Goal: Task Accomplishment & Management: Complete application form

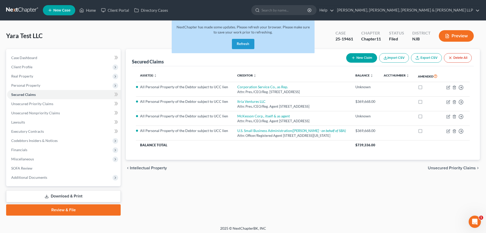
drag, startPoint x: 244, startPoint y: 44, endPoint x: 217, endPoint y: 9, distance: 43.7
click at [245, 44] on button "Refresh" at bounding box center [243, 44] width 22 height 10
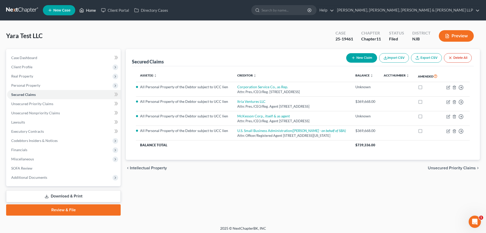
click at [86, 7] on link "Home" at bounding box center [88, 10] width 22 height 9
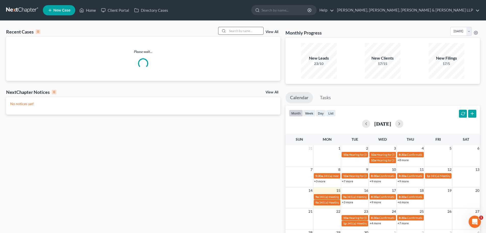
click at [236, 31] on input "search" at bounding box center [246, 30] width 36 height 7
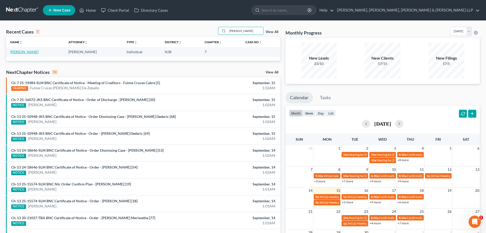
type input "carla hunt"
click at [27, 52] on link "[PERSON_NAME]" at bounding box center [24, 52] width 28 height 4
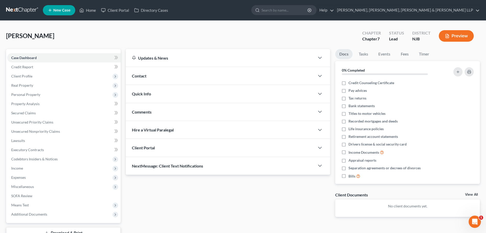
drag, startPoint x: 23, startPoint y: 78, endPoint x: 48, endPoint y: 86, distance: 26.4
click at [23, 78] on span "Client Profile" at bounding box center [64, 75] width 114 height 9
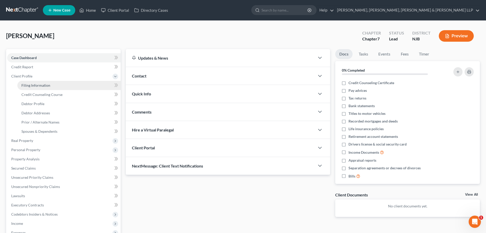
click at [57, 88] on link "Filing Information" at bounding box center [68, 85] width 103 height 9
select select "1"
select select "0"
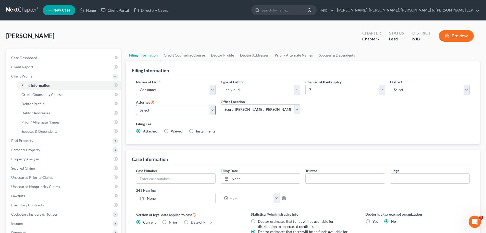
click at [177, 108] on select "Select David Stevens - NJB David Stevens - NYNB David Stevens - NYEB David Stev…" at bounding box center [176, 110] width 80 height 10
select select "0"
click at [136, 105] on select "Select David Stevens - NJB David Stevens - NYNB David Stevens - NYEB David Stev…" at bounding box center [176, 110] width 80 height 10
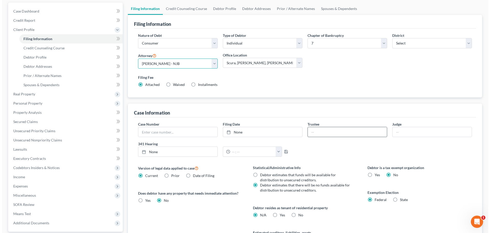
scroll to position [51, 0]
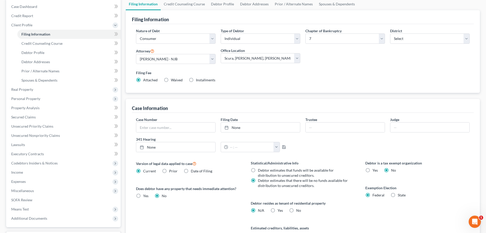
click at [278, 211] on label "Yes Yes" at bounding box center [280, 210] width 5 height 5
click at [280, 211] on input "Yes Yes" at bounding box center [281, 209] width 3 height 3
radio input "true"
radio input "false"
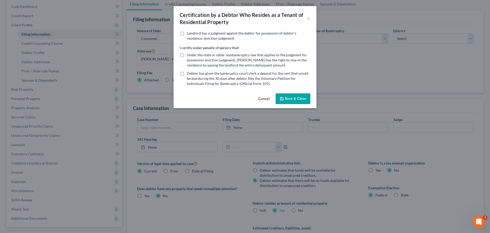
click at [293, 98] on button "Save & Close" at bounding box center [293, 98] width 35 height 11
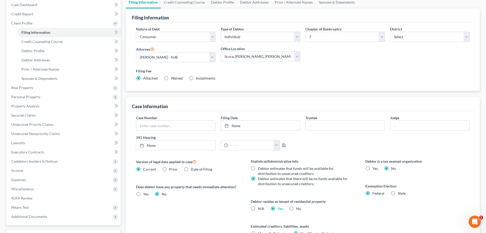
scroll to position [2, 0]
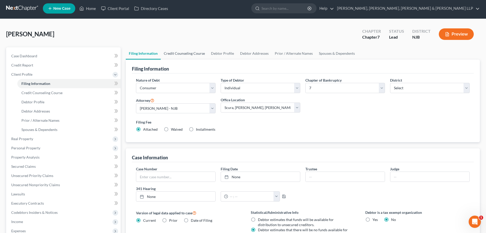
click at [188, 54] on link "Credit Counseling Course" at bounding box center [184, 53] width 47 height 12
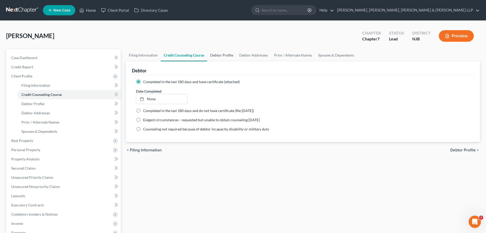
click at [225, 56] on link "Debtor Profile" at bounding box center [221, 55] width 29 height 12
select select "0"
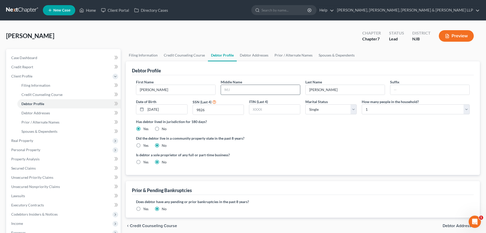
click at [240, 90] on input "text" at bounding box center [260, 90] width 79 height 10
type input "[PERSON_NAME]"
drag, startPoint x: 238, startPoint y: 51, endPoint x: 244, endPoint y: 51, distance: 6.1
click at [238, 51] on link "Debtor Addresses" at bounding box center [254, 55] width 35 height 12
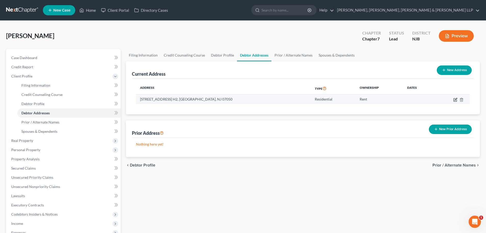
click at [456, 100] on icon "button" at bounding box center [456, 100] width 4 height 4
select select "33"
select select "0"
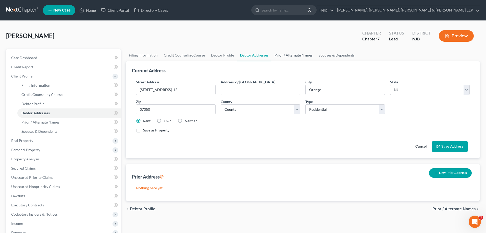
click at [289, 58] on link "Prior / Alternate Names" at bounding box center [294, 55] width 44 height 12
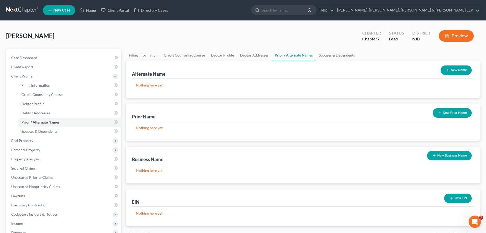
drag, startPoint x: 449, startPoint y: 70, endPoint x: 280, endPoint y: 72, distance: 169.7
click at [449, 70] on icon "button" at bounding box center [448, 70] width 4 height 4
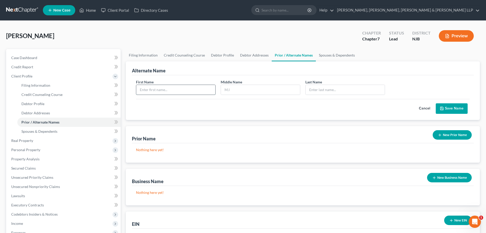
click at [149, 86] on input "text" at bounding box center [175, 90] width 79 height 10
type input "[PERSON_NAME]"
click at [276, 95] on div "First Name Carla Middle Name Last Name *" at bounding box center [302, 89] width 339 height 20
click at [281, 90] on input "text" at bounding box center [260, 90] width 79 height 10
type input "D."
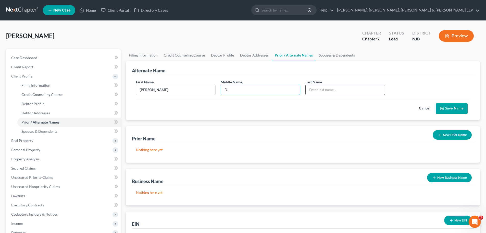
click at [335, 94] on div at bounding box center [346, 89] width 80 height 10
click at [334, 94] on input "text" at bounding box center [345, 90] width 79 height 10
type input "[PERSON_NAME]"
click at [451, 107] on button "Save Name" at bounding box center [452, 108] width 32 height 11
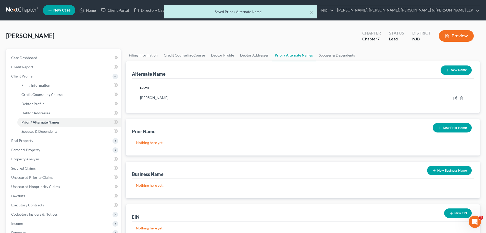
click at [452, 71] on button "New Name" at bounding box center [456, 69] width 31 height 9
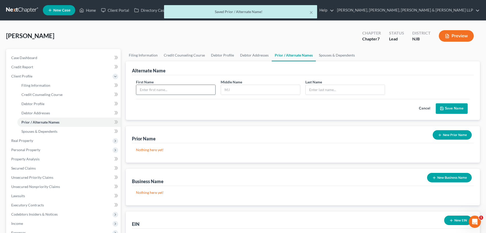
click at [199, 86] on input "text" at bounding box center [175, 90] width 79 height 10
type input "[PERSON_NAME]"
click at [328, 89] on input "text" at bounding box center [345, 90] width 79 height 10
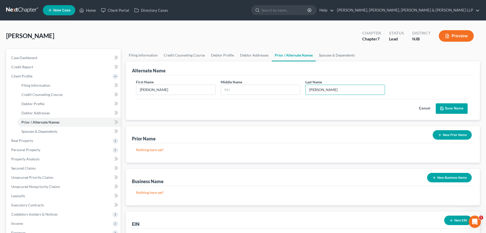
type input "[PERSON_NAME]"
click at [448, 108] on button "Save Name" at bounding box center [452, 108] width 32 height 11
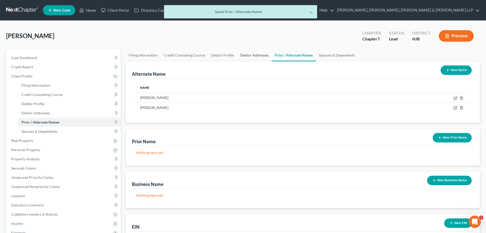
click at [255, 56] on link "Debtor Addresses" at bounding box center [254, 55] width 35 height 12
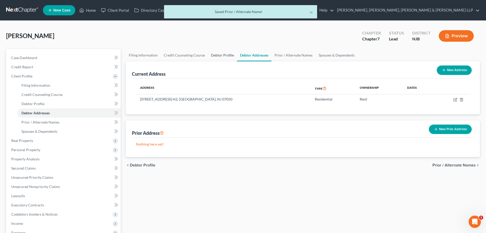
click at [211, 54] on link "Debtor Profile" at bounding box center [222, 55] width 29 height 12
select select "0"
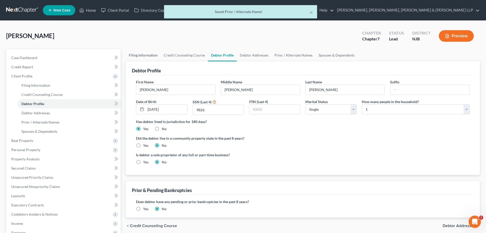
click at [139, 55] on link "Filing Information" at bounding box center [143, 55] width 35 height 12
select select "1"
select select "0"
select select "51"
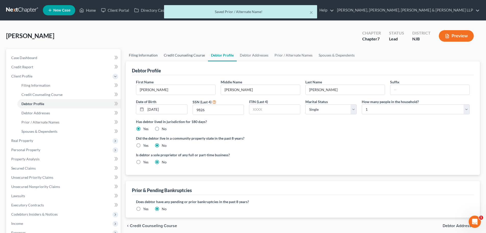
select select "0"
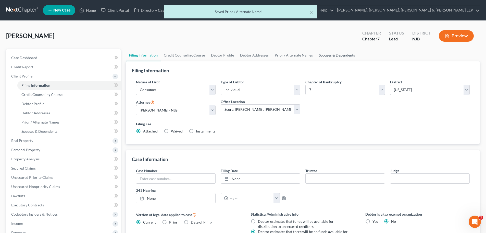
click at [332, 53] on link "Spouses & Dependents" at bounding box center [337, 55] width 42 height 12
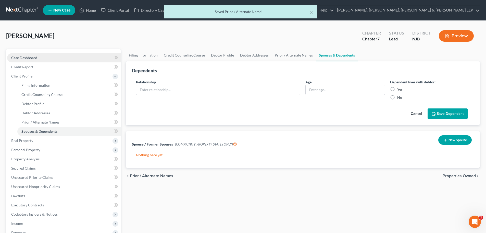
drag, startPoint x: 35, startPoint y: 57, endPoint x: 39, endPoint y: 57, distance: 3.1
click at [36, 57] on span "Case Dashboard" at bounding box center [24, 57] width 26 height 4
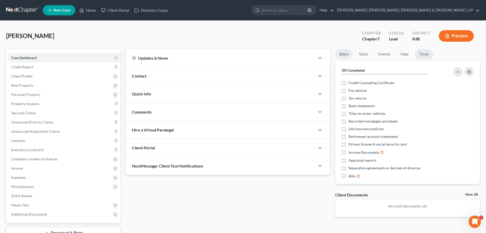
click at [419, 54] on link "Timer" at bounding box center [424, 54] width 18 height 10
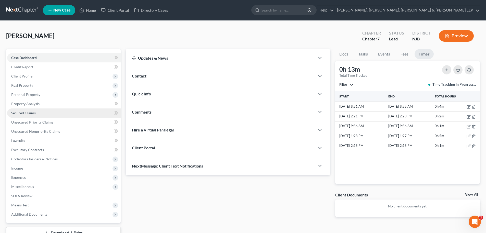
click at [30, 111] on span "Secured Claims" at bounding box center [23, 113] width 25 height 4
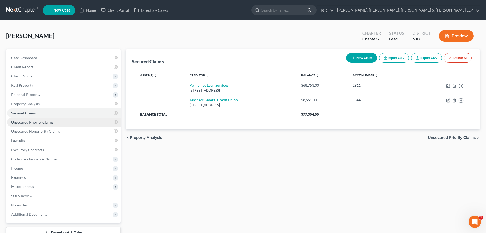
click at [39, 124] on span "Unsecured Priority Claims" at bounding box center [32, 122] width 42 height 4
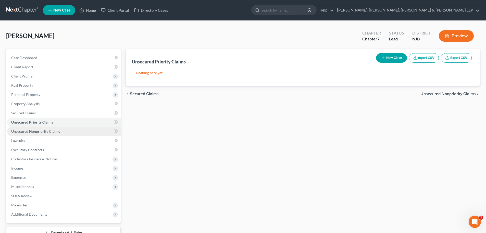
click at [38, 131] on span "Unsecured Nonpriority Claims" at bounding box center [35, 131] width 49 height 4
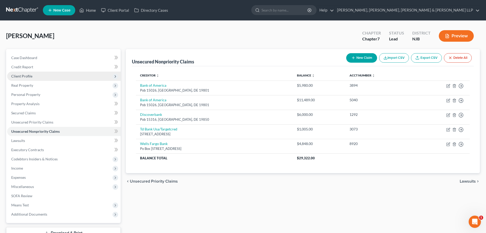
click at [36, 79] on span "Client Profile" at bounding box center [64, 75] width 114 height 9
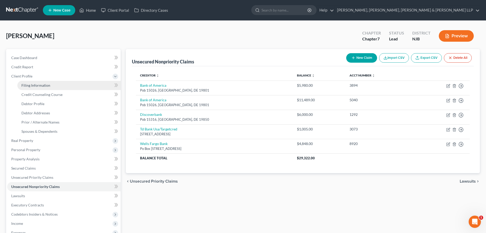
click at [36, 86] on span "Filing Information" at bounding box center [35, 85] width 29 height 4
select select "1"
select select "0"
select select "51"
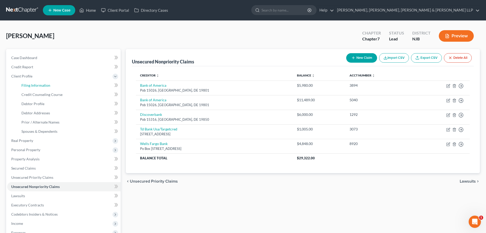
select select "0"
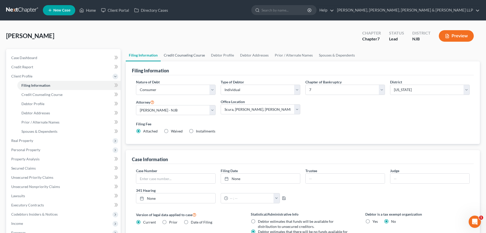
click at [185, 55] on link "Credit Counseling Course" at bounding box center [184, 55] width 47 height 12
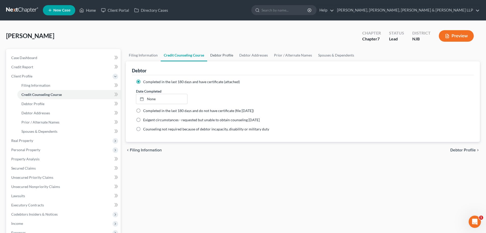
click at [220, 56] on link "Debtor Profile" at bounding box center [221, 55] width 29 height 12
select select "0"
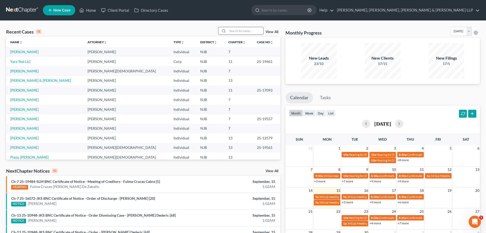
click at [240, 31] on input "search" at bounding box center [246, 30] width 36 height 7
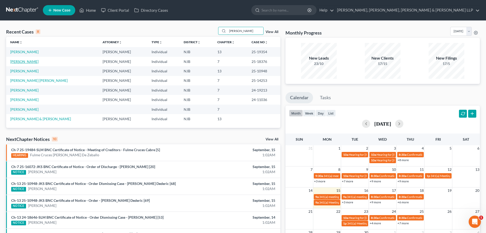
type input "[PERSON_NAME]"
click at [25, 62] on link "[PERSON_NAME]" at bounding box center [24, 61] width 28 height 4
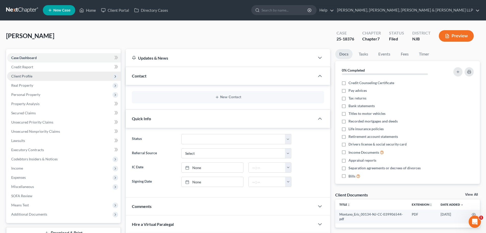
click at [31, 77] on span "Client Profile" at bounding box center [21, 76] width 21 height 4
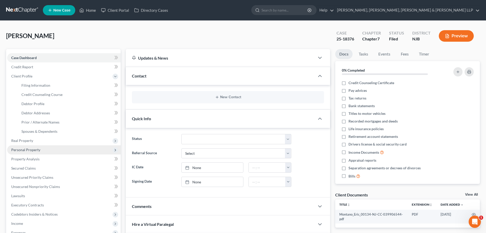
click at [35, 150] on span "Personal Property" at bounding box center [25, 149] width 29 height 4
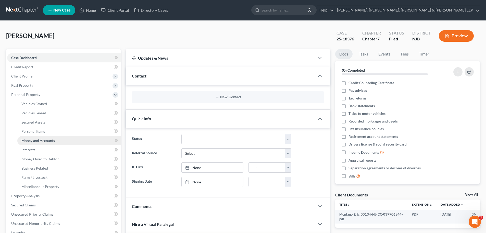
click at [48, 142] on span "Money and Accounts" at bounding box center [37, 140] width 33 height 4
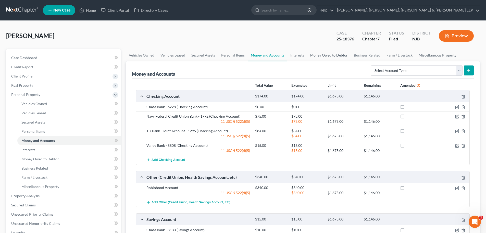
click at [307, 55] on link "Money Owed to Debtor" at bounding box center [329, 55] width 44 height 12
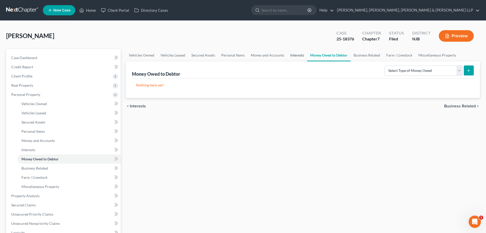
click at [298, 55] on link "Interests" at bounding box center [297, 55] width 20 height 12
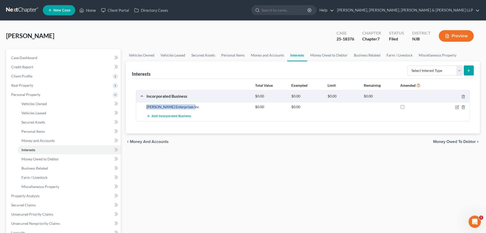
drag, startPoint x: 196, startPoint y: 106, endPoint x: 146, endPoint y: 109, distance: 49.9
click at [146, 109] on div "[PERSON_NAME] Enterprises Inc" at bounding box center [198, 106] width 109 height 5
copy div "[PERSON_NAME] Enterprises Inc"
click at [94, 10] on link "Home" at bounding box center [88, 10] width 22 height 9
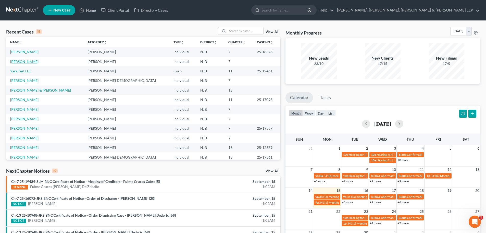
click at [23, 60] on link "[PERSON_NAME]" at bounding box center [24, 61] width 28 height 4
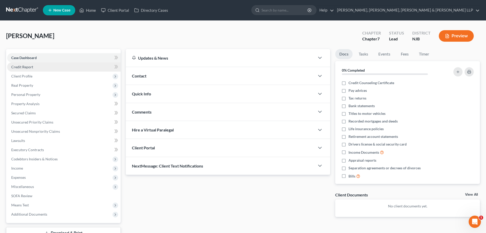
click at [37, 68] on link "Credit Report" at bounding box center [64, 66] width 114 height 9
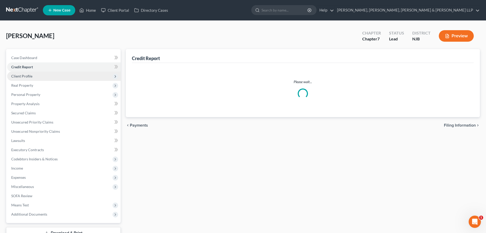
click at [34, 76] on span "Client Profile" at bounding box center [64, 75] width 114 height 9
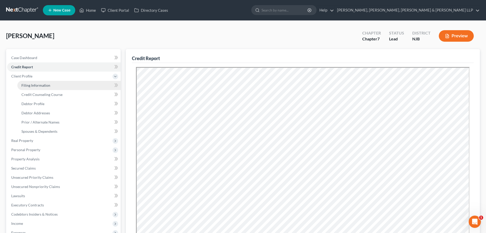
click at [50, 85] on link "Filing Information" at bounding box center [68, 85] width 103 height 9
select select "1"
select select "0"
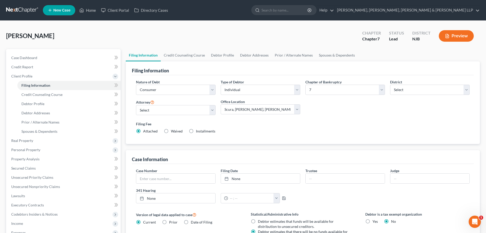
click at [176, 61] on div "Filing Information" at bounding box center [303, 68] width 342 height 14
click at [209, 57] on link "Debtor Profile" at bounding box center [222, 55] width 29 height 12
select select "0"
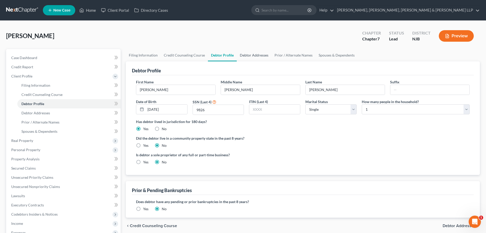
click at [246, 56] on link "Debtor Addresses" at bounding box center [254, 55] width 35 height 12
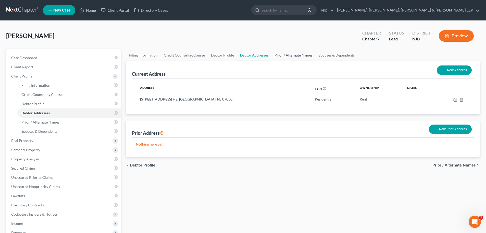
click at [283, 55] on link "Prior / Alternate Names" at bounding box center [294, 55] width 44 height 12
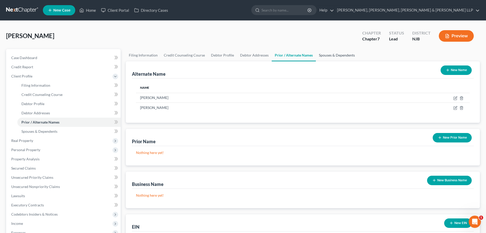
click at [323, 55] on link "Spouses & Dependents" at bounding box center [337, 55] width 42 height 12
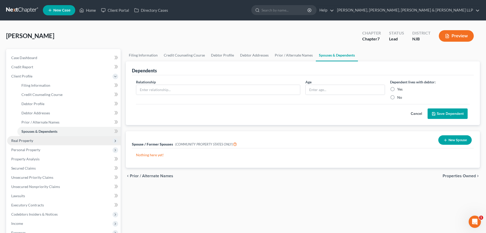
click at [30, 140] on span "Real Property" at bounding box center [22, 140] width 22 height 4
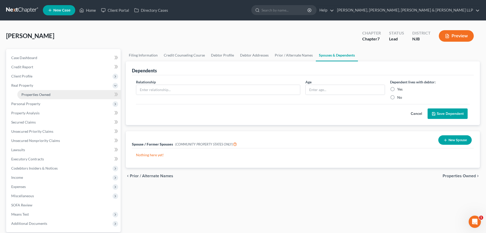
click at [46, 96] on span "Properties Owned" at bounding box center [35, 94] width 29 height 4
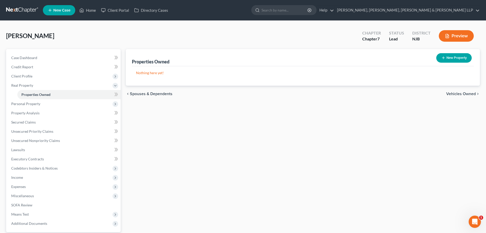
click at [452, 60] on button "New Property" at bounding box center [453, 57] width 35 height 9
select select "33"
select select "0"
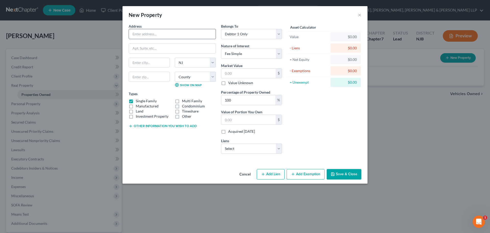
click at [145, 35] on input "text" at bounding box center [172, 34] width 87 height 10
paste input "[STREET_ADDRESS]"
drag, startPoint x: 175, startPoint y: 34, endPoint x: 194, endPoint y: 33, distance: 19.7
click at [194, 33] on input "[STREET_ADDRESS]" at bounding box center [172, 34] width 87 height 10
type input "[STREET_ADDRESS]"
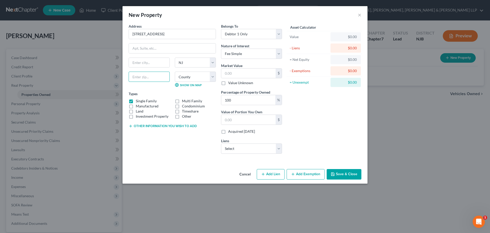
click at [139, 77] on input "text" at bounding box center [149, 76] width 41 height 10
paste input "08854"
type input "08854"
click at [144, 65] on input "text" at bounding box center [149, 63] width 41 height 10
type input "Piscataway"
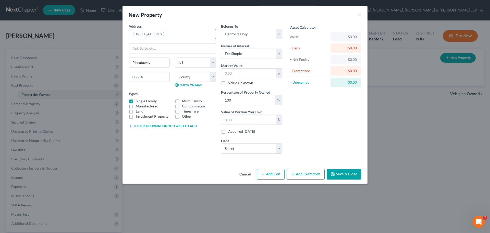
drag, startPoint x: 189, startPoint y: 33, endPoint x: 150, endPoint y: 37, distance: 39.2
click at [150, 37] on input "[STREET_ADDRESS]" at bounding box center [172, 34] width 87 height 10
type input "[STREET_ADDRESS]"
click at [164, 91] on div "Types Single Family Multi Family Manufactured Condominium Land Timeshare Invest…" at bounding box center [172, 105] width 87 height 28
click at [245, 36] on select "Select Debtor 1 Only Debtor 2 Only Debtor 1 And Debtor 2 Only At Least One Of T…" at bounding box center [251, 34] width 61 height 10
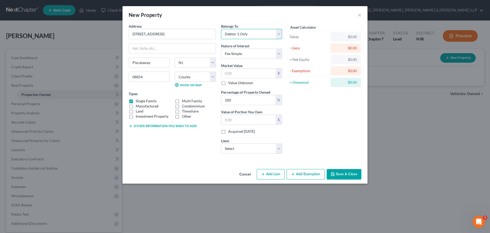
select select "1"
click at [221, 29] on select "Select Debtor 1 Only Debtor 2 Only Debtor 1 And Debtor 2 Only At Least One Of T…" at bounding box center [251, 34] width 61 height 10
drag, startPoint x: 186, startPoint y: 126, endPoint x: 170, endPoint y: 138, distance: 20.2
click at [186, 127] on button "Other information you wish to add" at bounding box center [163, 126] width 68 height 4
click at [144, 143] on textarea at bounding box center [172, 137] width 87 height 19
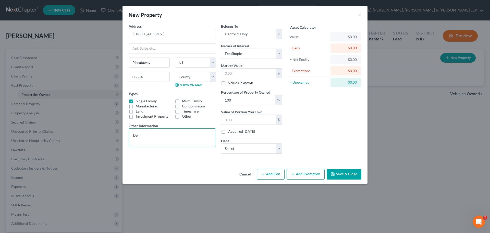
type textarea "D"
click at [142, 143] on textarea "This property is only under the Debtor's ex-spouse namme." at bounding box center [172, 137] width 87 height 19
drag, startPoint x: 148, startPoint y: 140, endPoint x: 132, endPoint y: 134, distance: 16.7
click at [132, 134] on textarea "This property is only under the Debtor's ex-spouse name." at bounding box center [172, 137] width 87 height 19
paste textarea "e property is titled solely in the Debtor’s ex-spouse’s name"
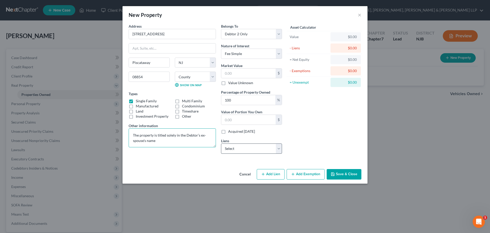
type textarea "The property is titled solely in the Debtor’s ex-spouse’s name"
click at [263, 150] on select "Select Pennymac Loan Services - $68,753.00 Teachers Federal Credit Union - $8,5…" at bounding box center [251, 148] width 61 height 10
select select "0"
click at [221, 143] on select "Select Pennymac Loan Services - $68,753.00 Teachers Federal Credit Union - $8,5…" at bounding box center [251, 148] width 61 height 10
select select
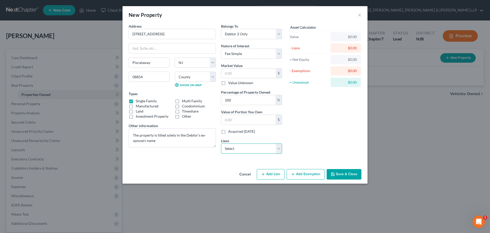
select select "4"
select select "0"
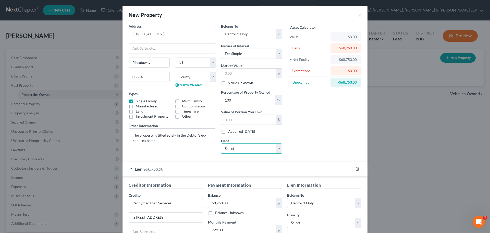
click at [268, 149] on select "Select Teachers Federal Credit Union - $8,551.00" at bounding box center [251, 148] width 61 height 10
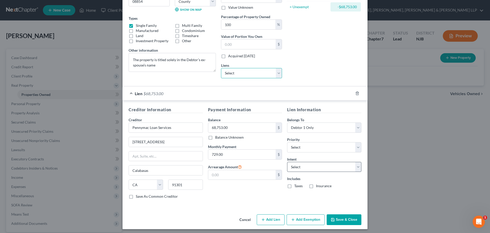
scroll to position [78, 0]
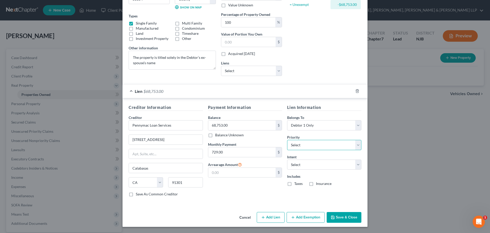
click at [300, 145] on select "Select 1st 2nd 3rd 4th 5th 6th 7th 8th 9th 10th 11th 12th 13th 14th 15th 16th 1…" at bounding box center [324, 145] width 74 height 10
select select "0"
click at [287, 140] on select "Select 1st 2nd 3rd 4th 5th 6th 7th 8th 9th 10th 11th 12th 13th 14th 15th 16th 1…" at bounding box center [324, 145] width 74 height 10
type input "729.00"
click at [304, 165] on select "Select Surrender Redeem Reaffirm Avoid Other" at bounding box center [324, 164] width 74 height 10
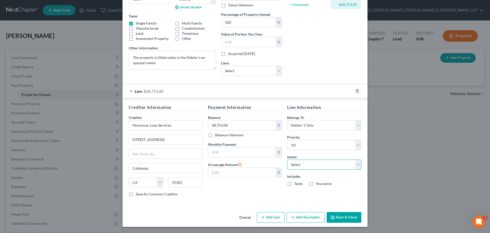
select select "0"
click at [287, 159] on select "Select Surrender Redeem Reaffirm Avoid Other" at bounding box center [324, 164] width 74 height 10
click at [338, 217] on button "Save & Close" at bounding box center [344, 217] width 35 height 11
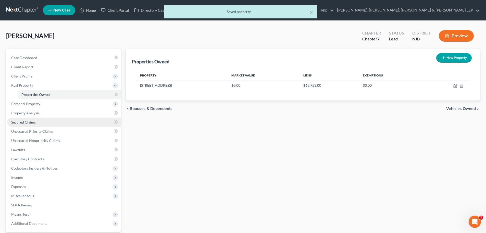
click at [37, 125] on link "Secured Claims" at bounding box center [64, 121] width 114 height 9
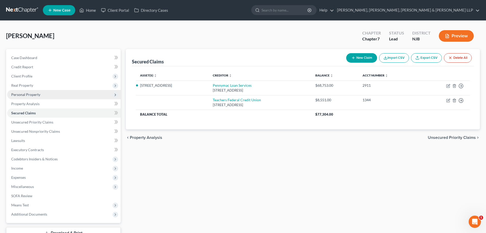
click at [45, 94] on span "Personal Property" at bounding box center [64, 94] width 114 height 9
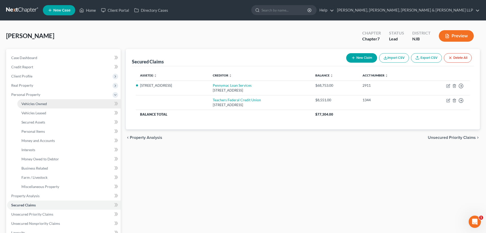
click at [48, 101] on link "Vehicles Owned" at bounding box center [68, 103] width 103 height 9
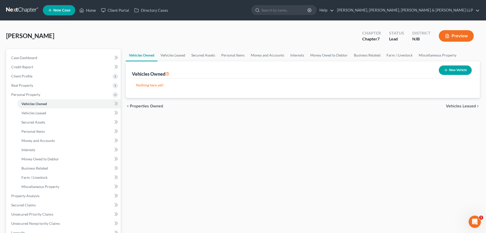
click at [459, 70] on button "New Vehicle" at bounding box center [455, 69] width 33 height 9
select select "0"
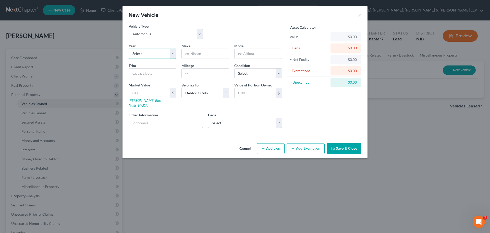
click at [147, 53] on select "Select 2026 2025 2024 2023 2022 2021 2020 2019 2018 2017 2016 2015 2014 2013 20…" at bounding box center [153, 53] width 48 height 10
select select "8"
click at [129, 48] on select "Select 2026 2025 2024 2023 2022 2021 2020 2019 2018 2017 2016 2015 2014 2013 20…" at bounding box center [153, 53] width 48 height 10
click at [206, 52] on input "text" at bounding box center [205, 54] width 47 height 10
type input "Jeep"
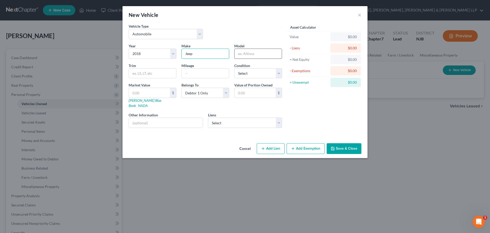
click at [265, 52] on input "text" at bounding box center [258, 54] width 47 height 10
type input "Grand Cherokee"
click at [187, 72] on input "text" at bounding box center [205, 73] width 47 height 10
type input "1"
type input "97,000.00"
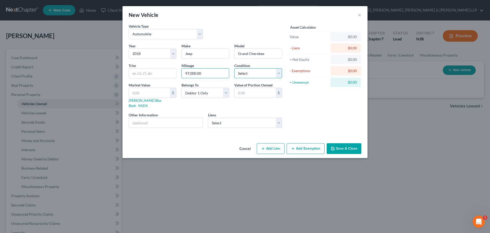
click at [241, 74] on select "Select Excellent Very Good Good Fair Poor" at bounding box center [258, 73] width 48 height 10
select select "2"
click at [234, 68] on select "Select Excellent Very Good Good Fair Poor" at bounding box center [258, 73] width 48 height 10
drag, startPoint x: 231, startPoint y: 116, endPoint x: 230, endPoint y: 119, distance: 4.0
click at [231, 117] on select "Select Teachers Federal Credit Union - $8,551.00" at bounding box center [245, 122] width 74 height 10
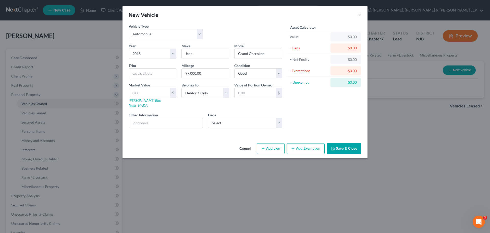
select select "35"
select select "0"
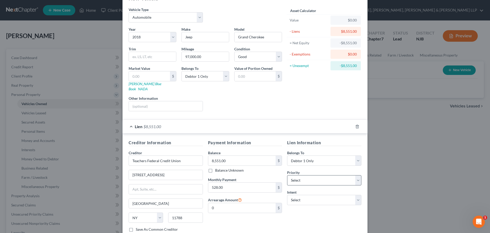
scroll to position [26, 0]
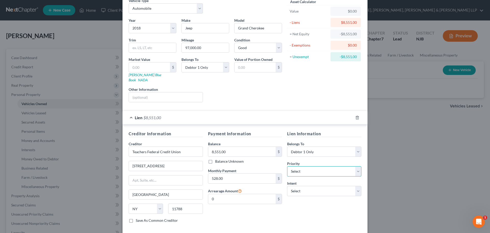
drag, startPoint x: 300, startPoint y: 169, endPoint x: 300, endPoint y: 166, distance: 3.1
click at [300, 168] on select "Select 1st 2nd 3rd 4th 5th 6th 7th 8th 9th 10th 11th 12th 13th 14th 15th 16th 1…" at bounding box center [324, 171] width 74 height 10
click at [302, 166] on select "Select 1st 2nd 3rd 4th 5th 6th 7th 8th 9th 10th 11th 12th 13th 14th 15th 16th 1…" at bounding box center [324, 171] width 74 height 10
select select "0"
click at [287, 166] on select "Select 1st 2nd 3rd 4th 5th 6th 7th 8th 9th 10th 11th 12th 13th 14th 15th 16th 1…" at bounding box center [324, 171] width 74 height 10
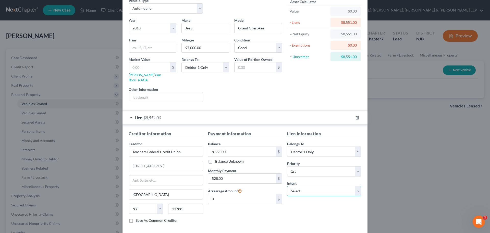
click at [306, 186] on select "Select Surrender Redeem Reaffirm Avoid Other" at bounding box center [324, 191] width 74 height 10
select select "2"
click at [287, 186] on select "Select Surrender Redeem Reaffirm Avoid Other" at bounding box center [324, 191] width 74 height 10
click at [130, 112] on div "Lien $8,551.00" at bounding box center [238, 118] width 231 height 14
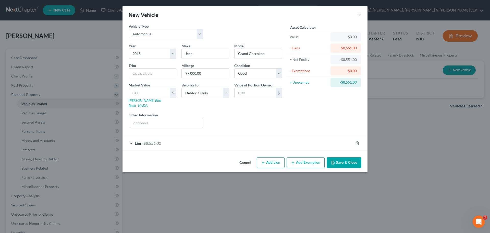
scroll to position [0, 0]
click at [152, 91] on input "text" at bounding box center [149, 93] width 41 height 10
type input "9"
type input "9.00"
type input "99"
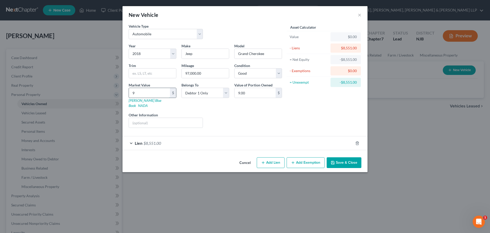
type input "99.00"
type input "990"
type input "990.00"
type input "9900"
type input "9,900.00"
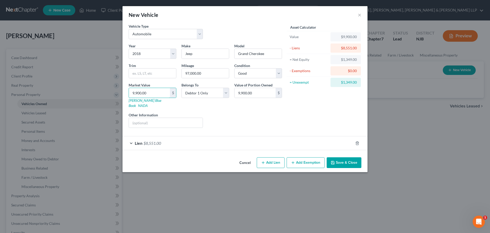
type input "9,900.00"
click at [297, 157] on button "Add Exemption" at bounding box center [306, 162] width 38 height 11
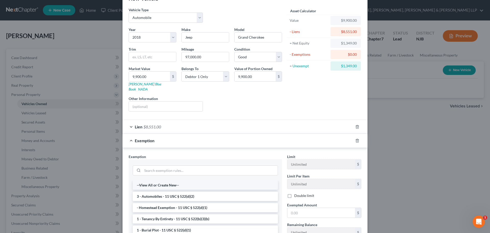
scroll to position [26, 0]
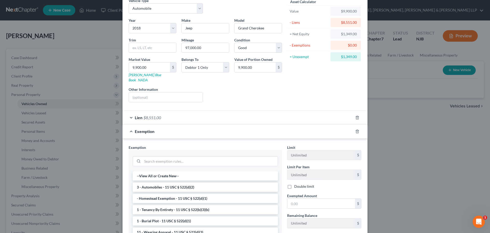
drag, startPoint x: 164, startPoint y: 184, endPoint x: 228, endPoint y: 185, distance: 64.6
click at [165, 184] on li "3 - Automobiles - 11 USC § 522(d)(2)" at bounding box center [205, 186] width 145 height 9
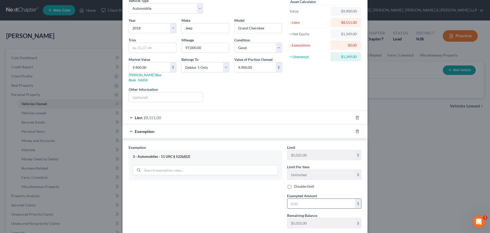
click at [301, 198] on input "text" at bounding box center [321, 203] width 68 height 10
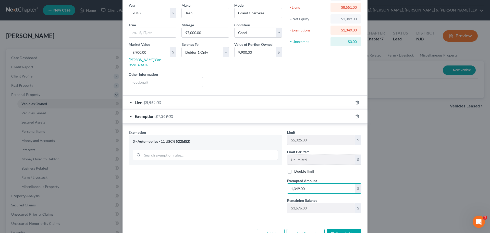
scroll to position [52, 0]
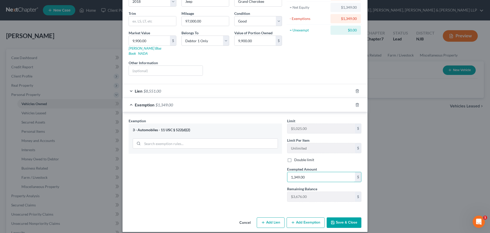
type input "1,349.00"
click at [343, 219] on button "Save & Close" at bounding box center [344, 222] width 35 height 11
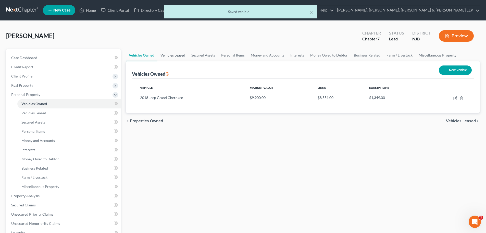
click at [168, 54] on link "Vehicles Leased" at bounding box center [172, 55] width 31 height 12
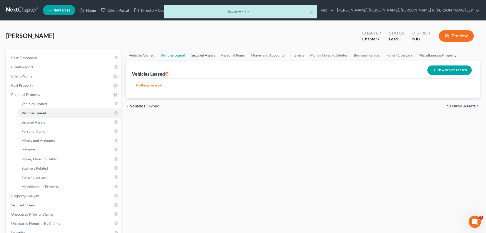
click at [212, 56] on link "Secured Assets" at bounding box center [203, 55] width 30 height 12
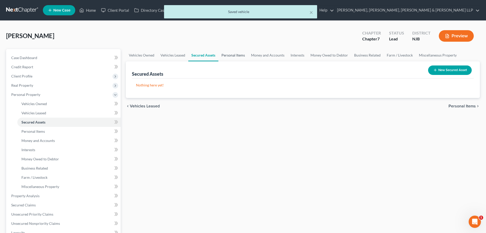
click at [240, 57] on link "Personal Items" at bounding box center [233, 55] width 30 height 12
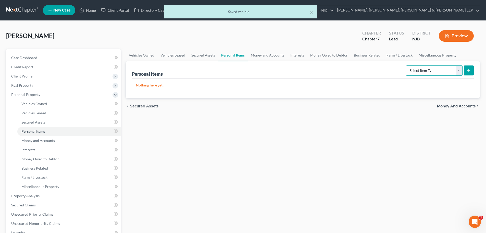
click at [440, 72] on select "Select Item Type Clothing Collectibles Of Value Electronics Firearms Household …" at bounding box center [434, 70] width 57 height 10
select select "clothing"
click at [407, 65] on select "Select Item Type Clothing Collectibles Of Value Electronics Firearms Household …" at bounding box center [434, 70] width 57 height 10
click at [472, 68] on button "submit" at bounding box center [469, 70] width 10 height 10
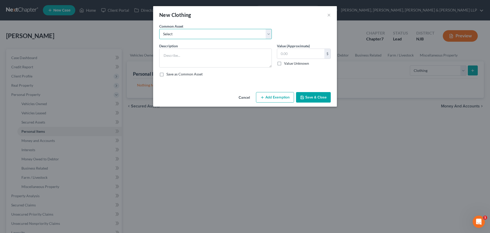
click at [192, 36] on select "Select Clothes, Shoes & Accessories" at bounding box center [215, 34] width 113 height 10
select select "0"
click at [159, 29] on select "Select Clothes, Shoes & Accessories" at bounding box center [215, 34] width 113 height 10
type textarea "Clothes, Shoes & Accessories"
type input "300.00"
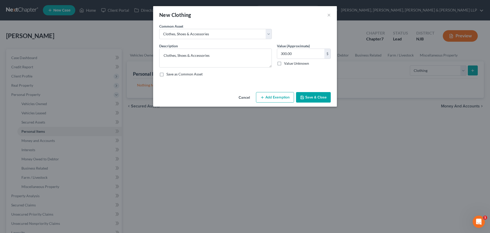
click at [282, 96] on button "Add Exemption" at bounding box center [275, 97] width 38 height 11
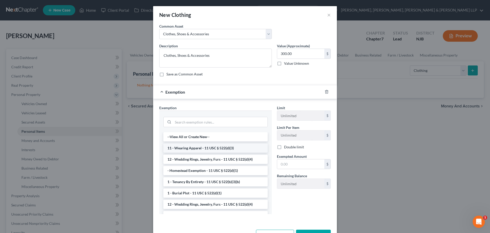
click at [213, 146] on li "11 - Wearing Apparel - 11 USC § 522(d)(3)" at bounding box center [215, 147] width 104 height 9
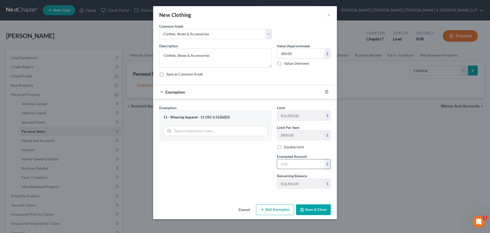
click at [293, 165] on input "text" at bounding box center [300, 164] width 47 height 10
type input "300"
drag, startPoint x: 241, startPoint y: 168, endPoint x: 262, endPoint y: 178, distance: 23.0
click at [242, 169] on div "Exemption Set must be selected for CA. Exemption * 11 - Wearing Apparel - 11 US…" at bounding box center [216, 149] width 118 height 88
click at [313, 208] on button "Save & Close" at bounding box center [313, 209] width 35 height 11
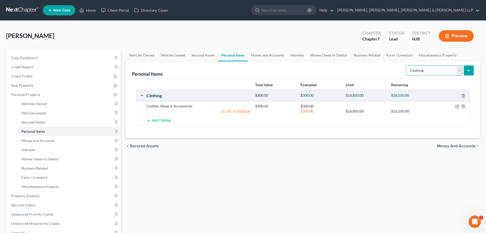
click at [428, 71] on select "Select Item Type Clothing Collectibles Of Value Electronics Firearms Household …" at bounding box center [434, 70] width 57 height 10
select select "electronics"
click at [407, 65] on select "Select Item Type Clothing Collectibles Of Value Electronics Firearms Household …" at bounding box center [434, 70] width 57 height 10
click at [467, 66] on button "submit" at bounding box center [469, 70] width 10 height 10
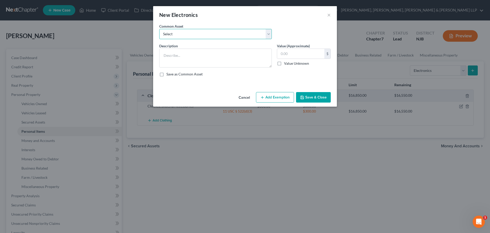
click at [207, 35] on select "Select Cellphone, TVs Electronic Appliances" at bounding box center [215, 34] width 113 height 10
select select "1"
click at [159, 29] on select "Select Cellphone, TVs Electronic Appliances" at bounding box center [215, 34] width 113 height 10
type textarea "Electronic Appliances"
click at [294, 57] on input "200.00" at bounding box center [300, 54] width 47 height 10
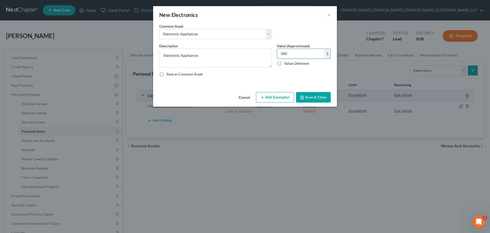
type input "500"
click at [274, 102] on button "Add Exemption" at bounding box center [275, 97] width 38 height 11
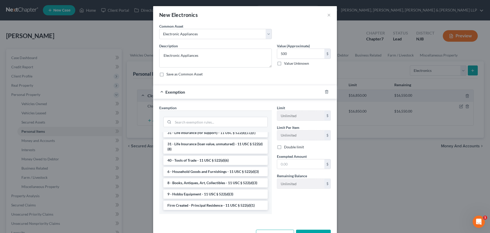
scroll to position [422, 0]
click at [212, 173] on li "6 - Household Goods and Furnishings - 11 USC § 522(d)(3)" at bounding box center [215, 171] width 104 height 9
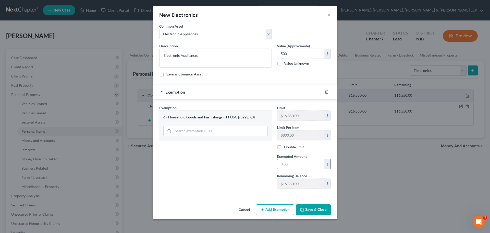
click at [292, 163] on input "text" at bounding box center [300, 164] width 47 height 10
type input "500"
click at [241, 166] on div "Exemption Set must be selected for CA. Exemption * 6 - Household Goods and Furn…" at bounding box center [216, 149] width 118 height 88
click at [312, 206] on button "Save & Close" at bounding box center [313, 209] width 35 height 11
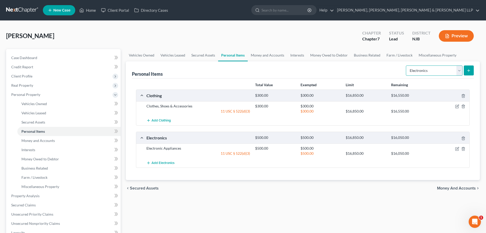
click at [434, 71] on select "Select Item Type Clothing Collectibles Of Value Electronics Firearms Household …" at bounding box center [434, 70] width 57 height 10
select select "household_goods"
click at [407, 65] on select "Select Item Type Clothing Collectibles Of Value Electronics Firearms Household …" at bounding box center [434, 70] width 57 height 10
click at [473, 70] on button "submit" at bounding box center [469, 70] width 10 height 10
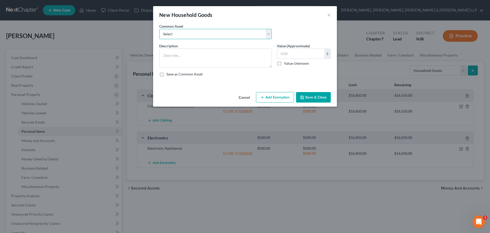
drag, startPoint x: 196, startPoint y: 34, endPoint x: 194, endPoint y: 39, distance: 4.8
click at [196, 34] on select "Select Household items" at bounding box center [215, 34] width 113 height 10
select select "0"
click at [159, 29] on select "Select Household items" at bounding box center [215, 34] width 113 height 10
type textarea "Household items"
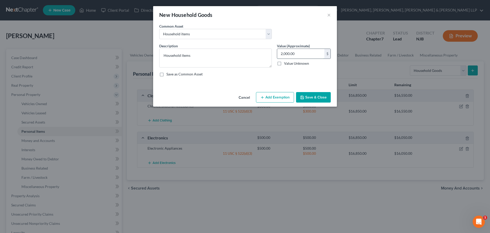
click at [296, 54] on input "2,000.00" at bounding box center [300, 54] width 47 height 10
type input "1,000"
click at [278, 94] on button "Add Exemption" at bounding box center [275, 97] width 38 height 11
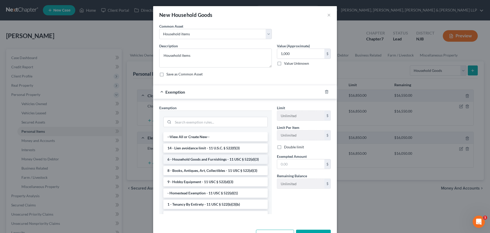
click at [199, 159] on li "6 - Household Goods and Furnishings - 11 USC § 522(d)(3)" at bounding box center [215, 158] width 104 height 9
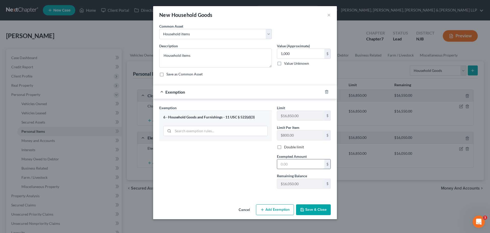
click at [288, 163] on input "text" at bounding box center [300, 164] width 47 height 10
type input "1,000"
drag, startPoint x: 230, startPoint y: 169, endPoint x: 284, endPoint y: 191, distance: 58.5
click at [232, 170] on div "Exemption Set must be selected for CA. Exemption * 6 - Household Goods and Furn…" at bounding box center [216, 149] width 118 height 88
click at [321, 208] on button "Save & Close" at bounding box center [313, 209] width 35 height 11
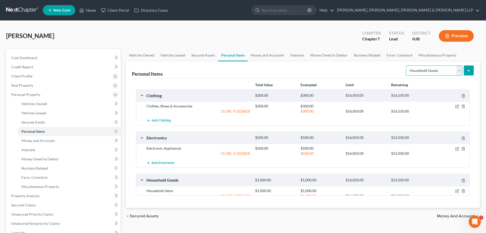
click at [427, 70] on select "Select Item Type Clothing Collectibles Of Value Electronics Firearms Household …" at bounding box center [434, 70] width 57 height 10
select select "jewelry"
click at [407, 65] on select "Select Item Type Clothing Collectibles Of Value Electronics Firearms Household …" at bounding box center [434, 70] width 57 height 10
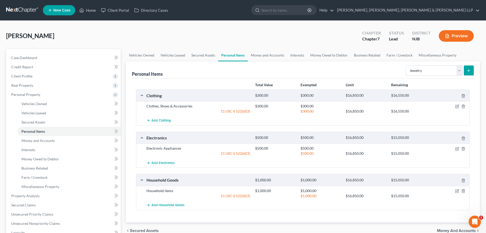
click at [468, 66] on button "submit" at bounding box center [469, 70] width 10 height 10
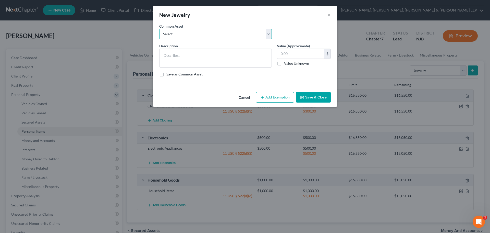
click at [224, 35] on select "Select Jewelry" at bounding box center [215, 34] width 113 height 10
select select "0"
click at [159, 29] on select "Select Jewelry" at bounding box center [215, 34] width 113 height 10
type textarea "Jewelry"
click at [297, 53] on input "150.00" at bounding box center [300, 54] width 47 height 10
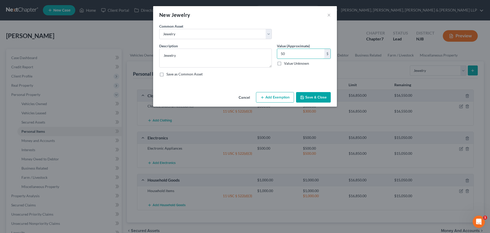
type input "50"
click at [282, 97] on button "Add Exemption" at bounding box center [275, 97] width 38 height 11
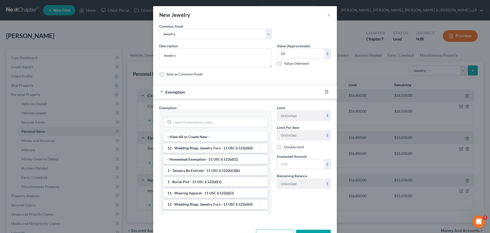
drag, startPoint x: 196, startPoint y: 149, endPoint x: 207, endPoint y: 150, distance: 11.3
click at [197, 149] on li "12 - Wedding Rings, Jewelry, Furs - 11 USC § 522(d)(4)" at bounding box center [215, 147] width 104 height 9
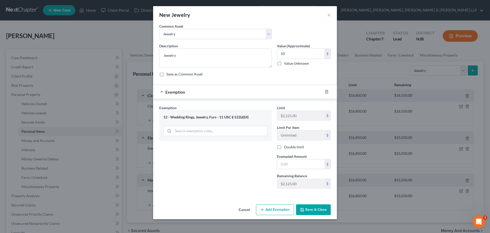
click at [296, 157] on span "Exempted Amount" at bounding box center [292, 156] width 30 height 4
click at [294, 162] on input "text" at bounding box center [300, 164] width 47 height 10
type input "50"
click at [261, 166] on div "Exemption Set must be selected for CA. Exemption * 12 - Wedding Rings, Jewelry,…" at bounding box center [216, 149] width 118 height 88
click at [310, 206] on button "Save & Close" at bounding box center [313, 209] width 35 height 11
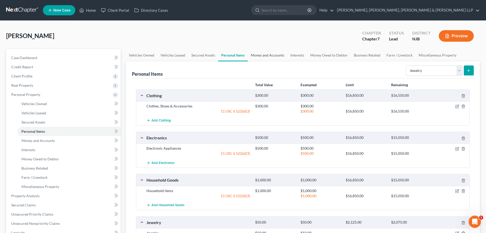
click at [263, 53] on link "Money and Accounts" at bounding box center [268, 55] width 40 height 12
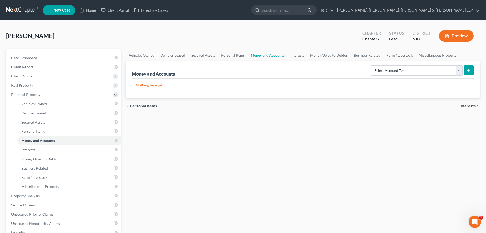
click at [408, 64] on div "Select Account Type Brokerage Cash on Hand Certificates of Deposit Checking Acc…" at bounding box center [421, 70] width 105 height 14
click at [406, 70] on select "Select Account Type Brokerage Cash on Hand Certificates of Deposit Checking Acc…" at bounding box center [417, 70] width 92 height 10
select select "checking"
click at [372, 65] on select "Select Account Type Brokerage Cash on Hand Certificates of Deposit Checking Acc…" at bounding box center [417, 70] width 92 height 10
click at [471, 70] on button "submit" at bounding box center [469, 70] width 10 height 10
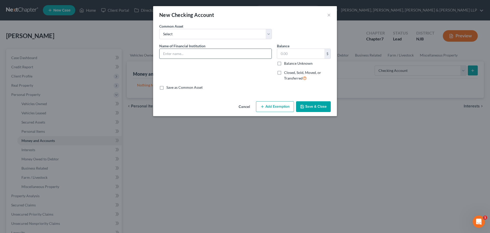
click at [194, 52] on input "text" at bounding box center [216, 54] width 112 height 10
type input "Bank of America - 8014"
click at [294, 52] on input "text" at bounding box center [300, 54] width 47 height 10
type input "37.92"
click at [266, 112] on div "Cancel Add Exemption Save & Close" at bounding box center [245, 107] width 184 height 17
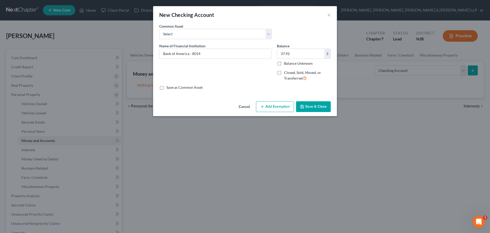
click at [268, 106] on button "Add Exemption" at bounding box center [275, 106] width 38 height 11
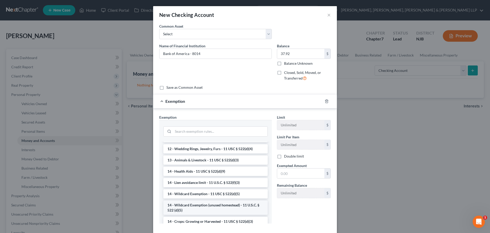
scroll to position [77, 0]
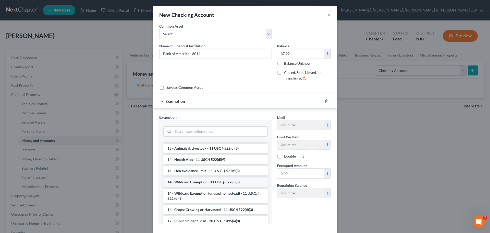
drag, startPoint x: 201, startPoint y: 183, endPoint x: 269, endPoint y: 178, distance: 67.8
click at [201, 183] on li "14 - Wildcard Exemption - 11 USC § 522(d)(5)" at bounding box center [215, 181] width 104 height 9
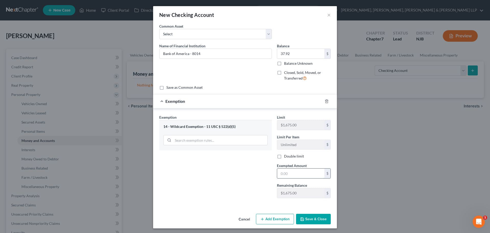
click at [287, 173] on input "text" at bounding box center [300, 173] width 47 height 10
type input "37.92"
click at [301, 221] on button "Save & Close" at bounding box center [313, 218] width 35 height 11
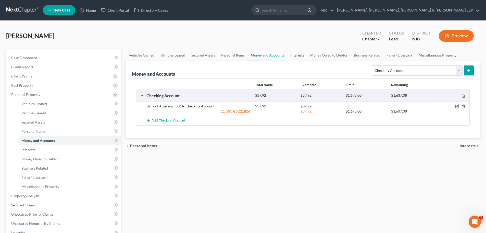
click at [296, 57] on link "Interests" at bounding box center [297, 55] width 20 height 12
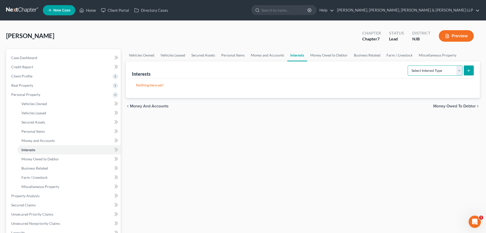
drag, startPoint x: 410, startPoint y: 66, endPoint x: 416, endPoint y: 69, distance: 6.4
click at [411, 66] on select "Select Interest Type 401K Annuity Bond Education IRA Government Bond Government…" at bounding box center [435, 70] width 55 height 10
click at [459, 71] on select "Select Interest Type 401K Annuity Bond Education IRA Government Bond Government…" at bounding box center [435, 70] width 55 height 10
select select "term_life_insurance"
click at [408, 65] on select "Select Interest Type 401K Annuity Bond Education IRA Government Bond Government…" at bounding box center [435, 70] width 55 height 10
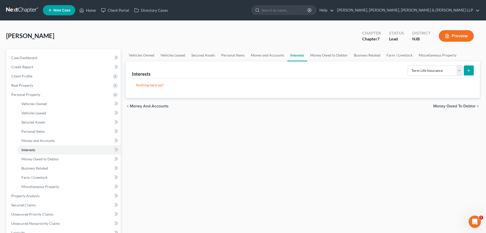
click at [469, 71] on line "submit" at bounding box center [469, 70] width 0 height 2
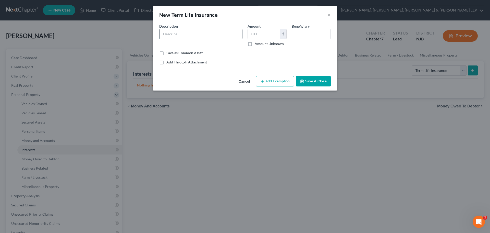
click at [181, 36] on input "text" at bounding box center [201, 34] width 83 height 10
type input "MetLife"
click at [256, 38] on input "text" at bounding box center [264, 34] width 32 height 10
type input "0.00"
click at [274, 82] on button "Add Exemption" at bounding box center [275, 81] width 38 height 11
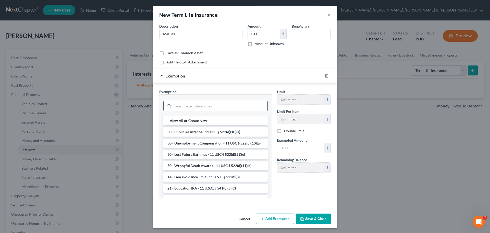
click at [192, 103] on input "search" at bounding box center [220, 106] width 94 height 10
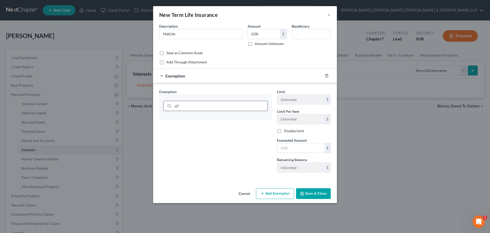
type input "d"
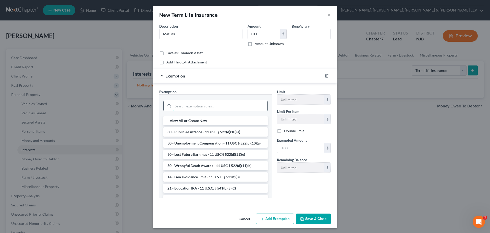
type input "7"
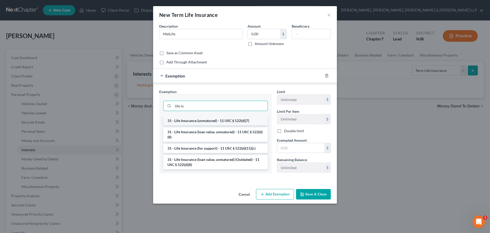
type input "life in"
click at [201, 119] on li "31 - Life Insurance (unmatured) - 11 USC § 522(d)(7)" at bounding box center [215, 120] width 104 height 9
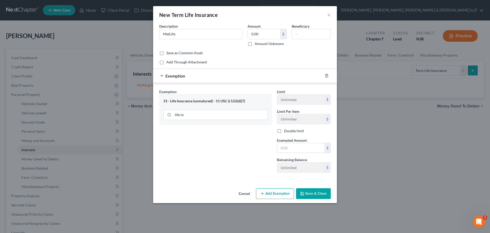
click at [314, 189] on button "Save & Close" at bounding box center [313, 193] width 35 height 11
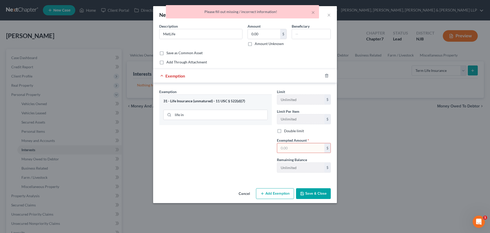
click at [296, 145] on input "text" at bounding box center [300, 148] width 47 height 10
type input "0.00"
click at [318, 191] on button "Save & Close" at bounding box center [313, 193] width 35 height 11
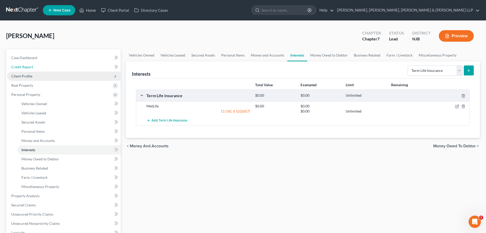
drag, startPoint x: 45, startPoint y: 70, endPoint x: 44, endPoint y: 73, distance: 3.1
click at [45, 70] on link "Credit Report" at bounding box center [64, 66] width 114 height 9
click at [39, 79] on span "Client Profile" at bounding box center [64, 75] width 114 height 9
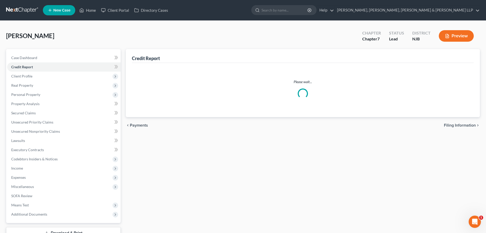
click at [40, 83] on span "Filing Information" at bounding box center [35, 85] width 29 height 4
select select "1"
select select "0"
select select "51"
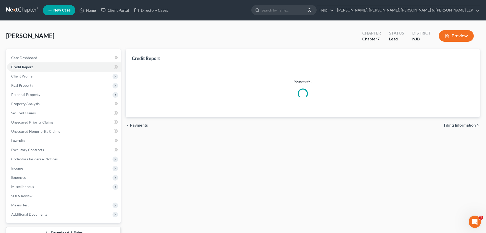
select select "0"
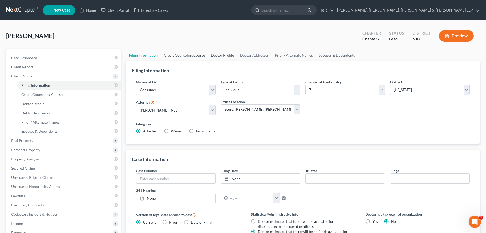
click at [193, 56] on link "Credit Counseling Course" at bounding box center [184, 55] width 47 height 12
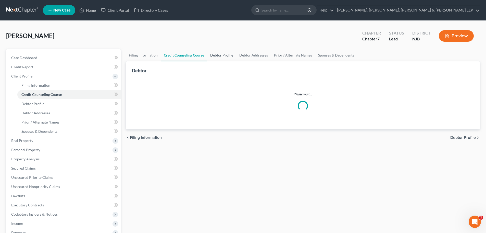
click at [215, 56] on link "Debtor Profile" at bounding box center [221, 55] width 29 height 12
select select "0"
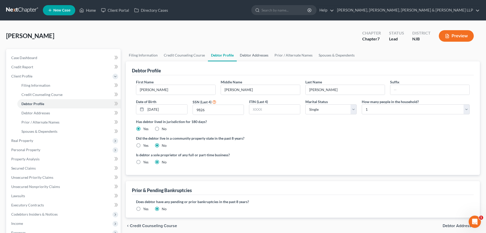
click at [244, 56] on link "Debtor Addresses" at bounding box center [254, 55] width 35 height 12
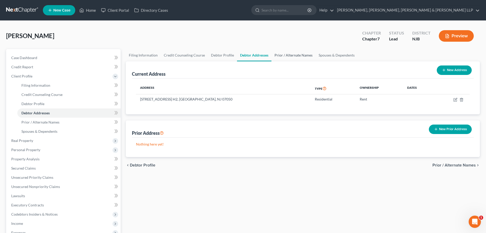
click at [277, 56] on link "Prior / Alternate Names" at bounding box center [294, 55] width 44 height 12
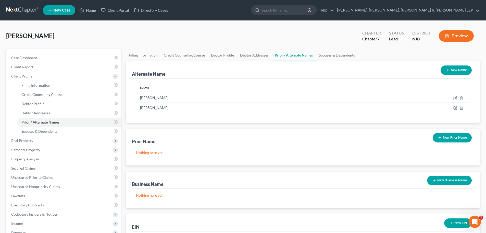
click at [452, 67] on button "New Name" at bounding box center [456, 69] width 31 height 9
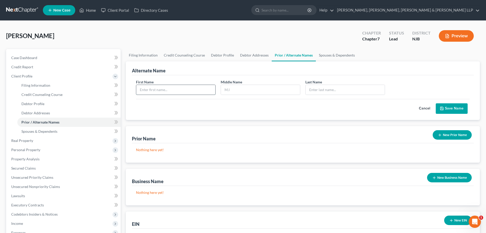
click at [161, 92] on input "text" at bounding box center [175, 90] width 79 height 10
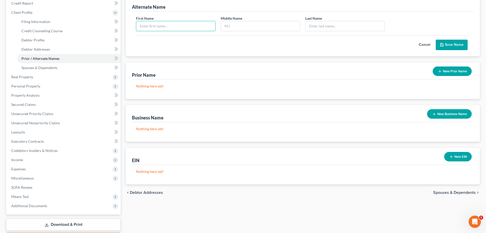
scroll to position [51, 0]
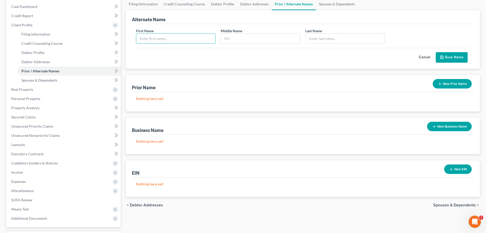
click at [449, 83] on button "New Prior Name" at bounding box center [452, 83] width 39 height 9
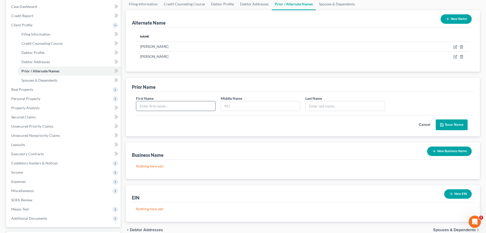
click at [171, 107] on input "text" at bounding box center [175, 106] width 79 height 10
type input "[PERSON_NAME]"
click at [240, 109] on input "text" at bounding box center [260, 106] width 79 height 10
type input "D."
click at [325, 106] on input "text" at bounding box center [345, 106] width 79 height 10
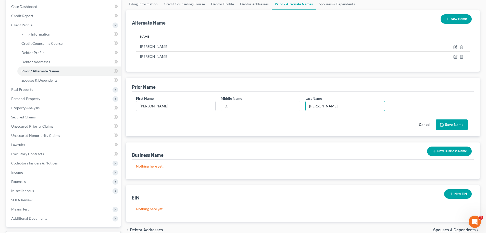
type input "[PERSON_NAME]"
click at [443, 121] on button "Save Name" at bounding box center [452, 124] width 32 height 11
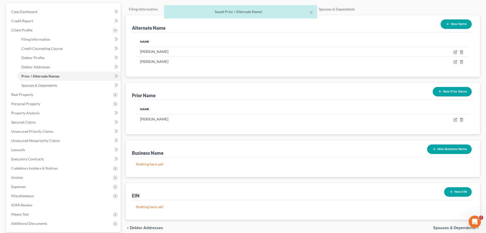
scroll to position [0, 0]
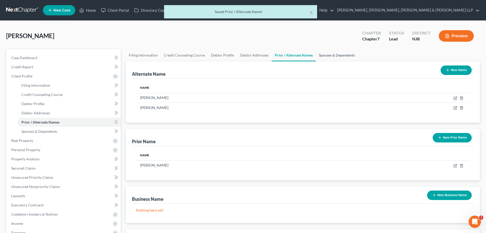
click at [338, 60] on link "Spouses & Dependents" at bounding box center [337, 55] width 42 height 12
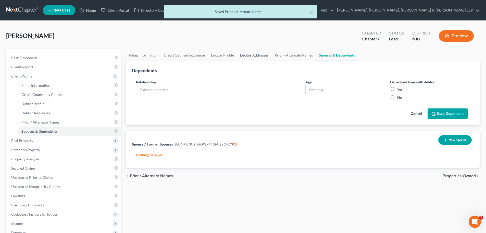
click at [257, 55] on link "Debtor Addresses" at bounding box center [254, 55] width 35 height 12
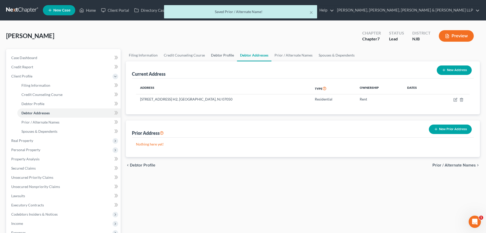
click at [223, 54] on link "Debtor Profile" at bounding box center [222, 55] width 29 height 12
select select "0"
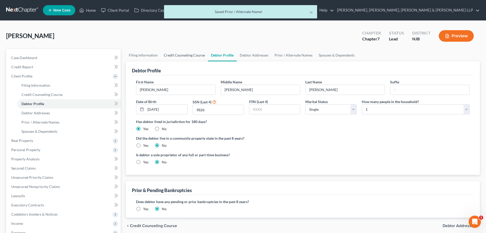
click at [192, 54] on link "Credit Counseling Course" at bounding box center [184, 55] width 47 height 12
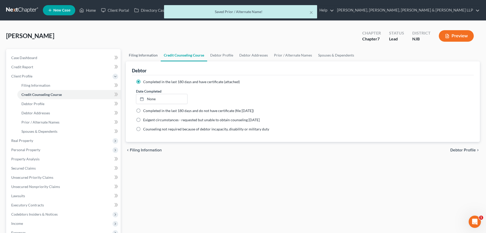
click at [152, 55] on link "Filing Information" at bounding box center [143, 55] width 35 height 12
select select "1"
select select "0"
select select "51"
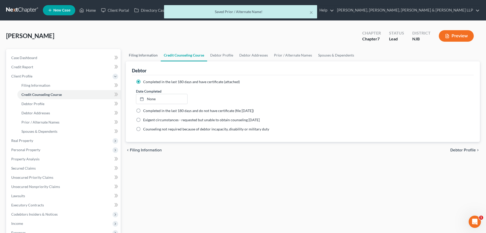
select select "0"
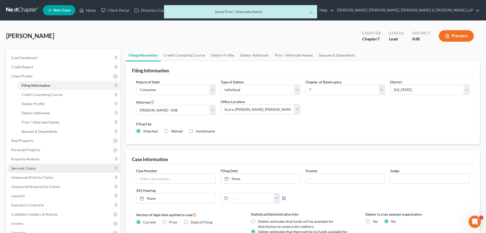
drag, startPoint x: 32, startPoint y: 166, endPoint x: 35, endPoint y: 171, distance: 5.5
click at [32, 166] on span "Secured Claims" at bounding box center [23, 168] width 25 height 4
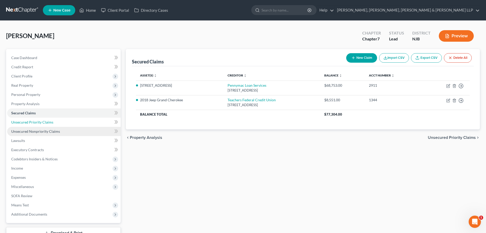
click at [44, 122] on span "Unsecured Priority Claims" at bounding box center [32, 122] width 42 height 4
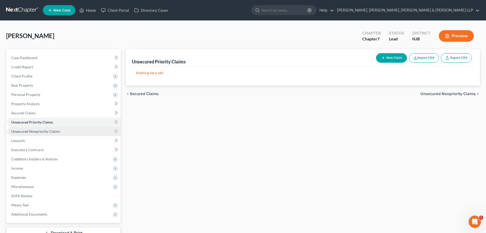
click at [46, 128] on link "Unsecured Nonpriority Claims" at bounding box center [64, 131] width 114 height 9
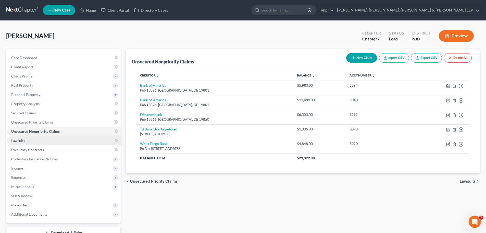
click at [24, 140] on span "Lawsuits" at bounding box center [18, 140] width 14 height 4
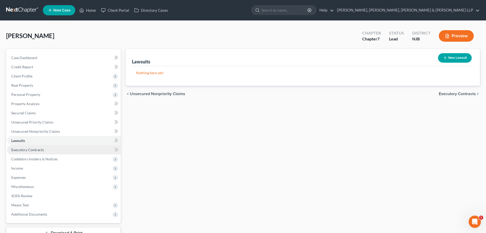
click at [29, 145] on link "Executory Contracts" at bounding box center [64, 149] width 114 height 9
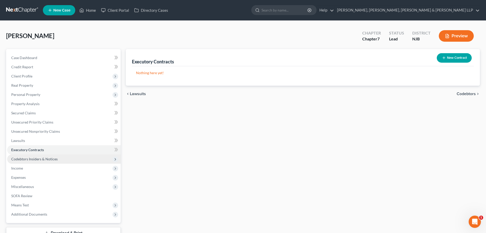
drag, startPoint x: 33, startPoint y: 155, endPoint x: 33, endPoint y: 162, distance: 6.9
click at [33, 155] on span "Codebtors Insiders & Notices" at bounding box center [64, 158] width 114 height 9
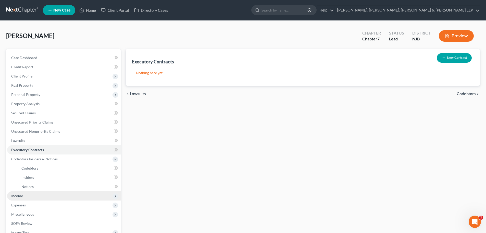
click at [28, 196] on span "Income" at bounding box center [64, 195] width 114 height 9
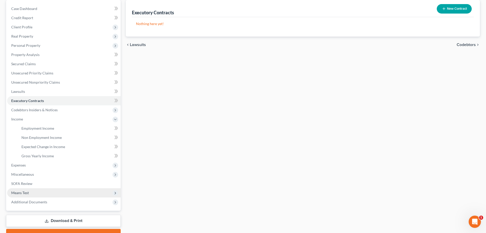
scroll to position [51, 0]
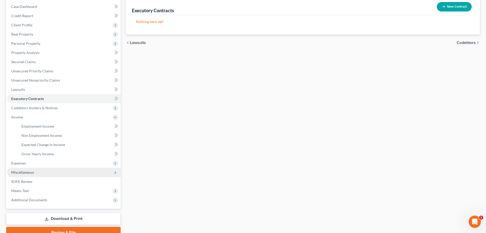
click at [32, 172] on span "Miscellaneous" at bounding box center [22, 172] width 23 height 4
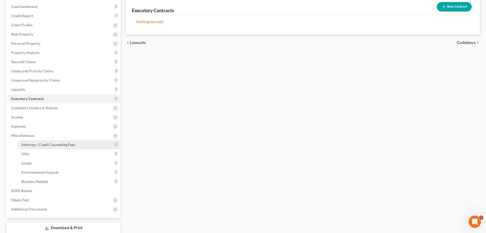
click at [64, 143] on span "Attorney / Credit Counseling Fees" at bounding box center [48, 144] width 54 height 4
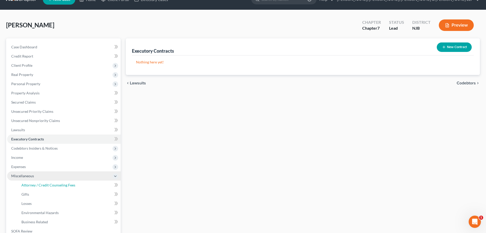
select select "1"
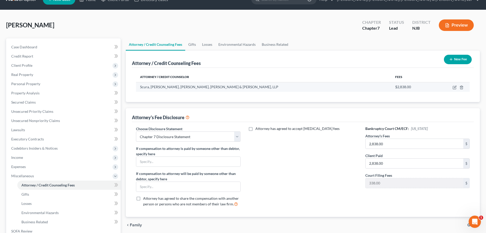
scroll to position [0, 0]
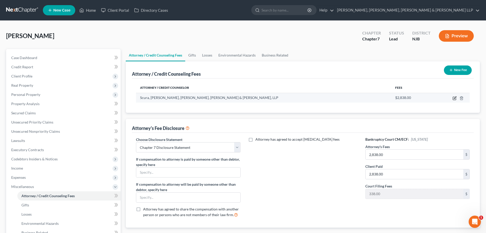
click at [454, 98] on icon "button" at bounding box center [455, 98] width 4 height 4
select select "33"
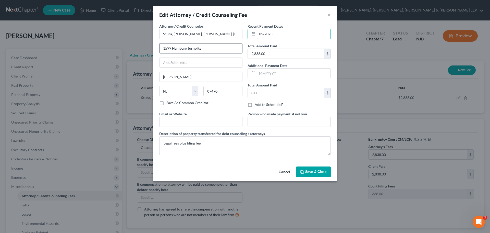
drag, startPoint x: 241, startPoint y: 38, endPoint x: 200, endPoint y: 44, distance: 41.7
click at [203, 43] on div "Attorney / Credit Counselor * [GEOGRAPHIC_DATA], [GEOGRAPHIC_DATA], Heyer, [PER…" at bounding box center [245, 91] width 177 height 136
type input "09/2025"
click at [322, 174] on button "Save & Close" at bounding box center [313, 171] width 35 height 11
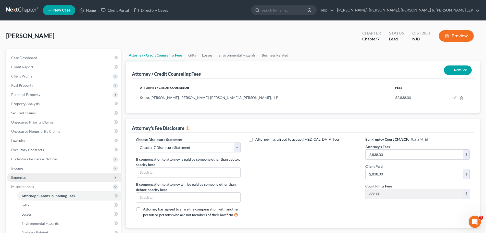
click at [27, 177] on span "Expenses" at bounding box center [64, 177] width 114 height 9
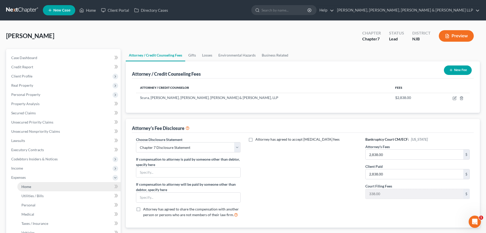
click at [27, 186] on span "Home" at bounding box center [26, 186] width 10 height 4
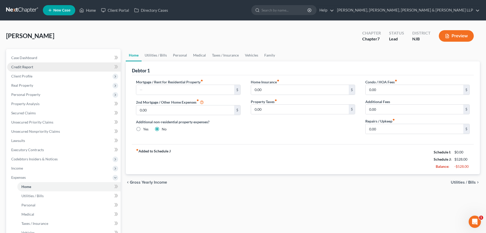
click at [43, 70] on link "Credit Report" at bounding box center [64, 66] width 114 height 9
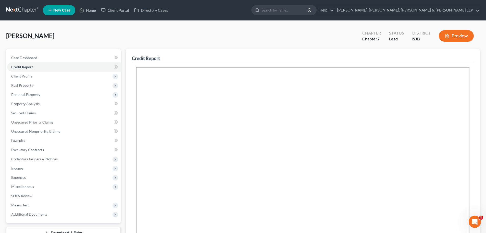
click at [40, 79] on span "Client Profile" at bounding box center [64, 75] width 114 height 9
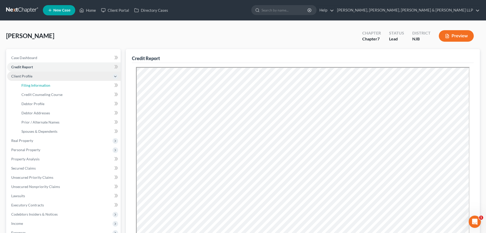
drag, startPoint x: 40, startPoint y: 84, endPoint x: 112, endPoint y: 72, distance: 73.8
click at [40, 85] on span "Filing Information" at bounding box center [35, 85] width 29 height 4
select select "1"
select select "0"
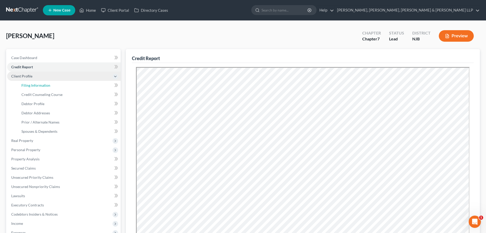
select select "51"
select select "0"
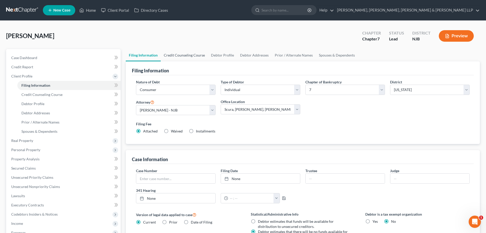
click at [178, 54] on link "Credit Counseling Course" at bounding box center [184, 55] width 47 height 12
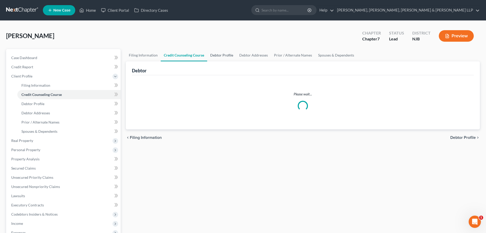
click at [224, 57] on link "Debtor Profile" at bounding box center [221, 55] width 29 height 12
select select "0"
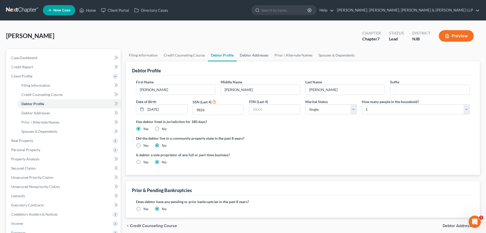
click at [243, 57] on link "Debtor Addresses" at bounding box center [254, 55] width 35 height 12
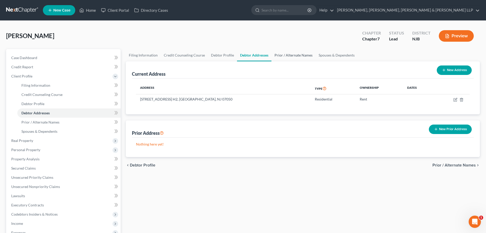
click at [278, 59] on link "Prior / Alternate Names" at bounding box center [294, 55] width 44 height 12
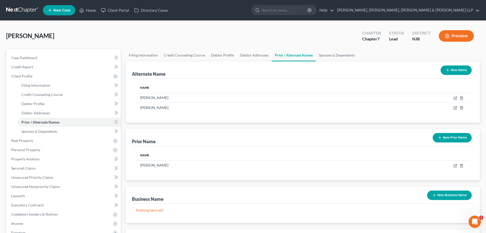
drag, startPoint x: 461, startPoint y: 137, endPoint x: 373, endPoint y: 146, distance: 88.3
click at [460, 137] on button "New Prior Name" at bounding box center [452, 137] width 39 height 9
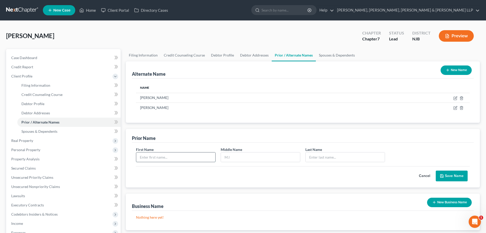
click at [172, 155] on input "text" at bounding box center [175, 157] width 79 height 10
type input "[PERSON_NAME]"
click at [252, 153] on input "text" at bounding box center [260, 157] width 79 height 10
type input "F"
type input "D."
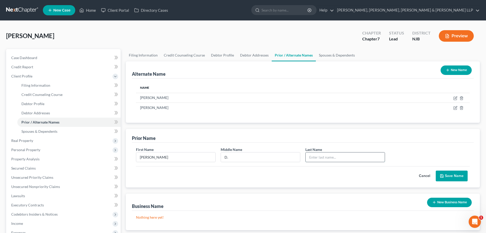
click at [362, 154] on input "text" at bounding box center [345, 157] width 79 height 10
type input "[PERSON_NAME]"
click at [444, 170] on button "Save Name" at bounding box center [452, 175] width 32 height 11
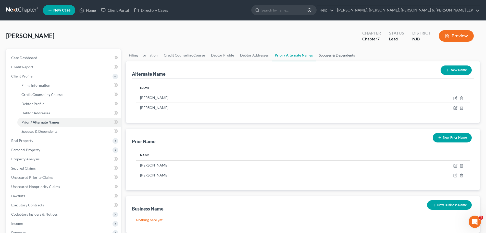
click at [336, 59] on link "Spouses & Dependents" at bounding box center [337, 55] width 42 height 12
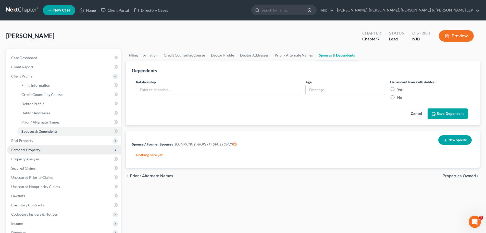
click at [36, 149] on span "Personal Property" at bounding box center [25, 149] width 29 height 4
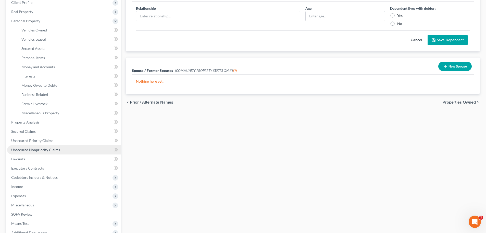
scroll to position [77, 0]
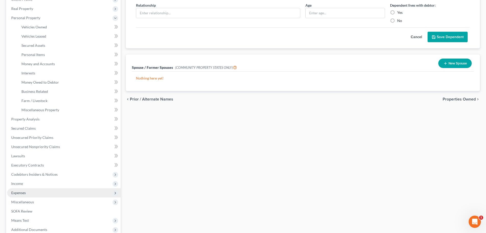
click at [23, 194] on span "Expenses" at bounding box center [18, 192] width 15 height 4
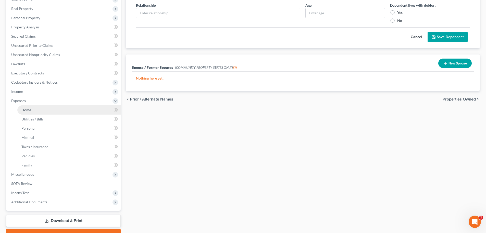
click at [33, 108] on link "Home" at bounding box center [68, 109] width 103 height 9
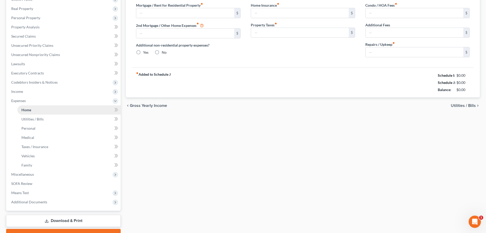
scroll to position [2, 0]
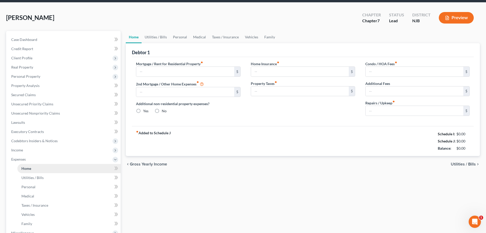
type input "0.00"
radio input "true"
type input "0.00"
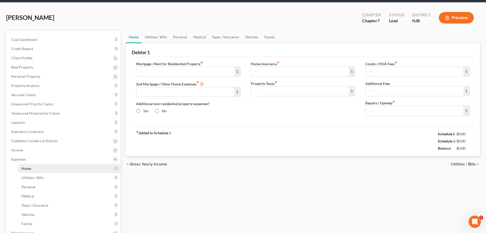
type input "0.00"
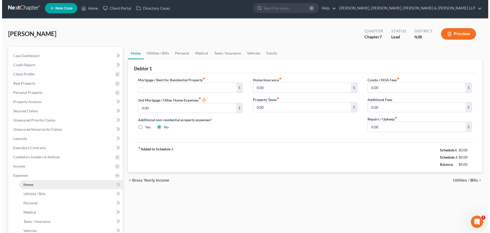
scroll to position [0, 0]
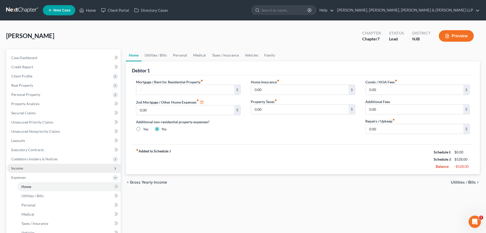
click at [30, 169] on span "Income" at bounding box center [64, 167] width 114 height 9
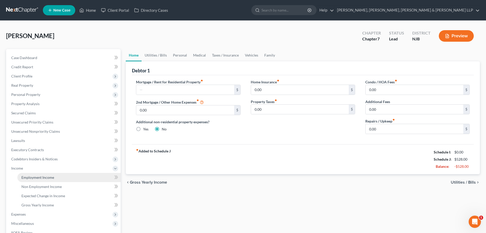
click at [33, 178] on span "Employment Income" at bounding box center [37, 177] width 33 height 4
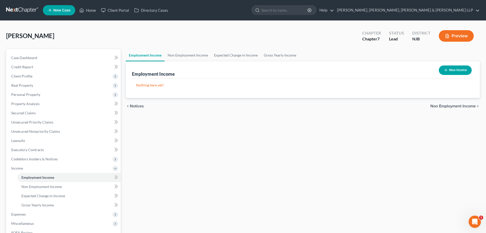
click at [460, 71] on button "New Income" at bounding box center [455, 69] width 33 height 9
select select "0"
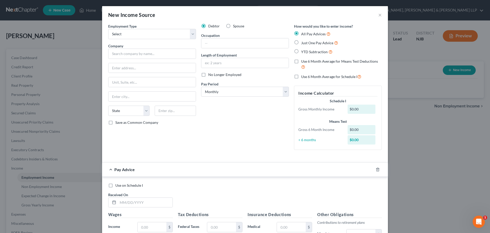
click at [171, 39] on div "Employment Type * Select Full or [DEMOGRAPHIC_DATA] Employment Self Employment …" at bounding box center [152, 88] width 93 height 130
drag, startPoint x: 164, startPoint y: 36, endPoint x: 159, endPoint y: 39, distance: 5.6
click at [164, 36] on select "Select Full or [DEMOGRAPHIC_DATA] Employment Self Employment" at bounding box center [152, 34] width 88 height 10
select select "0"
click at [108, 29] on select "Select Full or [DEMOGRAPHIC_DATA] Employment Self Employment" at bounding box center [152, 34] width 88 height 10
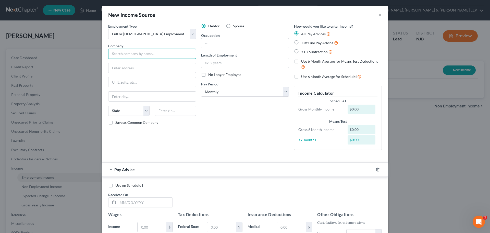
click at [133, 56] on input "text" at bounding box center [152, 53] width 88 height 10
type input "NJ Transit"
click at [128, 68] on input "text" at bounding box center [151, 68] width 87 height 10
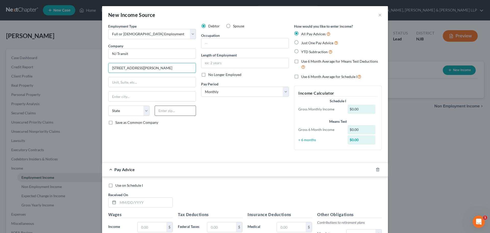
type input "[STREET_ADDRESS][PERSON_NAME]"
click at [167, 115] on input "text" at bounding box center [175, 110] width 41 height 10
type input "07040"
type input "Maplewood"
select select "33"
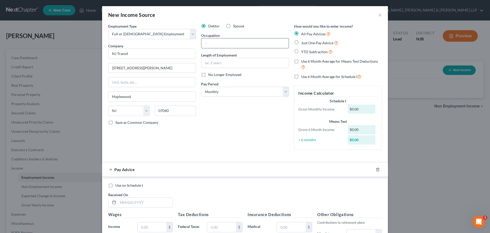
click at [215, 45] on input "text" at bounding box center [244, 43] width 87 height 10
type input "Bus driver"
click at [208, 56] on label "Length of Employment" at bounding box center [219, 54] width 36 height 5
click at [208, 62] on input "text" at bounding box center [244, 63] width 87 height 10
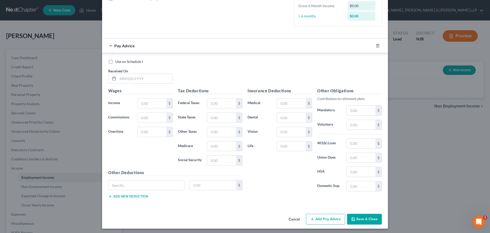
scroll to position [125, 0]
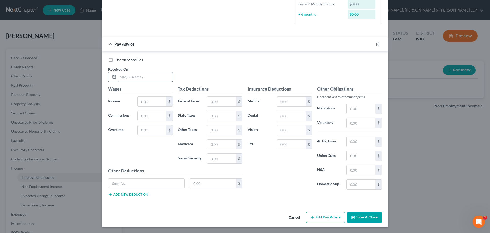
type input "10 Years"
click at [140, 79] on input "text" at bounding box center [145, 77] width 55 height 10
type input "[DATE]"
click at [143, 103] on input "text" at bounding box center [152, 101] width 29 height 10
type input "1,790.95"
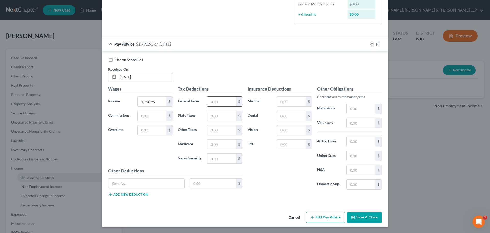
click at [210, 104] on input "text" at bounding box center [221, 101] width 29 height 10
type input "190.16"
click at [218, 159] on input "text" at bounding box center [221, 158] width 29 height 10
type input "107.92"
click at [217, 147] on input "text" at bounding box center [221, 144] width 29 height 10
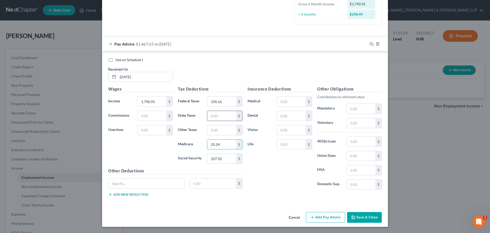
type input "25.24"
click at [216, 119] on input "text" at bounding box center [221, 116] width 29 height 10
type input "80.75"
click at [215, 131] on input "text" at bounding box center [221, 130] width 29 height 10
type input "43.73"
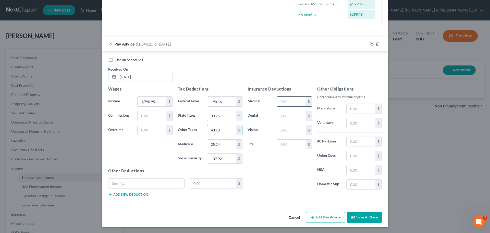
click at [289, 103] on input "text" at bounding box center [291, 101] width 29 height 10
type input "49"
click at [284, 118] on input "text" at bounding box center [291, 116] width 29 height 10
type input "1.25"
click at [352, 126] on input "text" at bounding box center [361, 123] width 29 height 10
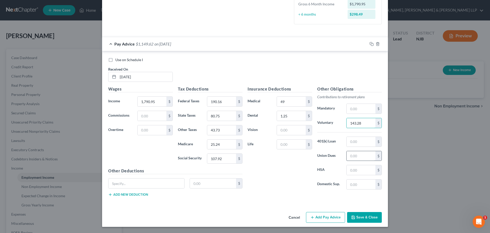
type input "143.28"
click at [348, 157] on input "text" at bounding box center [361, 156] width 29 height 10
type input "250"
click at [319, 214] on button "Add Pay Advice" at bounding box center [325, 217] width 39 height 11
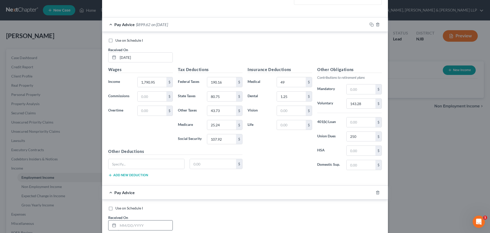
scroll to position [202, 0]
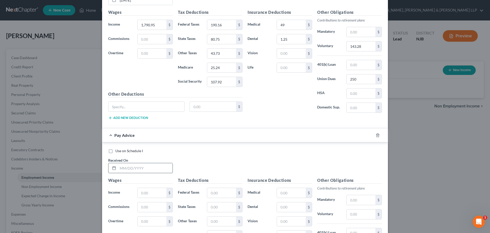
click at [150, 167] on input "text" at bounding box center [145, 168] width 55 height 10
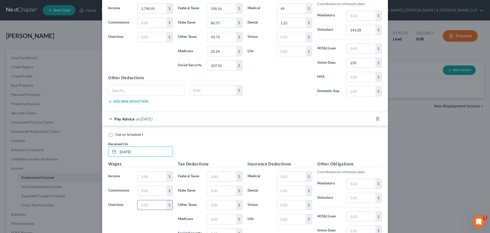
scroll to position [278, 0]
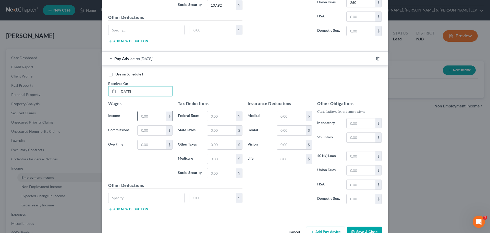
type input "[DATE]"
click at [145, 117] on input "text" at bounding box center [152, 116] width 29 height 10
type input "1,181.68"
click at [217, 117] on input "text" at bounding box center [221, 116] width 29 height 10
type input "85.23"
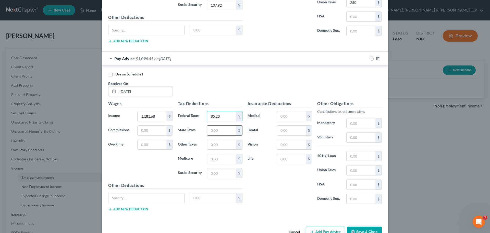
click at [217, 127] on input "text" at bounding box center [221, 130] width 29 height 10
type input "40.45"
click at [217, 157] on input "text" at bounding box center [221, 159] width 29 height 10
type input "16.40"
click at [215, 177] on input "text" at bounding box center [221, 173] width 29 height 10
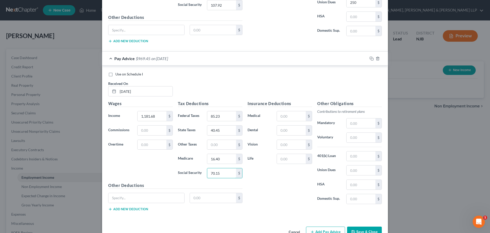
type input "70.15"
click at [221, 145] on input "text" at bounding box center [221, 145] width 29 height 10
type input "39.14"
click at [292, 118] on input "text" at bounding box center [291, 116] width 29 height 10
type input "49"
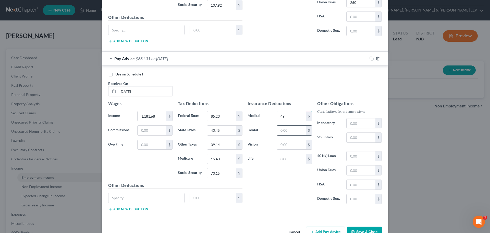
click at [296, 132] on input "text" at bounding box center [291, 130] width 29 height 10
type input "1.25"
click at [365, 174] on input "text" at bounding box center [361, 170] width 29 height 10
type input "250"
click at [349, 138] on input "text" at bounding box center [361, 137] width 29 height 10
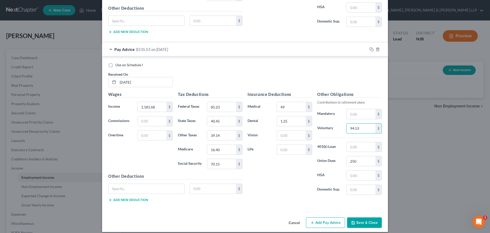
scroll to position [293, 0]
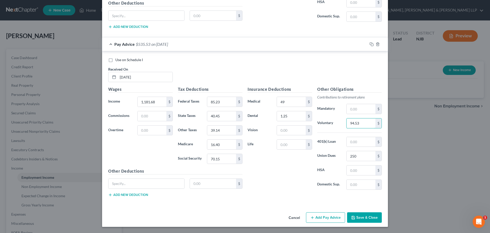
type input "94.53"
drag, startPoint x: 325, startPoint y: 211, endPoint x: 325, endPoint y: 215, distance: 4.1
click at [325, 211] on div "Cancel Add Pay Advice Save & Close" at bounding box center [245, 218] width 286 height 17
click at [325, 215] on button "Add Pay Advice" at bounding box center [325, 217] width 39 height 11
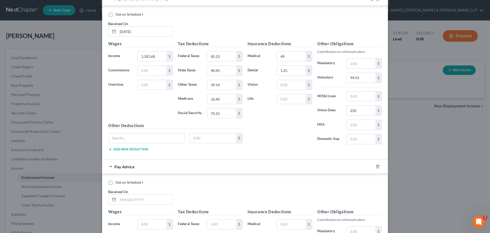
scroll to position [420, 0]
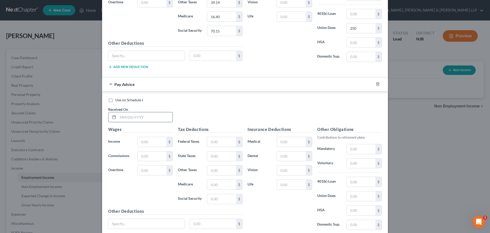
click at [148, 114] on input "text" at bounding box center [145, 117] width 55 height 10
type input "[DATE]"
click at [147, 142] on input "text" at bounding box center [152, 142] width 29 height 10
type input "1,536.61"
click at [214, 141] on input "text" at bounding box center [221, 142] width 29 height 10
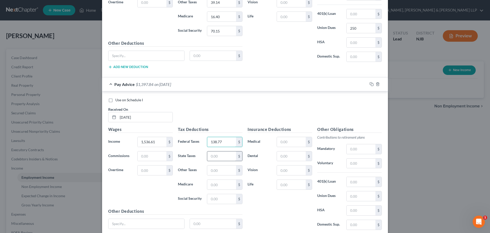
type input "138.77"
click at [212, 156] on input "text" at bounding box center [221, 156] width 29 height 10
type input "62.95"
click at [215, 179] on div "Tax Deductions Federal Taxes 138.77 $ State Taxes 62.95 $ Other Taxes $ Medicar…" at bounding box center [210, 167] width 70 height 82
click at [220, 188] on input "text" at bounding box center [221, 184] width 29 height 10
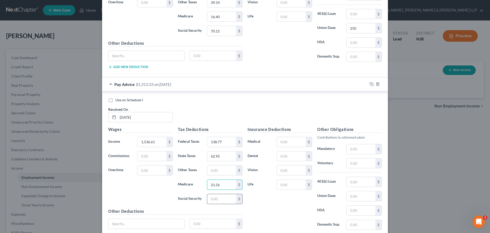
type input "21.56"
click at [221, 197] on input "text" at bounding box center [221, 199] width 29 height 10
type input "92.16"
click at [216, 172] on input "text" at bounding box center [221, 170] width 29 height 10
type input "41.81"
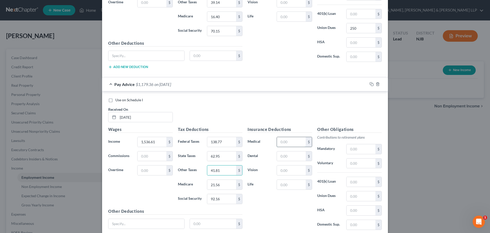
click at [284, 144] on input "text" at bounding box center [291, 142] width 29 height 10
type input "49"
click at [285, 155] on input "text" at bounding box center [291, 156] width 29 height 10
type input "1.25"
click at [354, 198] on input "text" at bounding box center [361, 196] width 29 height 10
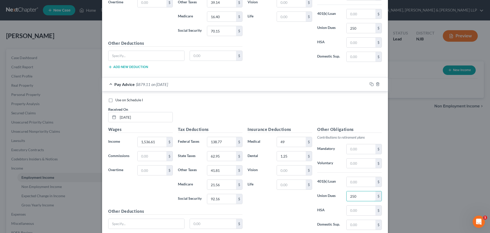
type input "250"
click at [359, 166] on input "text" at bounding box center [361, 163] width 29 height 10
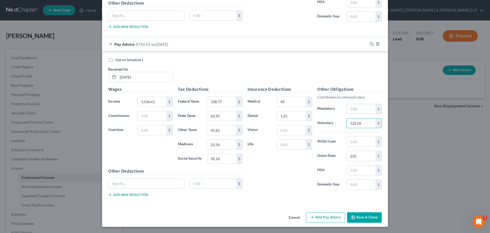
type input "122.56"
click at [321, 217] on button "Add Pay Advice" at bounding box center [325, 217] width 39 height 11
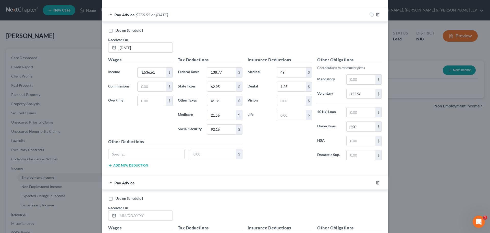
scroll to position [563, 0]
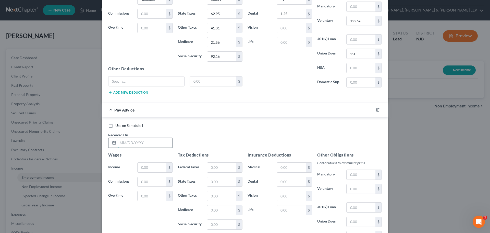
click at [147, 143] on input "text" at bounding box center [145, 143] width 55 height 10
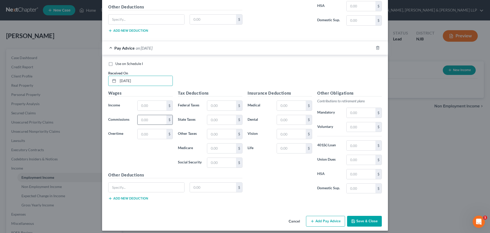
scroll to position [628, 0]
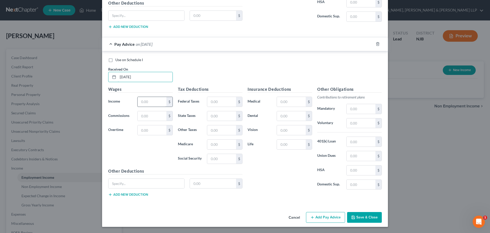
type input "[DATE]"
click at [152, 104] on input "text" at bounding box center [152, 102] width 29 height 10
type input "1,901.61"
click at [223, 105] on input "text" at bounding box center [221, 102] width 29 height 10
type input "212.56"
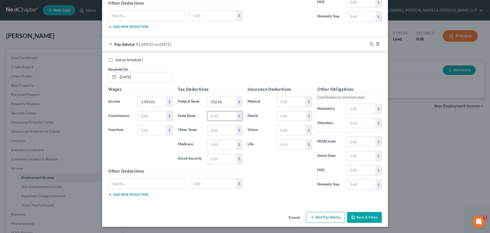
click at [223, 117] on input "text" at bounding box center [221, 116] width 29 height 10
type input "88.50"
click at [221, 145] on input "text" at bounding box center [221, 144] width 29 height 10
type input "26.85"
click at [223, 159] on input "text" at bounding box center [221, 159] width 29 height 10
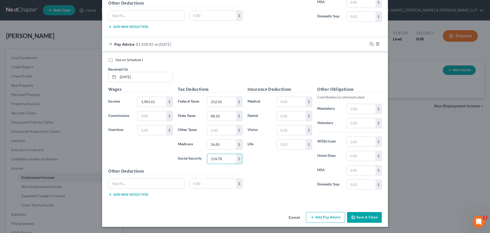
type input "114.78"
click at [216, 131] on input "text" at bounding box center [221, 130] width 29 height 10
type input "45.82"
click at [301, 102] on input "text" at bounding box center [291, 102] width 29 height 10
type input "49"
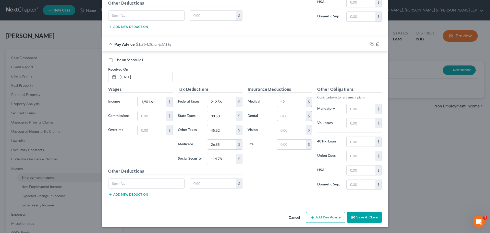
click at [292, 116] on input "text" at bounding box center [291, 116] width 29 height 10
type input "1.25"
click at [357, 155] on input "text" at bounding box center [361, 156] width 29 height 10
type input "250"
click at [355, 121] on input "text" at bounding box center [361, 123] width 29 height 10
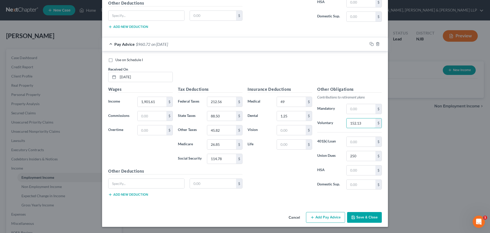
type input "152.13"
click at [361, 158] on input "250" at bounding box center [361, 156] width 29 height 10
type input "332.67"
click at [220, 128] on input "45.82" at bounding box center [221, 130] width 29 height 10
type input "44.57"
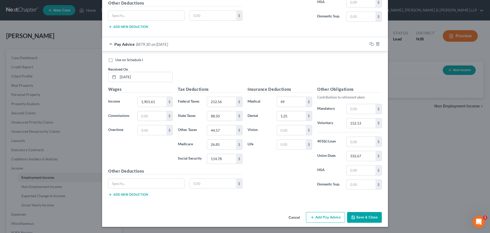
click at [336, 215] on button "Add Pay Advice" at bounding box center [325, 217] width 39 height 11
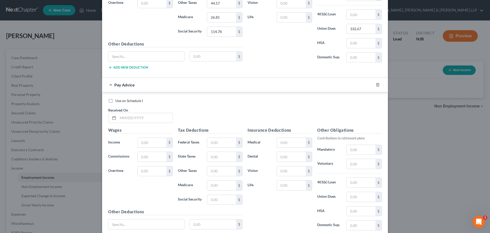
scroll to position [756, 0]
click at [148, 117] on input "text" at bounding box center [145, 117] width 55 height 10
type input "[DATE]"
click at [159, 139] on input "text" at bounding box center [152, 142] width 29 height 10
type input "1,495.92"
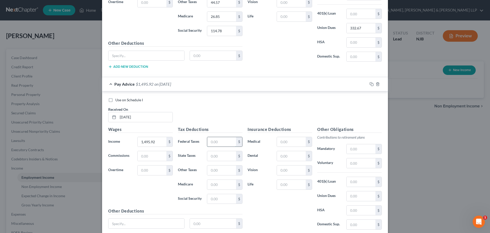
click at [218, 144] on input "text" at bounding box center [221, 142] width 29 height 10
type input "130.45"
click at [215, 156] on input "text" at bounding box center [221, 156] width 29 height 10
type input "60.10"
click at [220, 184] on input "text" at bounding box center [221, 184] width 29 height 10
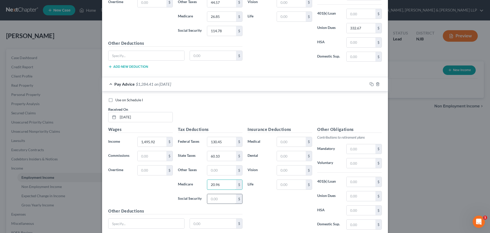
type input "20.96"
click at [215, 198] on input "text" at bounding box center [221, 199] width 29 height 10
type input "89.63"
click at [221, 171] on input "text" at bounding box center [221, 170] width 29 height 10
type input "41.51"
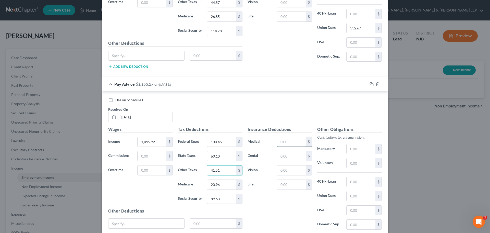
click at [288, 142] on input "text" at bounding box center [291, 142] width 29 height 10
type input "49"
click at [285, 154] on input "text" at bounding box center [291, 156] width 29 height 10
type input "1.21"
click at [351, 196] on input "text" at bounding box center [361, 196] width 29 height 10
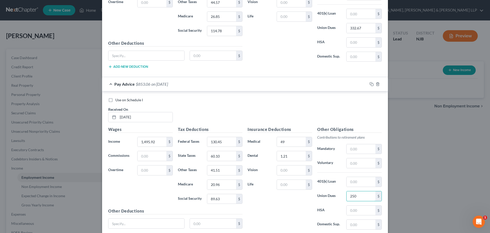
type input "250"
click at [354, 165] on input "text" at bounding box center [361, 163] width 29 height 10
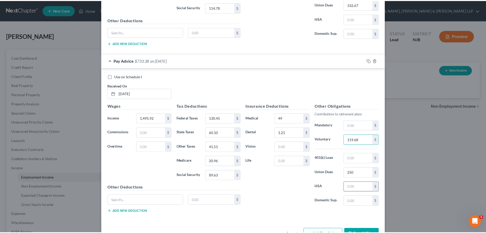
scroll to position [796, 0]
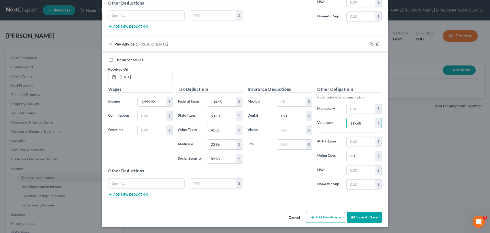
type input "119.68"
click at [364, 220] on button "Save & Close" at bounding box center [364, 217] width 35 height 11
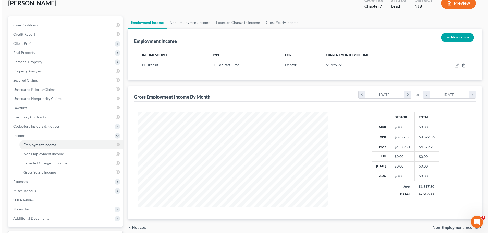
scroll to position [76, 0]
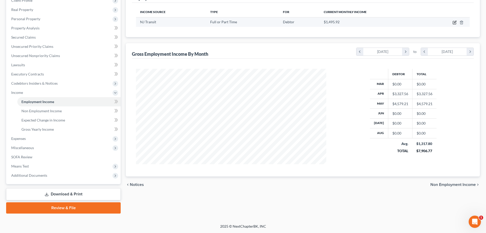
click at [454, 22] on icon "button" at bounding box center [455, 22] width 4 height 4
select select "0"
select select "33"
select select "0"
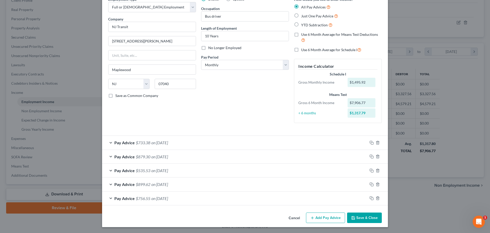
scroll to position [27, 0]
click at [315, 219] on button "Add Pay Advice" at bounding box center [325, 217] width 39 height 11
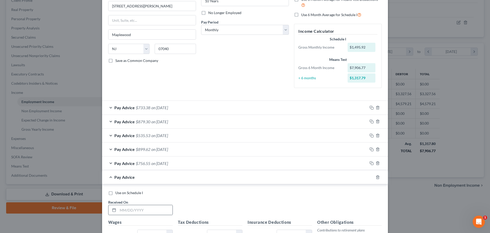
scroll to position [129, 0]
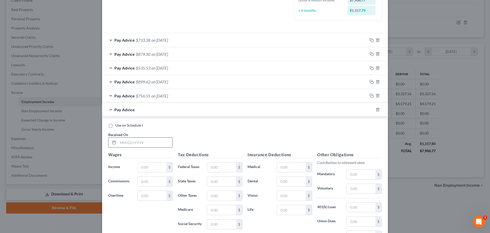
drag, startPoint x: 146, startPoint y: 141, endPoint x: 152, endPoint y: 147, distance: 8.3
click at [146, 141] on input "text" at bounding box center [145, 142] width 55 height 10
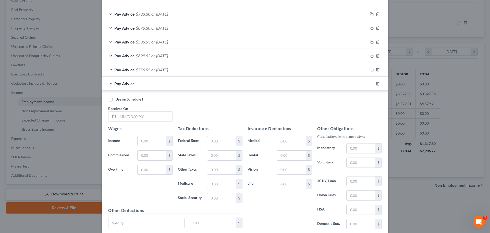
scroll to position [194, 0]
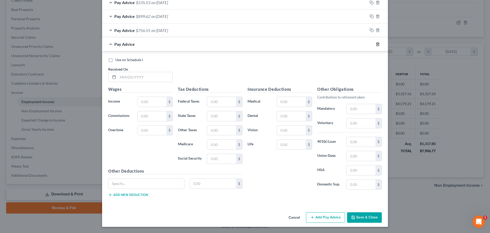
click at [378, 43] on icon "button" at bounding box center [378, 44] width 4 height 4
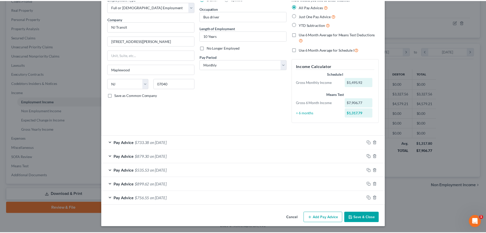
scroll to position [27, 0]
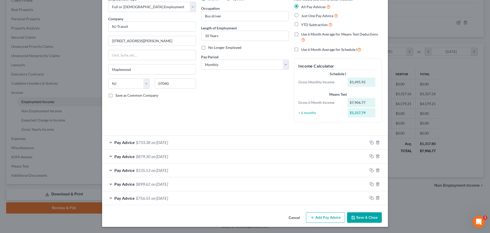
click at [364, 213] on button "Save & Close" at bounding box center [364, 217] width 35 height 11
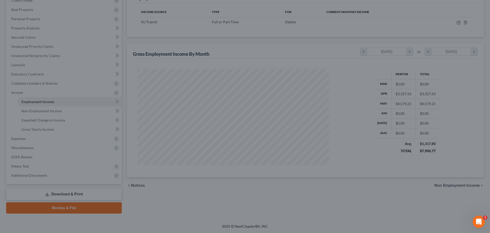
scroll to position [255141, 255035]
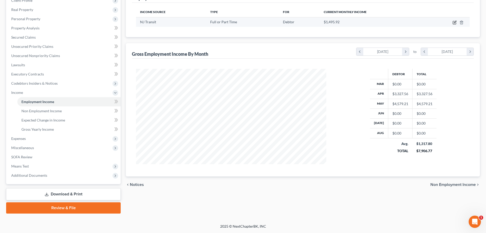
click at [453, 22] on icon "button" at bounding box center [454, 22] width 3 height 3
select select "0"
select select "33"
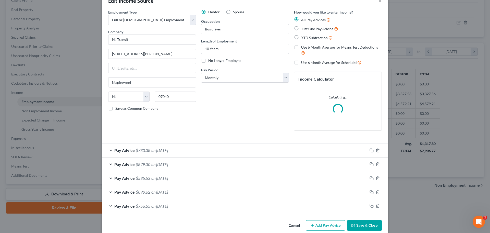
scroll to position [22, 0]
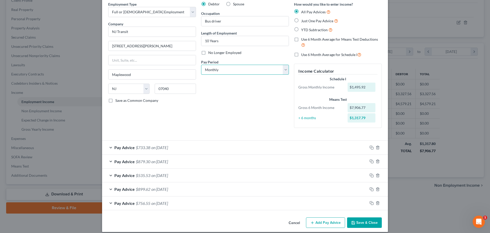
drag, startPoint x: 217, startPoint y: 69, endPoint x: 218, endPoint y: 74, distance: 5.4
click at [218, 69] on select "Select Monthly Twice Monthly Every Other Week Weekly" at bounding box center [245, 70] width 88 height 10
select select "3"
click at [201, 65] on select "Select Monthly Twice Monthly Every Other Week Weekly" at bounding box center [245, 70] width 88 height 10
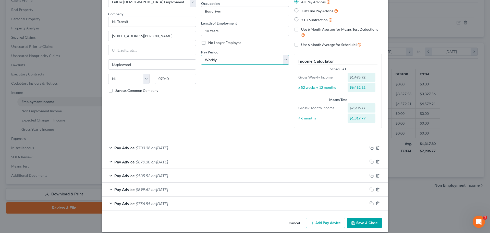
scroll to position [37, 0]
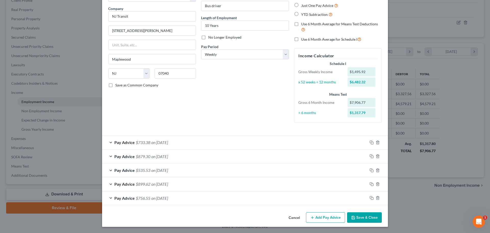
click at [310, 218] on icon "button" at bounding box center [312, 217] width 4 height 4
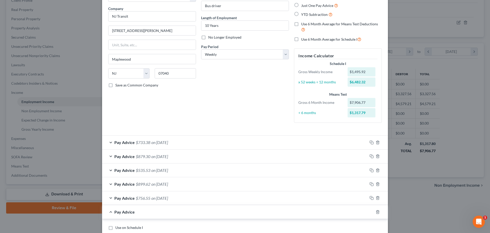
scroll to position [88, 0]
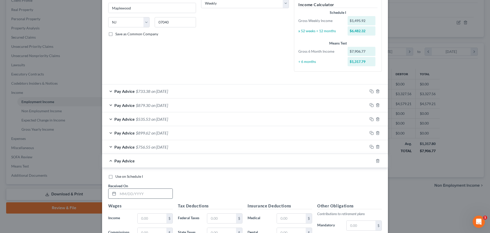
click at [145, 194] on input "text" at bounding box center [145, 193] width 55 height 10
type input "[DATE]"
click at [157, 142] on div "Pay Advice $756.55 on [DATE]" at bounding box center [234, 147] width 265 height 14
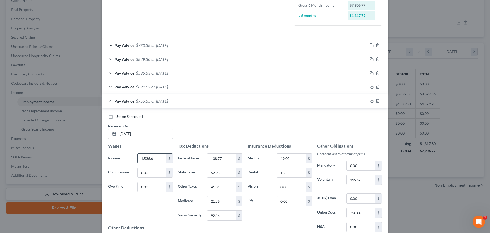
scroll to position [139, 0]
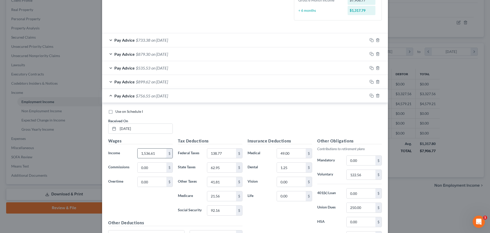
click at [157, 154] on input "1,536.61" at bounding box center [152, 153] width 29 height 10
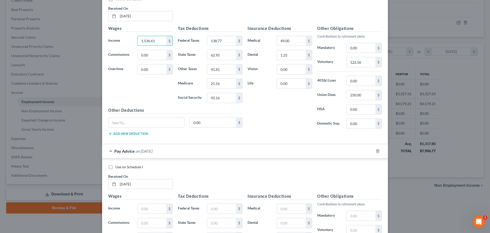
scroll to position [267, 0]
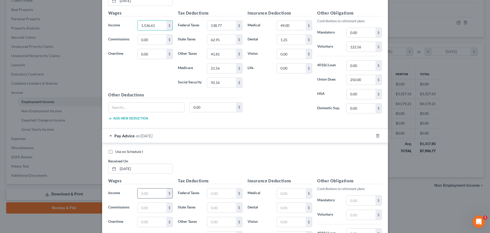
click at [147, 193] on input "text" at bounding box center [152, 193] width 29 height 10
paste input "1,536.61"
type input "1,536.61"
click at [225, 28] on input "138.77" at bounding box center [221, 26] width 29 height 10
click at [217, 192] on input "text" at bounding box center [221, 193] width 29 height 10
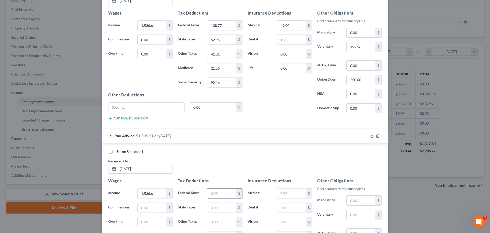
paste input "138.77"
type input "138.77"
click at [220, 40] on input "62.95" at bounding box center [221, 40] width 29 height 10
drag, startPoint x: 212, startPoint y: 208, endPoint x: 211, endPoint y: 205, distance: 2.7
click at [212, 208] on input "text" at bounding box center [221, 207] width 29 height 10
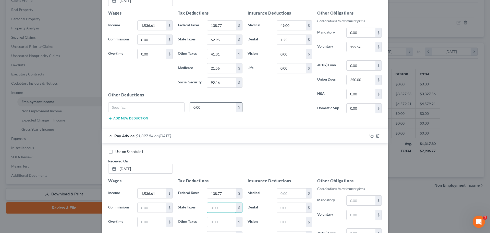
paste input "62.95"
type input "62.95"
click at [222, 55] on input "41.81" at bounding box center [221, 54] width 29 height 10
click at [224, 224] on input "text" at bounding box center [221, 222] width 29 height 10
paste input "41.81"
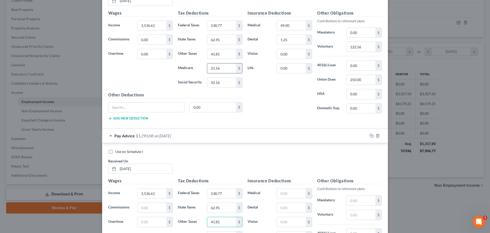
type input "41.81"
click at [221, 67] on input "21.56" at bounding box center [221, 68] width 29 height 10
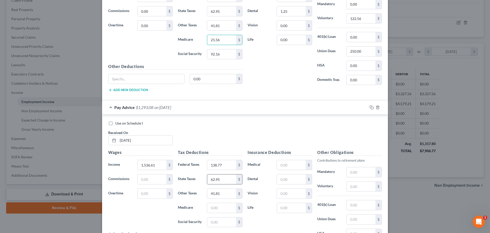
scroll to position [344, 0]
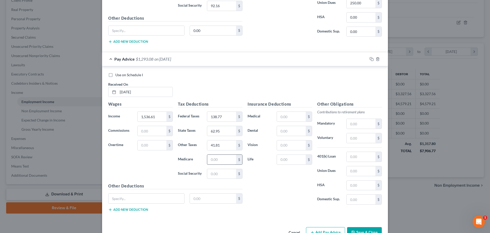
click at [221, 157] on input "text" at bounding box center [221, 159] width 29 height 10
paste input "21.56"
type input "21.56"
click at [226, 8] on input "92.16" at bounding box center [221, 6] width 29 height 10
drag, startPoint x: 217, startPoint y: 179, endPoint x: 217, endPoint y: 176, distance: 3.1
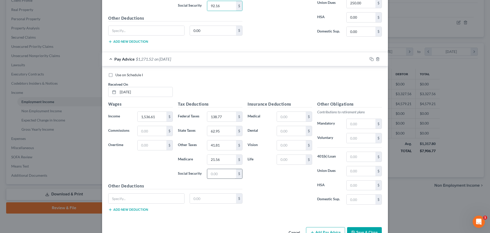
click at [217, 179] on div "Tax Deductions Federal Taxes 138.77 $ State Taxes 62.95 $ Other Taxes 41.81 $ M…" at bounding box center [210, 142] width 70 height 82
click at [217, 175] on input "text" at bounding box center [221, 174] width 29 height 10
paste input "92.16"
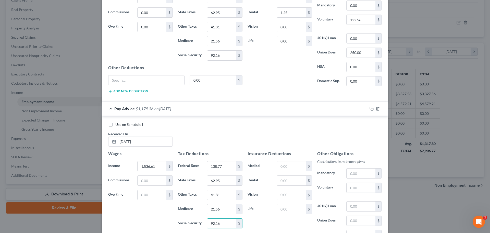
scroll to position [241, 0]
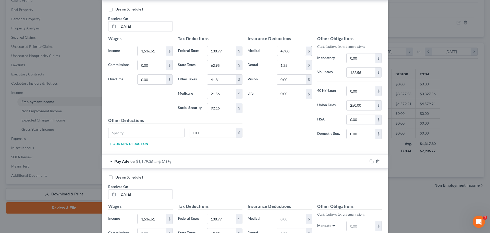
type input "92.16"
click at [295, 47] on input "49.00" at bounding box center [291, 51] width 29 height 10
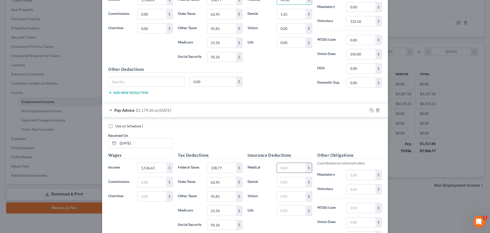
click at [285, 165] on input "text" at bounding box center [291, 168] width 29 height 10
paste input "49.00"
type input "49.00"
click at [288, 15] on input "1.25" at bounding box center [291, 14] width 29 height 10
click at [284, 185] on input "text" at bounding box center [291, 182] width 29 height 10
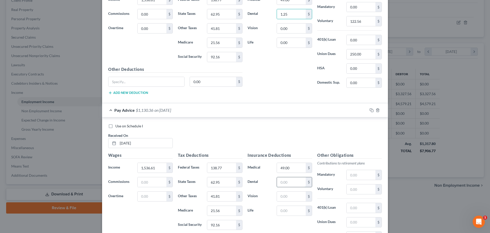
paste input "1.25"
click at [362, 23] on input "122.56" at bounding box center [361, 21] width 29 height 10
click at [348, 191] on input "text" at bounding box center [361, 189] width 29 height 10
paste input "122.56"
click at [361, 57] on input "250.00" at bounding box center [361, 54] width 29 height 10
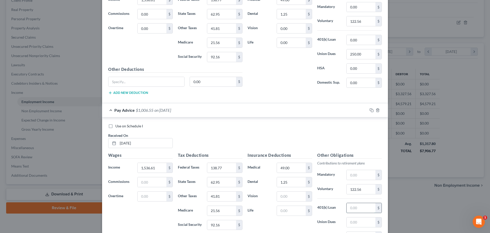
click at [362, 206] on input "text" at bounding box center [361, 208] width 29 height 10
paste input "250.00"
drag, startPoint x: 359, startPoint y: 207, endPoint x: 318, endPoint y: 206, distance: 40.3
click at [318, 206] on div "401(k) Loan 250.00 $" at bounding box center [350, 207] width 70 height 10
click at [351, 221] on input "text" at bounding box center [361, 222] width 29 height 10
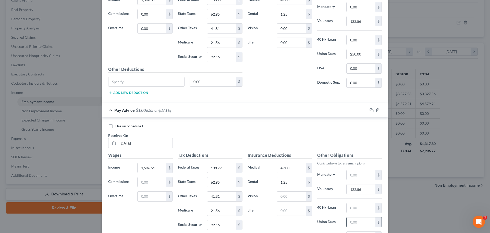
paste input "250.00"
click at [110, 109] on div "Pay Advice $756.55 on [DATE]" at bounding box center [234, 110] width 265 height 14
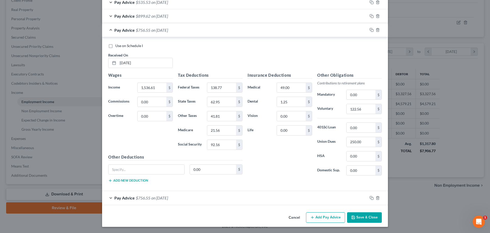
scroll to position [205, 0]
click at [334, 215] on button "Add Pay Advice" at bounding box center [325, 217] width 39 height 11
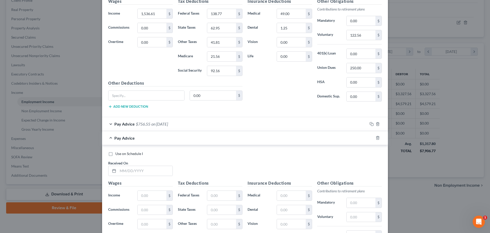
scroll to position [282, 0]
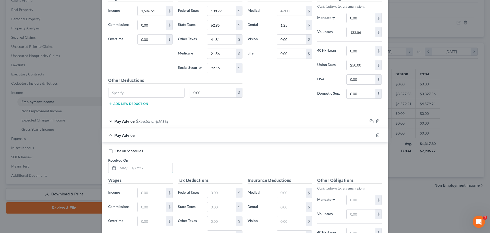
drag, startPoint x: 151, startPoint y: 168, endPoint x: 223, endPoint y: 185, distance: 74.8
click at [151, 167] on input "text" at bounding box center [145, 168] width 55 height 10
click at [155, 10] on input "1,536.61" at bounding box center [152, 11] width 29 height 10
click at [152, 197] on input "text" at bounding box center [152, 193] width 29 height 10
paste input "1,536.61"
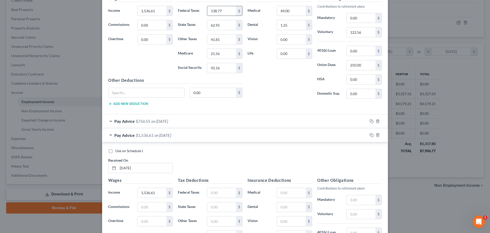
click at [226, 10] on input "138.77" at bounding box center [221, 11] width 29 height 10
click at [224, 195] on input "text" at bounding box center [221, 193] width 29 height 10
paste input "138.77"
click at [224, 26] on input "62.95" at bounding box center [221, 25] width 29 height 10
click at [221, 208] on input "text" at bounding box center [221, 207] width 29 height 10
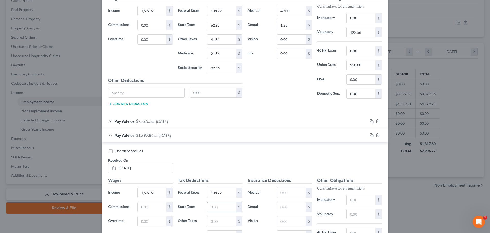
paste input "62.95"
click at [224, 41] on input "41.81" at bounding box center [221, 39] width 29 height 10
click at [224, 219] on input "text" at bounding box center [221, 221] width 29 height 10
paste input "41.81"
click at [225, 57] on input "21.56" at bounding box center [221, 54] width 29 height 10
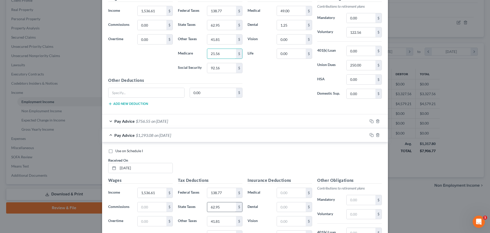
scroll to position [307, 0]
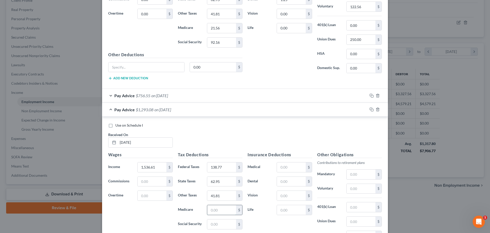
click at [225, 208] on input "text" at bounding box center [221, 210] width 29 height 10
paste input "21.56"
click at [218, 40] on input "92.16" at bounding box center [221, 43] width 29 height 10
click at [225, 222] on input "text" at bounding box center [221, 224] width 29 height 10
paste input "92.16"
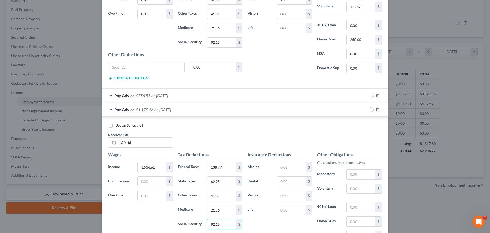
scroll to position [282, 0]
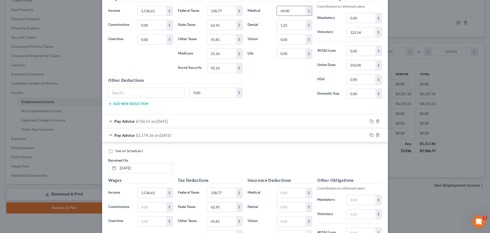
click at [293, 12] on input "49.00" at bounding box center [291, 11] width 29 height 10
drag, startPoint x: 285, startPoint y: 191, endPoint x: 283, endPoint y: 194, distance: 3.6
click at [285, 191] on input "text" at bounding box center [291, 193] width 29 height 10
paste input "49.00"
click at [277, 207] on input "text" at bounding box center [291, 207] width 29 height 10
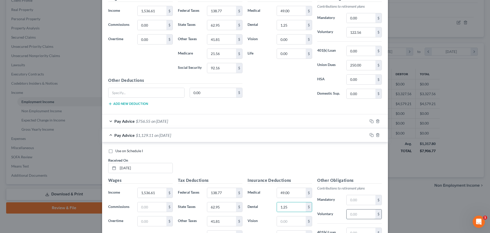
click at [356, 210] on input "text" at bounding box center [361, 214] width 29 height 10
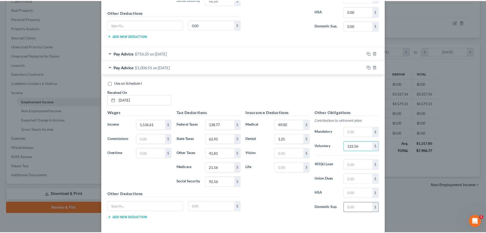
scroll to position [358, 0]
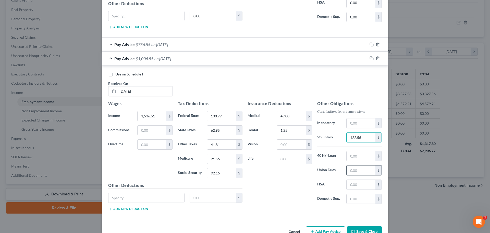
click at [357, 174] on input "text" at bounding box center [361, 170] width 29 height 10
click at [357, 232] on button "Save & Close" at bounding box center [364, 231] width 35 height 11
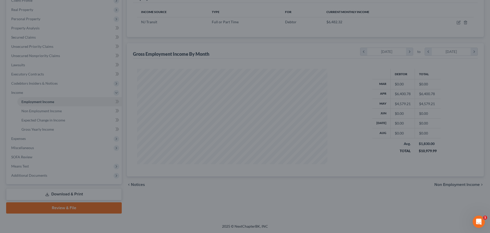
scroll to position [255141, 255035]
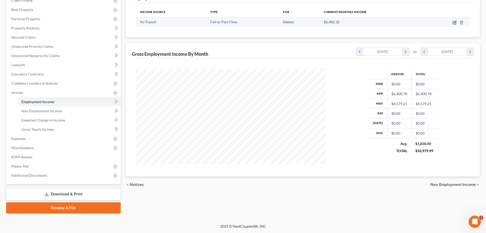
click at [456, 22] on icon "button" at bounding box center [455, 22] width 4 height 4
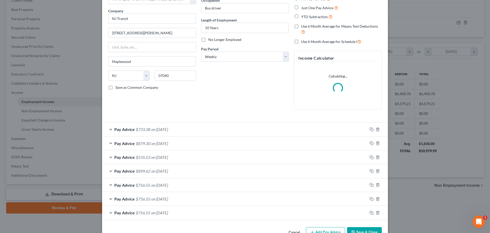
scroll to position [50, 0]
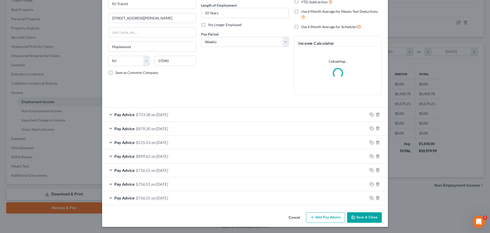
click at [337, 214] on button "Add Pay Advice" at bounding box center [325, 217] width 39 height 11
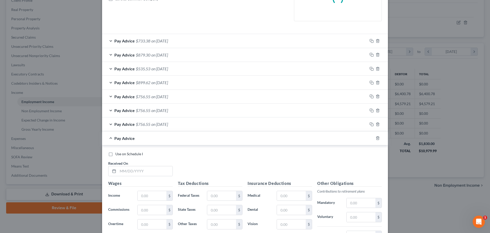
scroll to position [126, 0]
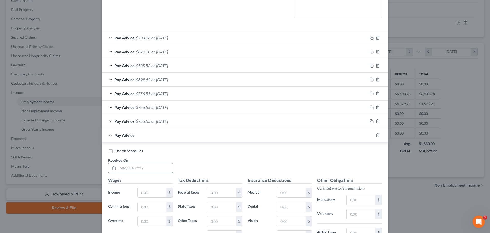
drag, startPoint x: 138, startPoint y: 169, endPoint x: 147, endPoint y: 170, distance: 9.6
click at [138, 169] on input "text" at bounding box center [145, 168] width 55 height 10
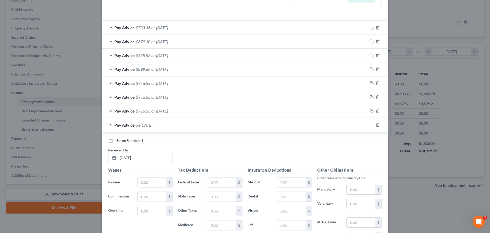
drag, startPoint x: 157, startPoint y: 107, endPoint x: 166, endPoint y: 130, distance: 24.1
click at [157, 107] on div "Pay Advice $756.55 on [DATE]" at bounding box center [234, 111] width 265 height 14
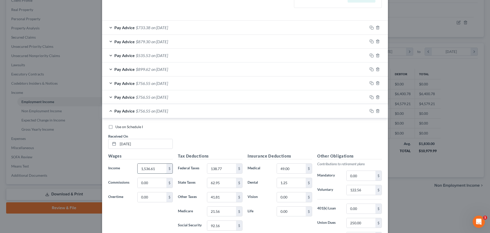
click at [157, 168] on input "1,536.61" at bounding box center [152, 168] width 29 height 10
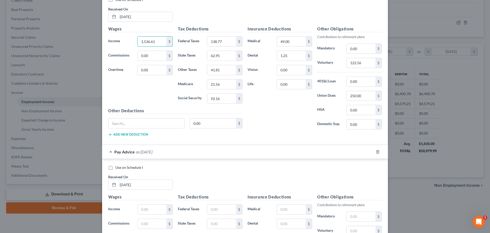
scroll to position [279, 0]
click at [154, 210] on input "text" at bounding box center [152, 208] width 29 height 10
paste input "1,536.61"
click at [225, 38] on input "138.77" at bounding box center [221, 41] width 29 height 10
click at [221, 207] on input "text" at bounding box center [221, 208] width 29 height 10
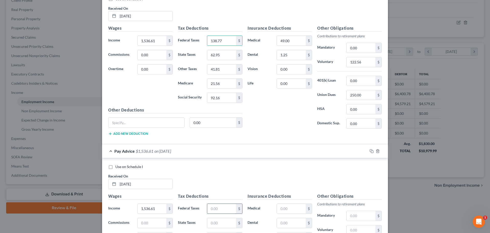
paste input "138.77"
click at [224, 57] on input "62.95" at bounding box center [221, 55] width 29 height 10
click at [221, 223] on input "text" at bounding box center [221, 223] width 29 height 10
paste input "62.95"
click at [223, 70] on input "41.81" at bounding box center [221, 69] width 29 height 10
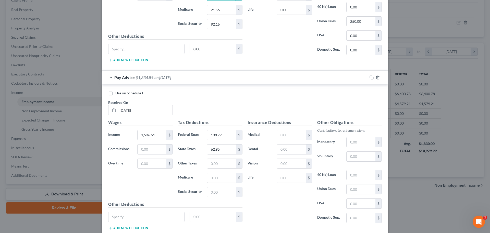
scroll to position [356, 0]
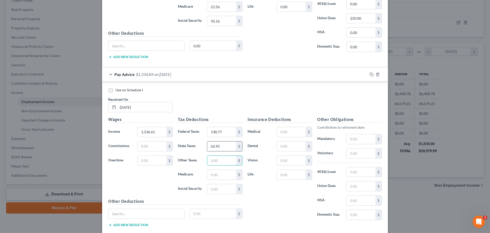
drag, startPoint x: 221, startPoint y: 159, endPoint x: 218, endPoint y: 149, distance: 11.1
click at [221, 159] on input "text" at bounding box center [221, 160] width 29 height 10
paste input "41.81"
click at [220, 8] on input "21.56" at bounding box center [221, 7] width 29 height 10
click at [225, 174] on input "text" at bounding box center [221, 174] width 29 height 10
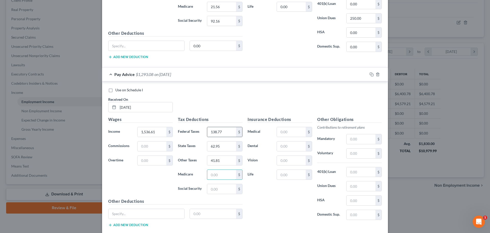
paste input "21.56"
click at [225, 25] on input "92.16" at bounding box center [221, 21] width 29 height 10
click at [217, 189] on input "text" at bounding box center [221, 189] width 29 height 10
paste input "92.16"
click at [282, 150] on input "text" at bounding box center [291, 146] width 29 height 10
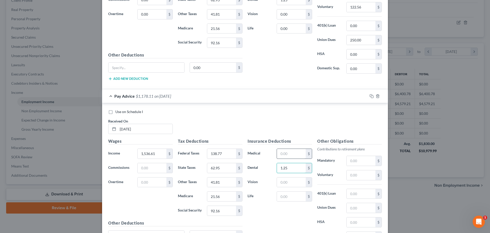
scroll to position [305, 0]
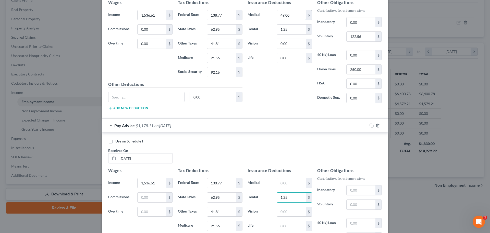
click at [293, 18] on input "49.00" at bounding box center [291, 15] width 29 height 10
click at [288, 178] on input "text" at bounding box center [291, 183] width 29 height 10
paste input "49.00"
click at [353, 204] on input "text" at bounding box center [361, 204] width 29 height 10
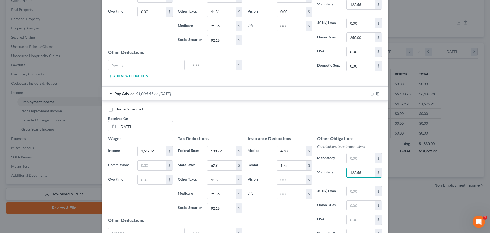
scroll to position [382, 0]
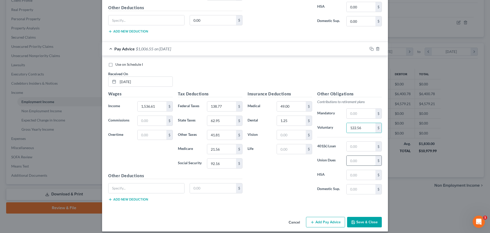
click at [354, 162] on input "text" at bounding box center [361, 160] width 29 height 10
click at [325, 221] on button "Add Pay Advice" at bounding box center [325, 221] width 39 height 11
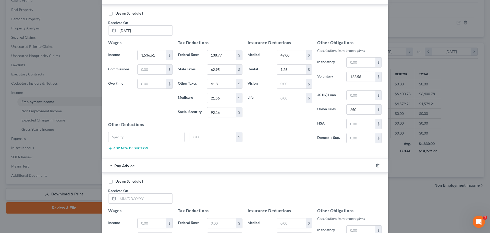
scroll to position [509, 0]
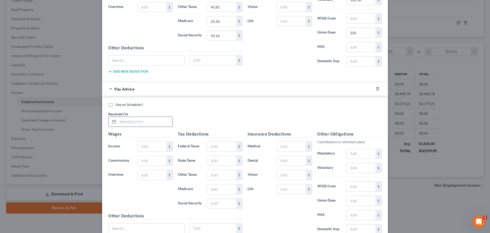
click at [152, 122] on input "text" at bounding box center [145, 122] width 55 height 10
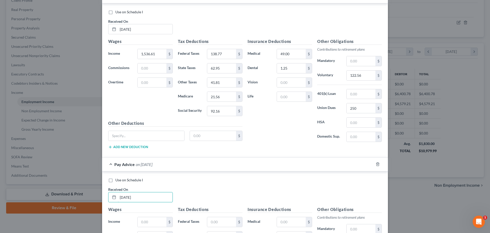
scroll to position [433, 0]
click at [160, 58] on input "1,536.61" at bounding box center [152, 55] width 29 height 10
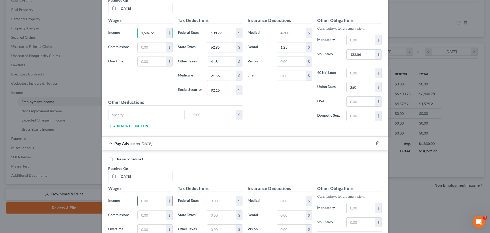
scroll to position [484, 0]
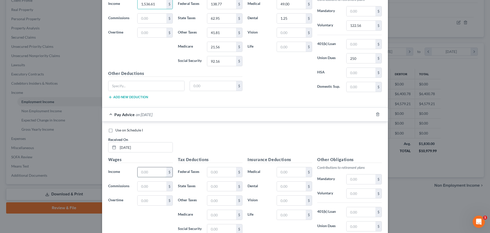
click at [146, 170] on input "text" at bounding box center [152, 172] width 29 height 10
paste input "1,536.61"
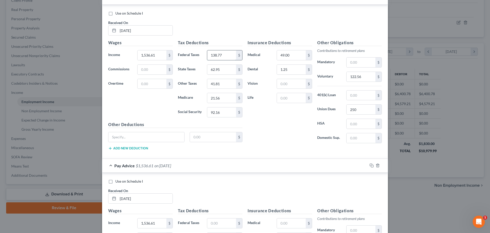
click at [227, 58] on input "138.77" at bounding box center [221, 55] width 29 height 10
click at [221, 222] on input "text" at bounding box center [221, 223] width 29 height 10
paste input "138.77"
click at [228, 67] on input "62.95" at bounding box center [221, 70] width 29 height 10
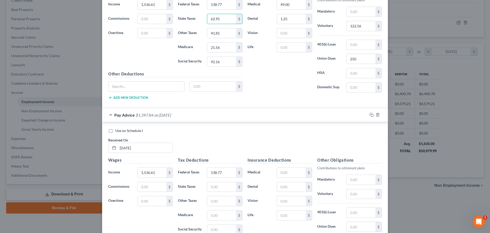
scroll to position [484, 0]
click at [221, 186] on input "text" at bounding box center [221, 186] width 29 height 10
paste input "62.95"
click at [223, 32] on input "41.81" at bounding box center [221, 33] width 29 height 10
click at [218, 200] on input "text" at bounding box center [221, 200] width 29 height 10
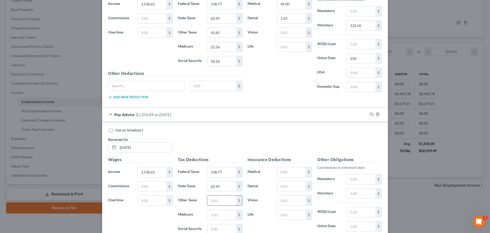
paste input "41.81"
click at [226, 48] on input "21.56" at bounding box center [221, 47] width 29 height 10
drag, startPoint x: 217, startPoint y: 215, endPoint x: 218, endPoint y: 209, distance: 6.3
click at [217, 215] on input "text" at bounding box center [221, 215] width 29 height 10
paste input "21.56"
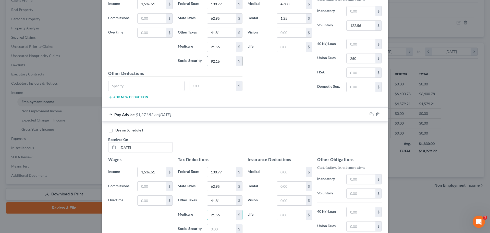
click at [226, 65] on input "92.16" at bounding box center [221, 61] width 29 height 10
click at [222, 230] on input "text" at bounding box center [221, 229] width 29 height 10
paste input "92.16"
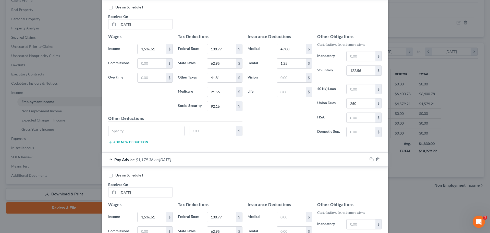
scroll to position [433, 0]
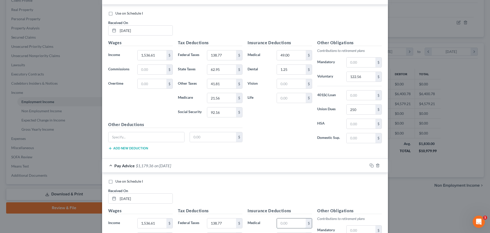
click at [284, 224] on input "text" at bounding box center [291, 223] width 29 height 10
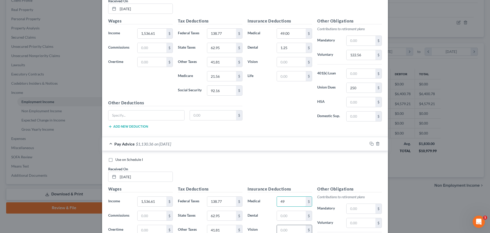
scroll to position [484, 0]
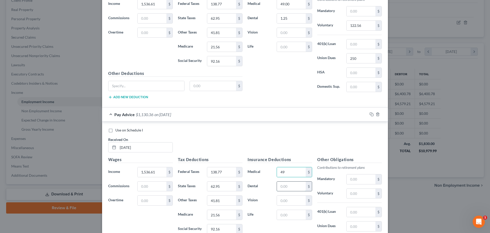
click at [281, 187] on input "text" at bounding box center [291, 186] width 29 height 10
click at [347, 195] on input "text" at bounding box center [361, 193] width 29 height 10
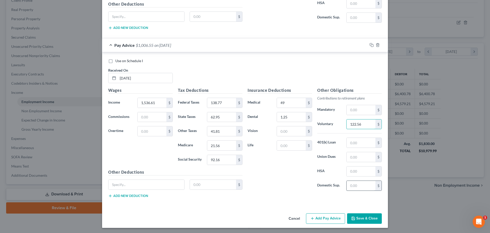
scroll to position [554, 0]
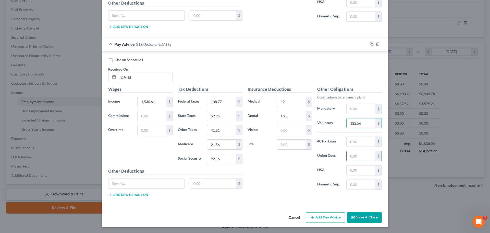
click at [355, 157] on input "text" at bounding box center [361, 156] width 29 height 10
click at [333, 218] on button "Add Pay Advice" at bounding box center [325, 217] width 39 height 11
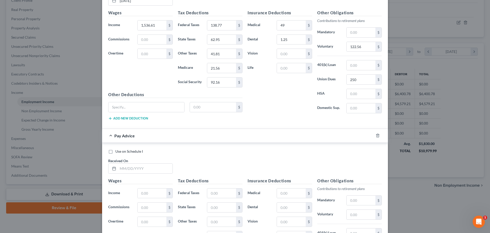
scroll to position [630, 0]
click at [149, 169] on input "text" at bounding box center [145, 168] width 55 height 10
click at [160, 26] on input "1,536.61" at bounding box center [152, 25] width 29 height 10
click at [146, 190] on input "text" at bounding box center [152, 193] width 29 height 10
paste input "1,536.61"
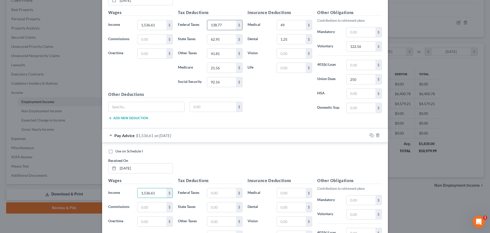
drag, startPoint x: 227, startPoint y: 19, endPoint x: 226, endPoint y: 21, distance: 3.0
click at [227, 18] on div "Tax Deductions Federal Taxes 138.77 $ State Taxes 62.95 $ Other Taxes 41.81 $ M…" at bounding box center [210, 50] width 70 height 82
click at [225, 22] on input "138.77" at bounding box center [221, 25] width 29 height 10
click at [218, 192] on input "text" at bounding box center [221, 193] width 29 height 10
paste input "138.77"
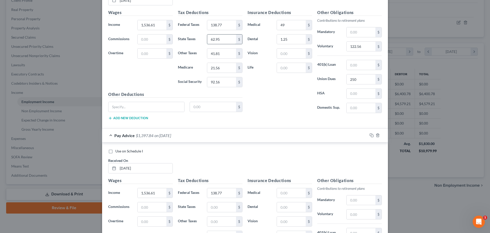
click at [223, 40] on input "62.95" at bounding box center [221, 39] width 29 height 10
drag, startPoint x: 222, startPoint y: 206, endPoint x: 222, endPoint y: 203, distance: 3.4
click at [222, 206] on input "text" at bounding box center [221, 207] width 29 height 10
paste input "62.95"
click at [223, 52] on input "41.81" at bounding box center [221, 53] width 29 height 10
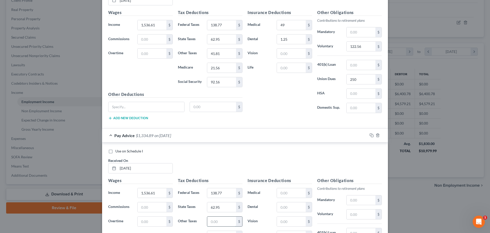
click at [219, 222] on input "text" at bounding box center [221, 221] width 29 height 10
paste input "41.81"
click at [225, 67] on input "21.56" at bounding box center [221, 68] width 29 height 10
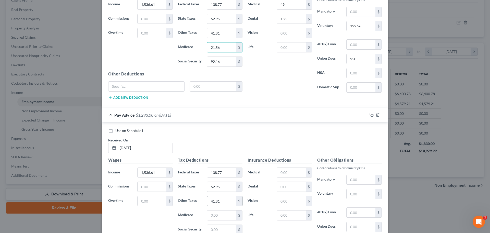
scroll to position [681, 0]
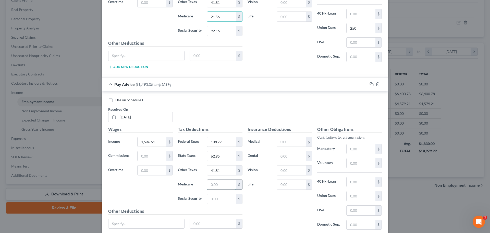
drag, startPoint x: 219, startPoint y: 185, endPoint x: 220, endPoint y: 181, distance: 3.6
click at [220, 185] on input "text" at bounding box center [221, 184] width 29 height 10
paste input "21.56"
click at [226, 31] on input "92.16" at bounding box center [221, 31] width 29 height 10
click at [228, 196] on input "text" at bounding box center [221, 199] width 29 height 10
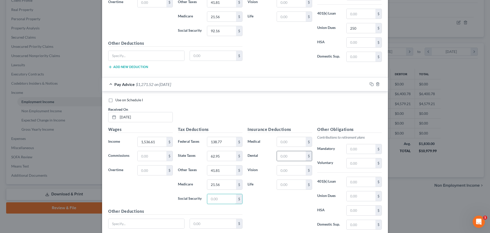
paste input "92.16"
click at [287, 143] on input "text" at bounding box center [291, 142] width 29 height 10
click at [280, 157] on input "text" at bounding box center [291, 156] width 29 height 10
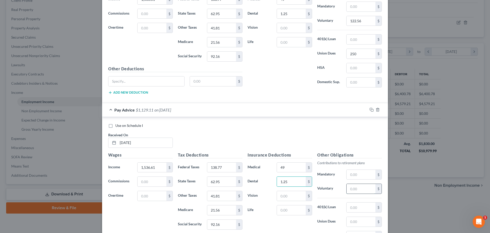
click at [355, 190] on input "text" at bounding box center [361, 189] width 29 height 10
click at [353, 221] on input "text" at bounding box center [361, 221] width 29 height 10
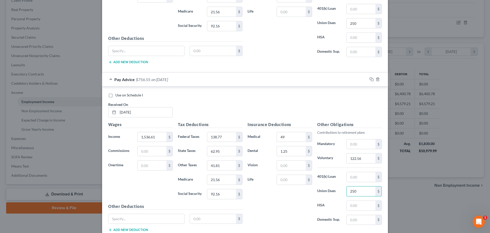
scroll to position [722, 0]
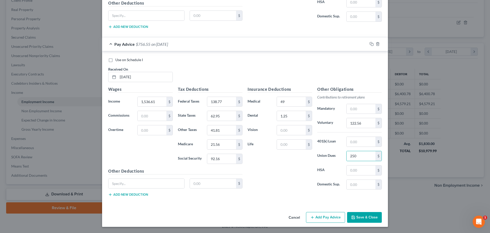
drag, startPoint x: 330, startPoint y: 222, endPoint x: 327, endPoint y: 219, distance: 3.6
click at [330, 222] on button "Add Pay Advice" at bounding box center [325, 217] width 39 height 11
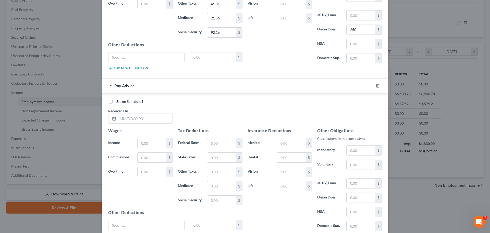
scroll to position [849, 0]
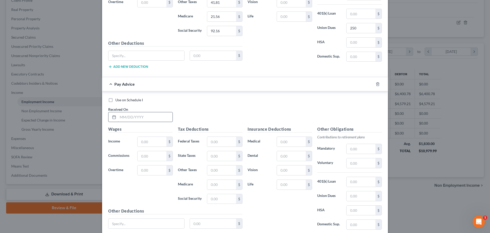
click at [138, 119] on input "text" at bounding box center [145, 117] width 55 height 10
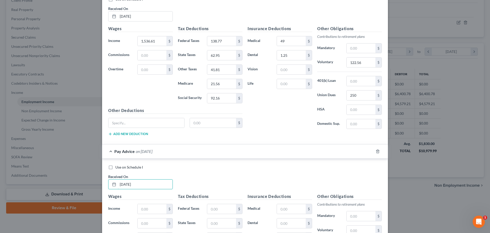
scroll to position [773, 0]
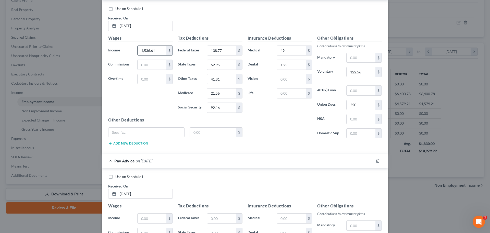
click at [160, 49] on input "1,536.61" at bounding box center [152, 51] width 29 height 10
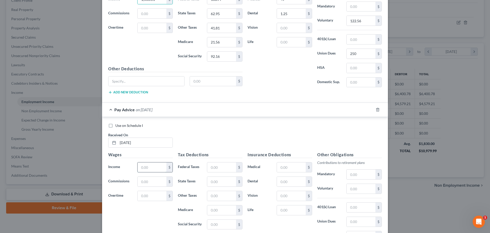
click at [148, 165] on input "text" at bounding box center [152, 167] width 29 height 10
paste input "1,536.61"
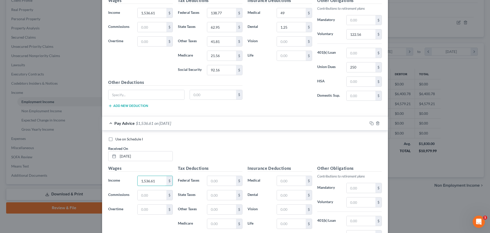
scroll to position [798, 0]
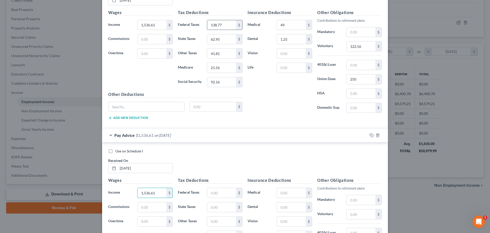
click at [226, 27] on input "138.77" at bounding box center [221, 25] width 29 height 10
drag, startPoint x: 220, startPoint y: 195, endPoint x: 220, endPoint y: 188, distance: 7.7
click at [220, 195] on input "text" at bounding box center [221, 193] width 29 height 10
paste input "138.77"
click at [219, 36] on input "62.95" at bounding box center [221, 39] width 29 height 10
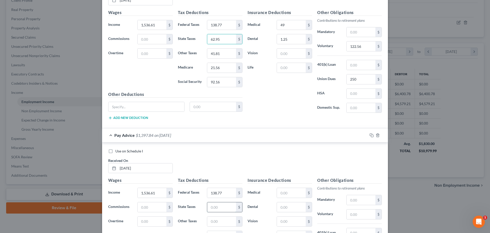
click at [230, 209] on input "text" at bounding box center [221, 207] width 29 height 10
paste input "62.95"
click at [223, 55] on input "41.81" at bounding box center [221, 53] width 29 height 10
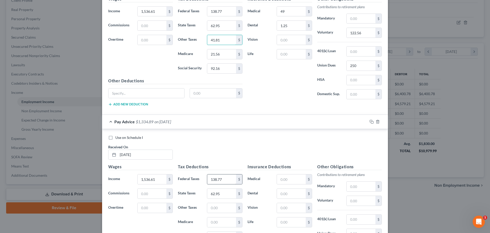
scroll to position [824, 0]
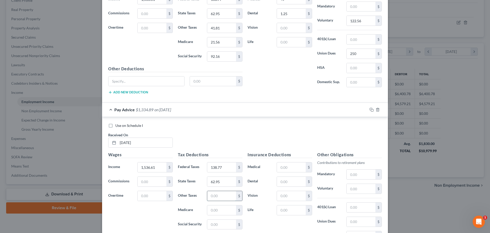
drag, startPoint x: 218, startPoint y: 197, endPoint x: 222, endPoint y: 190, distance: 7.1
click at [218, 197] on input "text" at bounding box center [221, 196] width 29 height 10
paste input "41.81"
click at [221, 44] on input "21.56" at bounding box center [221, 42] width 29 height 10
drag, startPoint x: 209, startPoint y: 211, endPoint x: 210, endPoint y: 208, distance: 2.9
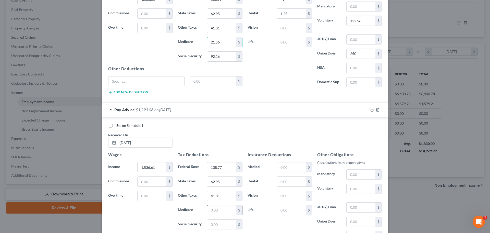
click at [209, 211] on input "text" at bounding box center [221, 210] width 29 height 10
paste input "21.56"
click at [221, 57] on input "92.16" at bounding box center [221, 57] width 29 height 10
click at [214, 227] on input "text" at bounding box center [221, 224] width 29 height 10
paste input "92.16"
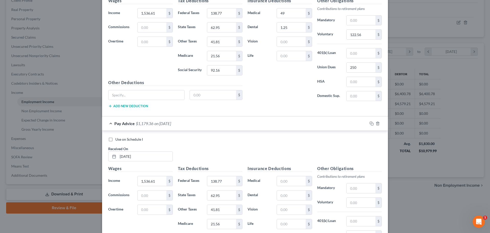
scroll to position [798, 0]
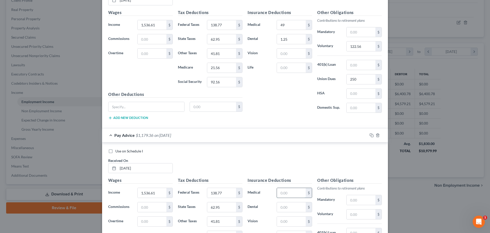
click at [281, 193] on input "text" at bounding box center [291, 193] width 29 height 10
click at [278, 208] on input "text" at bounding box center [291, 207] width 29 height 10
click at [348, 214] on input "text" at bounding box center [361, 214] width 29 height 10
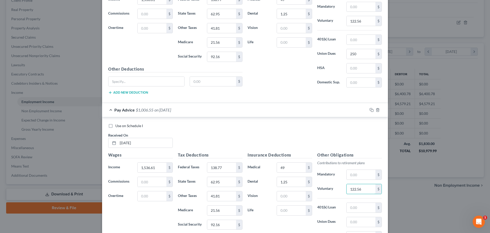
scroll to position [824, 0]
click at [352, 221] on input "text" at bounding box center [361, 221] width 29 height 10
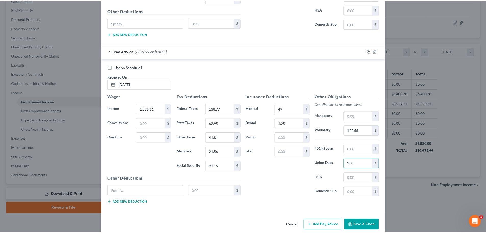
scroll to position [889, 0]
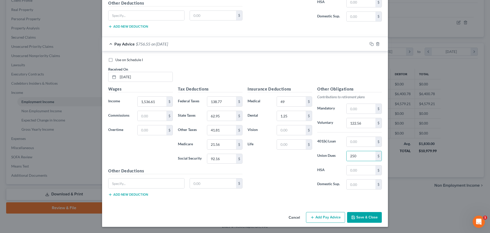
click at [359, 221] on button "Save & Close" at bounding box center [364, 217] width 35 height 11
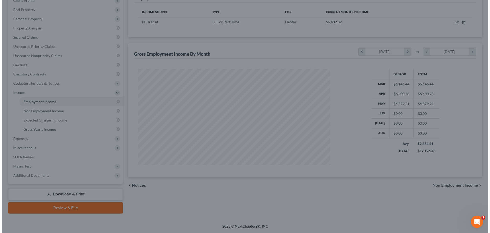
scroll to position [255141, 255035]
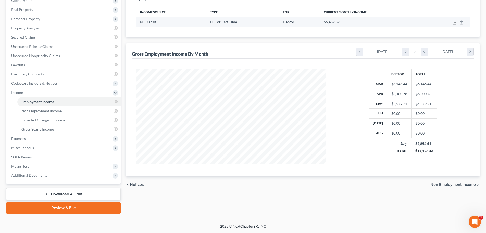
click at [454, 22] on icon "button" at bounding box center [455, 22] width 4 height 4
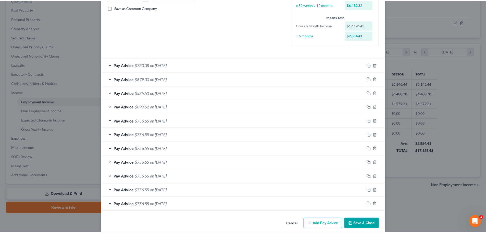
scroll to position [120, 0]
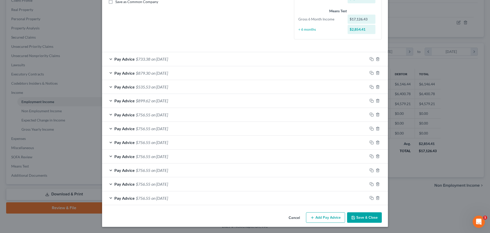
click at [361, 217] on button "Save & Close" at bounding box center [364, 217] width 35 height 11
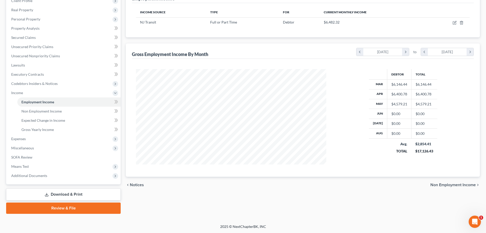
scroll to position [0, 0]
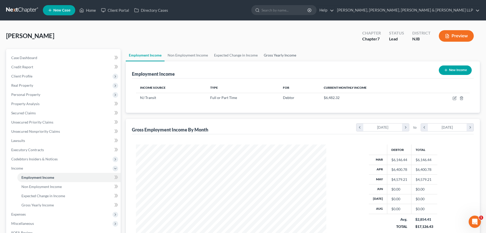
click at [280, 56] on link "Gross Yearly Income" at bounding box center [280, 55] width 39 height 12
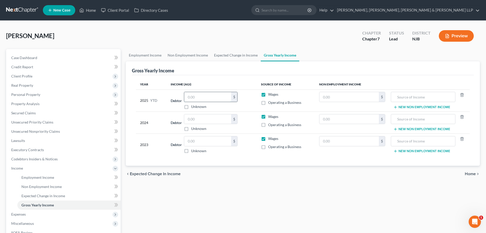
click at [200, 97] on input "text" at bounding box center [207, 97] width 47 height 10
click at [225, 59] on link "Expected Change in Income" at bounding box center [236, 55] width 50 height 12
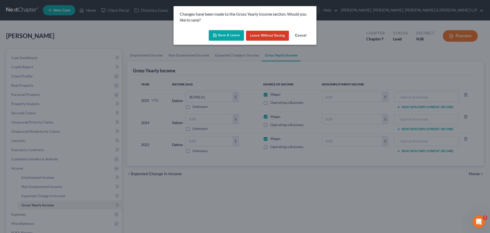
click at [234, 38] on button "Save & Leave" at bounding box center [226, 35] width 35 height 11
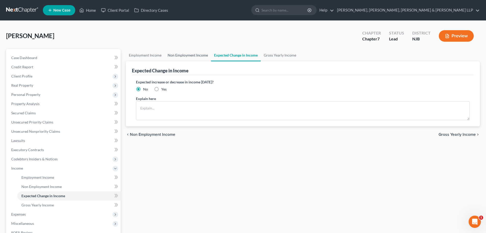
click at [192, 55] on link "Non Employment Income" at bounding box center [188, 55] width 46 height 12
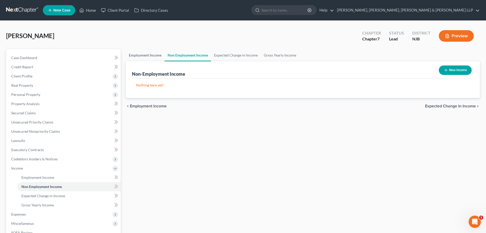
click at [132, 56] on link "Employment Income" at bounding box center [145, 55] width 39 height 12
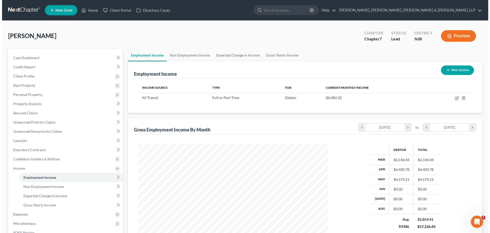
scroll to position [95, 201]
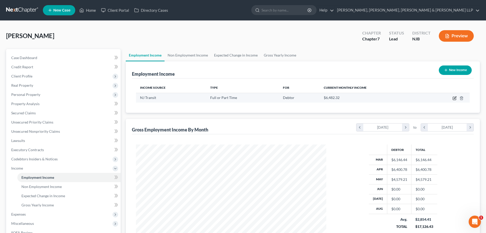
click at [455, 99] on icon "button" at bounding box center [455, 97] width 2 height 2
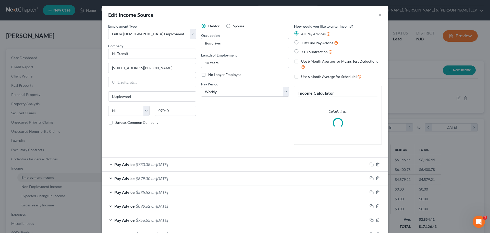
scroll to position [96, 202]
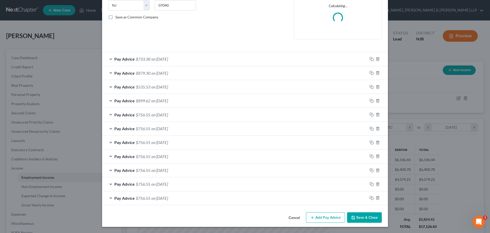
click at [330, 215] on button "Add Pay Advice" at bounding box center [325, 217] width 39 height 11
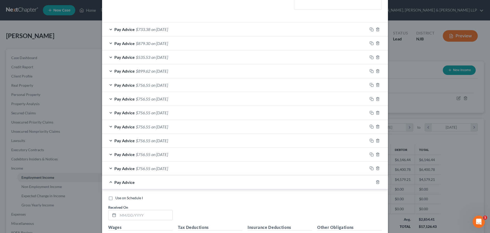
scroll to position [182, 0]
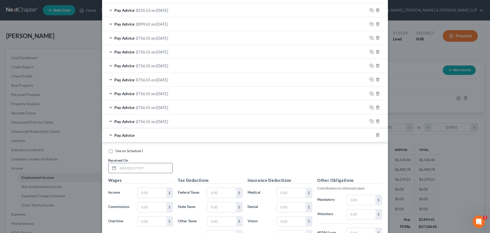
click at [145, 165] on input "text" at bounding box center [145, 168] width 55 height 10
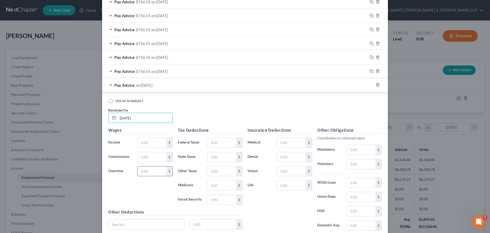
scroll to position [233, 0]
click at [143, 141] on input "text" at bounding box center [152, 142] width 29 height 10
click at [219, 143] on input "text" at bounding box center [221, 142] width 29 height 10
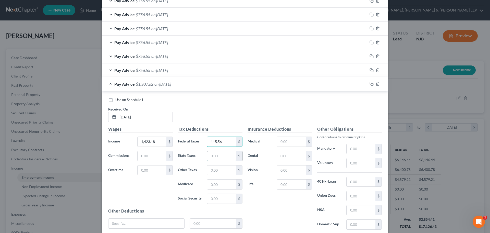
click at [211, 156] on input "text" at bounding box center [221, 156] width 29 height 10
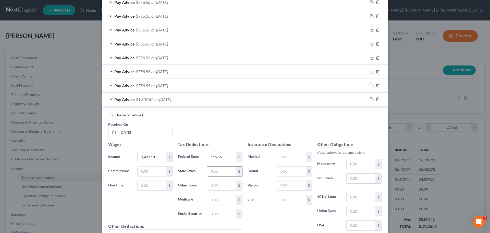
scroll to position [248, 0]
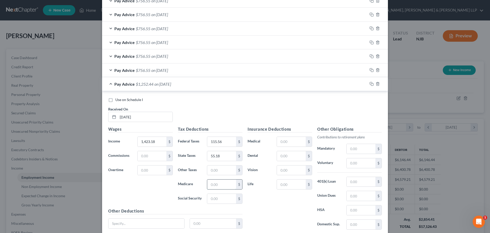
click at [214, 184] on input "text" at bounding box center [221, 184] width 29 height 10
click at [212, 200] on input "text" at bounding box center [221, 198] width 29 height 10
click at [220, 174] on input "text" at bounding box center [221, 170] width 29 height 10
drag, startPoint x: 285, startPoint y: 141, endPoint x: 282, endPoint y: 140, distance: 3.3
click at [285, 141] on input "text" at bounding box center [291, 142] width 29 height 10
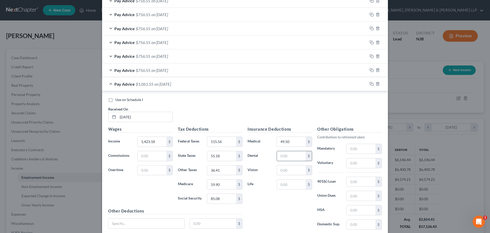
click at [280, 152] on input "text" at bounding box center [291, 156] width 29 height 10
click at [355, 199] on input "text" at bounding box center [361, 196] width 29 height 10
click at [357, 199] on input "text" at bounding box center [361, 196] width 29 height 10
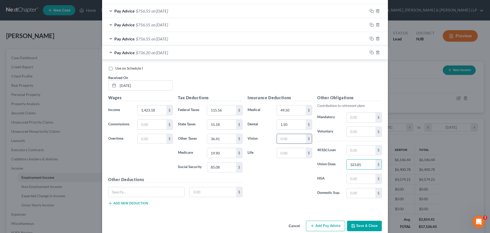
scroll to position [288, 0]
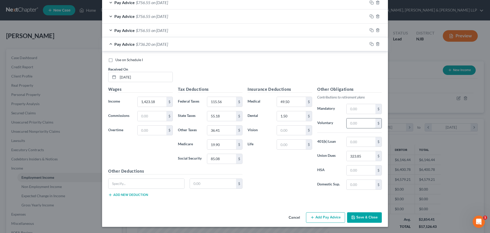
click at [348, 124] on input "text" at bounding box center [361, 123] width 29 height 10
click at [333, 218] on button "Add Pay Advice" at bounding box center [325, 217] width 39 height 11
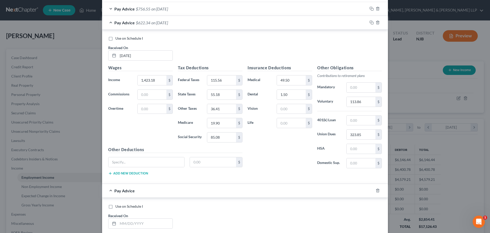
scroll to position [339, 0]
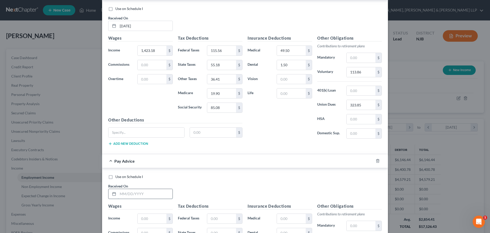
click at [141, 191] on input "text" at bounding box center [145, 194] width 55 height 10
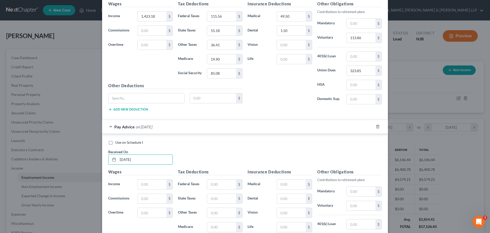
scroll to position [441, 0]
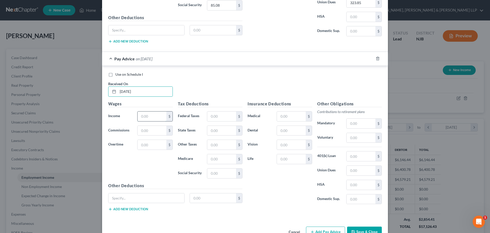
click at [153, 119] on input "text" at bounding box center [152, 116] width 29 height 10
click at [229, 117] on input "text" at bounding box center [221, 116] width 29 height 10
click at [221, 131] on input "text" at bounding box center [221, 131] width 29 height 10
click at [210, 160] on input "text" at bounding box center [221, 159] width 29 height 10
click at [213, 176] on input "text" at bounding box center [221, 173] width 29 height 10
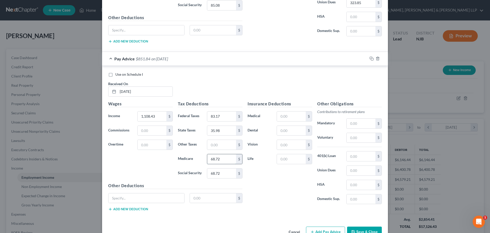
click at [221, 157] on input "68.72" at bounding box center [221, 159] width 29 height 10
click at [214, 145] on input "text" at bounding box center [221, 145] width 29 height 10
click at [284, 116] on input "text" at bounding box center [291, 116] width 29 height 10
click at [357, 137] on input "text" at bounding box center [361, 138] width 29 height 10
click at [353, 169] on input "text" at bounding box center [361, 170] width 29 height 10
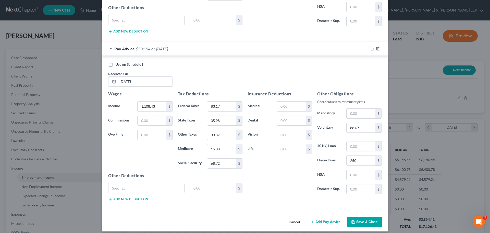
scroll to position [456, 0]
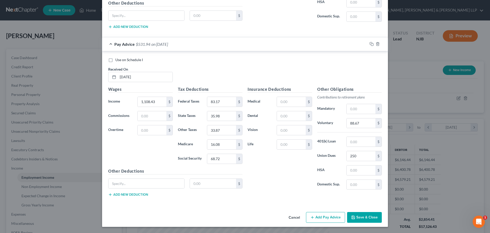
click at [321, 213] on button "Add Pay Advice" at bounding box center [325, 217] width 39 height 11
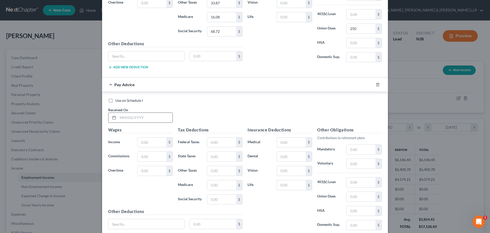
scroll to position [583, 0]
click at [122, 116] on input "text" at bounding box center [145, 117] width 55 height 10
click at [154, 143] on input "text" at bounding box center [152, 142] width 29 height 10
click at [212, 142] on input "text" at bounding box center [221, 142] width 29 height 10
click at [212, 158] on input "text" at bounding box center [221, 156] width 29 height 10
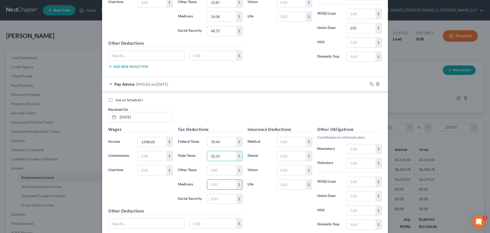
click at [214, 181] on input "text" at bounding box center [221, 184] width 29 height 10
click at [220, 198] on input "text" at bounding box center [221, 199] width 29 height 10
click at [211, 166] on input "text" at bounding box center [221, 170] width 29 height 10
click at [282, 143] on input "text" at bounding box center [291, 142] width 29 height 10
click at [287, 152] on input "text" at bounding box center [291, 156] width 29 height 10
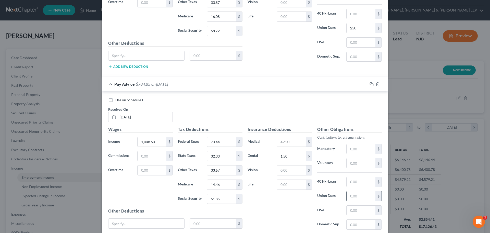
click at [360, 198] on input "text" at bounding box center [361, 196] width 29 height 10
click at [357, 166] on input "text" at bounding box center [361, 163] width 29 height 10
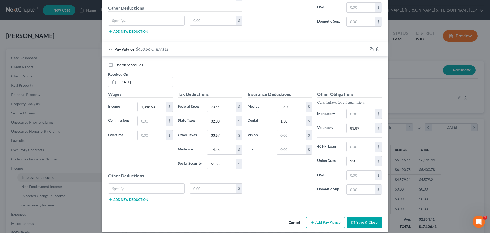
scroll to position [623, 0]
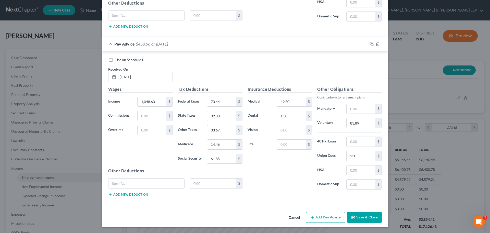
click at [334, 221] on button "Add Pay Advice" at bounding box center [325, 217] width 39 height 11
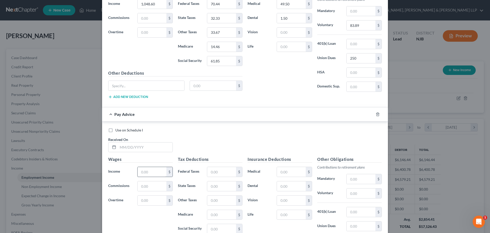
scroll to position [725, 0]
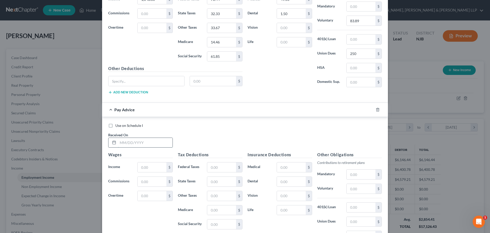
click at [147, 145] on input "text" at bounding box center [145, 143] width 55 height 10
click at [148, 167] on input "text" at bounding box center [152, 167] width 29 height 10
click at [210, 166] on input "text" at bounding box center [221, 167] width 29 height 10
click at [219, 184] on input "text" at bounding box center [221, 181] width 29 height 10
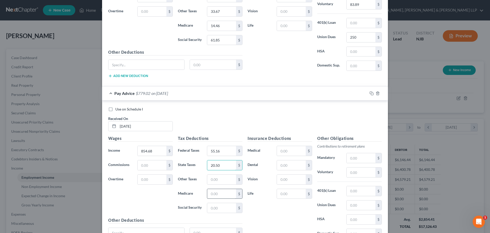
scroll to position [751, 0]
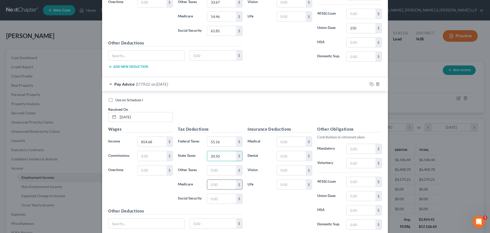
click at [215, 184] on input "text" at bounding box center [221, 184] width 29 height 10
click at [210, 196] on input "text" at bounding box center [221, 198] width 29 height 10
click at [215, 173] on input "text" at bounding box center [221, 170] width 29 height 10
click at [349, 161] on input "text" at bounding box center [361, 163] width 29 height 10
click at [360, 162] on input "text" at bounding box center [361, 163] width 29 height 10
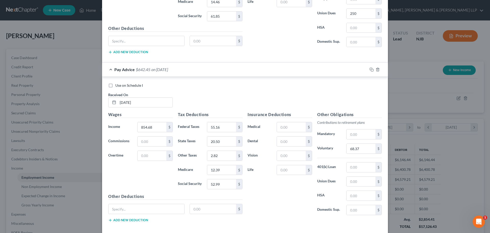
scroll to position [791, 0]
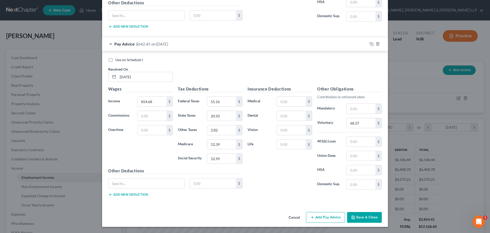
click at [306, 215] on button "Add Pay Advice" at bounding box center [325, 217] width 39 height 11
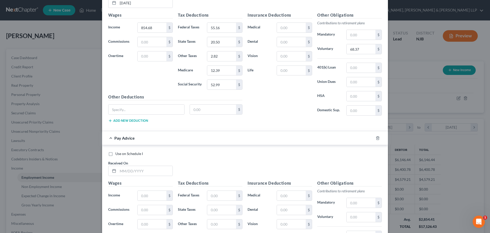
scroll to position [868, 0]
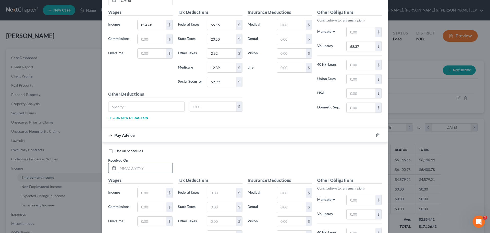
click at [154, 170] on input "text" at bounding box center [145, 168] width 55 height 10
click at [139, 192] on input "text" at bounding box center [152, 193] width 29 height 10
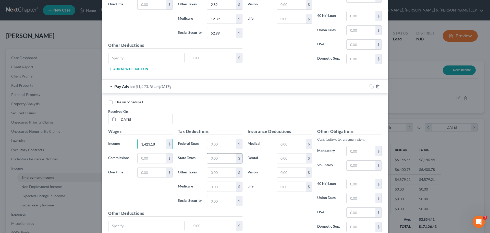
scroll to position [919, 0]
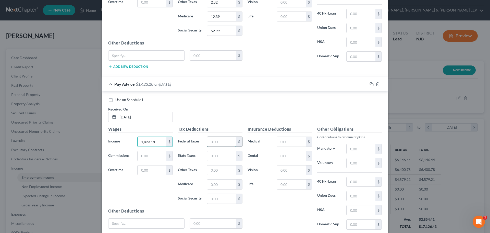
click at [219, 141] on input "text" at bounding box center [221, 142] width 29 height 10
click at [217, 155] on input "text" at bounding box center [221, 156] width 29 height 10
click at [217, 183] on input "text" at bounding box center [221, 184] width 29 height 10
click at [214, 195] on input "text" at bounding box center [221, 198] width 29 height 10
click at [224, 173] on input "text" at bounding box center [221, 170] width 29 height 10
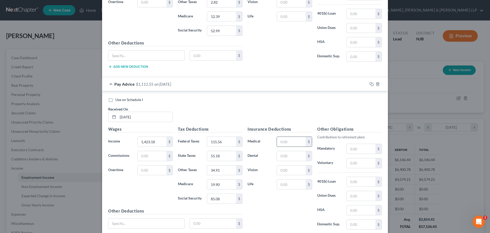
click at [292, 143] on input "text" at bounding box center [291, 142] width 29 height 10
click at [286, 155] on input "text" at bounding box center [291, 156] width 29 height 10
click at [358, 196] on input "text" at bounding box center [361, 196] width 29 height 10
click at [358, 162] on input "text" at bounding box center [361, 163] width 29 height 10
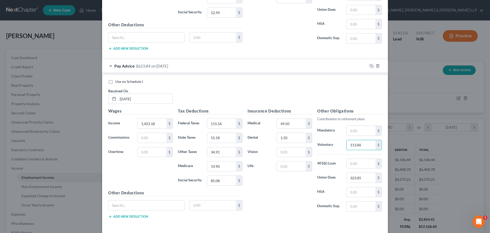
scroll to position [958, 0]
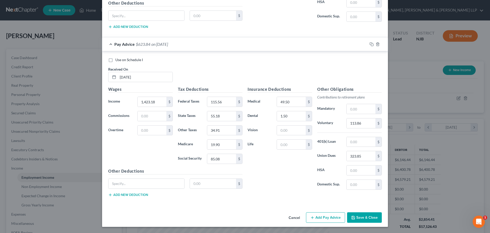
drag, startPoint x: 328, startPoint y: 216, endPoint x: 223, endPoint y: 198, distance: 107.4
click at [328, 216] on button "Add Pay Advice" at bounding box center [325, 217] width 39 height 11
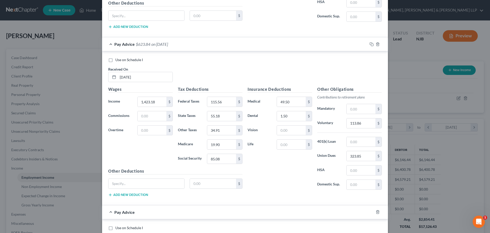
scroll to position [1024, 0]
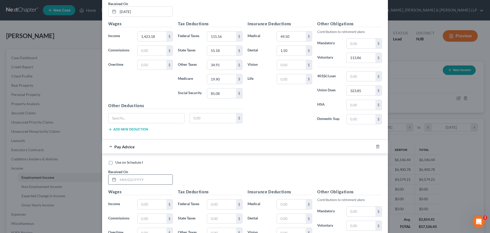
click at [149, 179] on input "text" at bounding box center [145, 179] width 55 height 10
click at [145, 201] on input "text" at bounding box center [152, 204] width 29 height 10
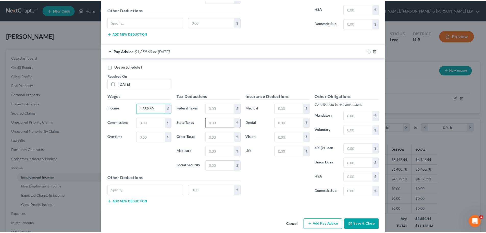
scroll to position [1126, 0]
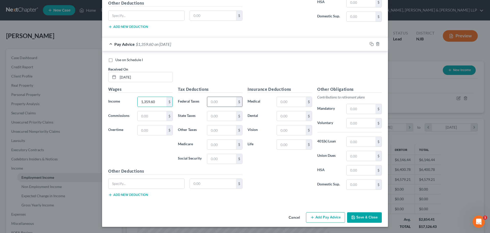
click at [220, 103] on input "text" at bounding box center [221, 102] width 29 height 10
click at [219, 113] on input "text" at bounding box center [221, 116] width 29 height 10
click at [224, 141] on input "text" at bounding box center [221, 144] width 29 height 10
click at [222, 159] on input "text" at bounding box center [221, 159] width 29 height 10
click at [221, 134] on input "text" at bounding box center [221, 130] width 29 height 10
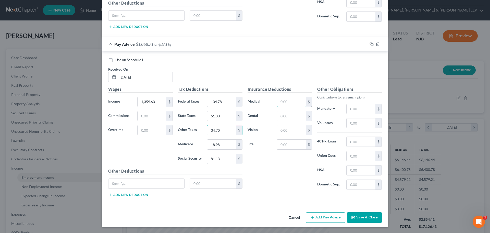
click at [283, 103] on input "text" at bounding box center [291, 102] width 29 height 10
click at [290, 116] on input "text" at bounding box center [291, 116] width 29 height 10
click at [354, 154] on input "text" at bounding box center [361, 156] width 29 height 10
click at [348, 126] on input "text" at bounding box center [361, 123] width 29 height 10
click at [359, 215] on button "Save & Close" at bounding box center [364, 217] width 35 height 11
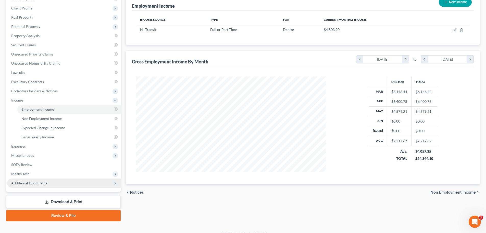
scroll to position [76, 0]
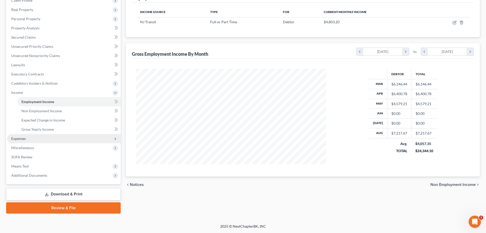
click at [37, 139] on span "Expenses" at bounding box center [64, 138] width 114 height 9
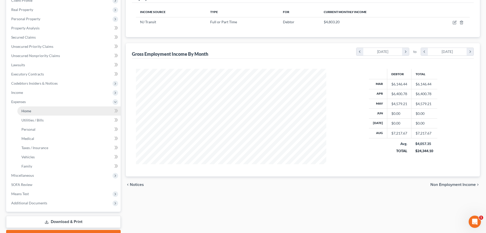
click at [42, 110] on link "Home" at bounding box center [68, 110] width 103 height 9
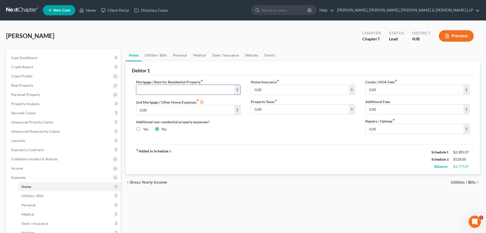
click at [155, 93] on input "text" at bounding box center [185, 90] width 98 height 10
drag, startPoint x: 190, startPoint y: 54, endPoint x: 194, endPoint y: 56, distance: 4.5
click at [190, 54] on link "Medical" at bounding box center [199, 55] width 19 height 12
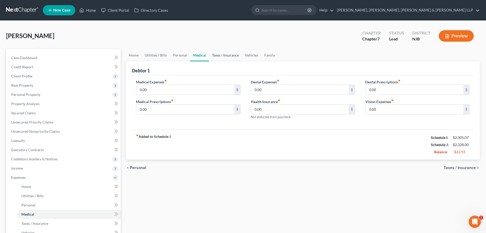
click at [215, 56] on link "Taxes / Insurance" at bounding box center [225, 55] width 33 height 12
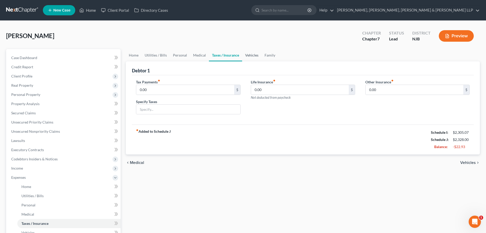
click at [243, 57] on link "Vehicles" at bounding box center [251, 55] width 19 height 12
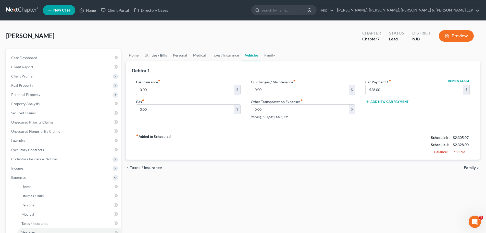
click at [151, 52] on link "Utilities / Bills" at bounding box center [156, 55] width 28 height 12
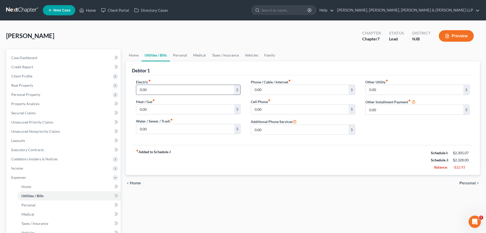
click at [154, 87] on input "0.00" at bounding box center [185, 90] width 98 height 10
click at [274, 89] on input "0.00" at bounding box center [300, 90] width 98 height 10
click at [177, 52] on link "Personal" at bounding box center [180, 55] width 20 height 12
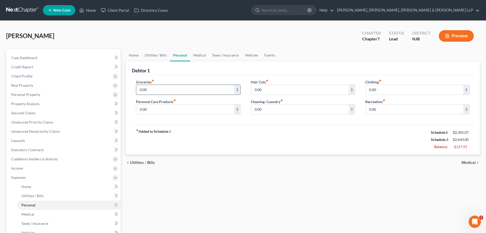
click at [151, 88] on input "0.00" at bounding box center [185, 90] width 98 height 10
click at [149, 109] on input "0.00" at bounding box center [185, 109] width 98 height 10
click at [272, 111] on input "0.00" at bounding box center [300, 109] width 98 height 10
drag, startPoint x: 394, startPoint y: 113, endPoint x: 388, endPoint y: 112, distance: 5.9
click at [394, 113] on input "0.00" at bounding box center [415, 109] width 98 height 10
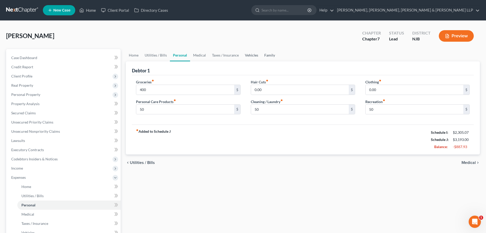
drag, startPoint x: 247, startPoint y: 52, endPoint x: 262, endPoint y: 54, distance: 15.2
click at [247, 53] on link "Vehicles" at bounding box center [251, 55] width 19 height 12
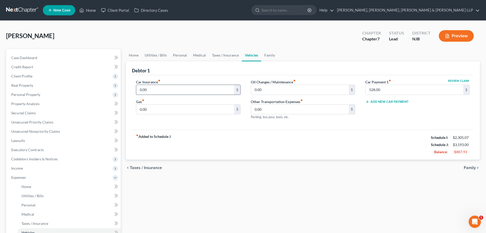
click at [160, 88] on input "0.00" at bounding box center [185, 90] width 98 height 10
click at [154, 109] on input "0.00" at bounding box center [185, 109] width 98 height 10
click at [202, 57] on link "Medical" at bounding box center [199, 55] width 19 height 12
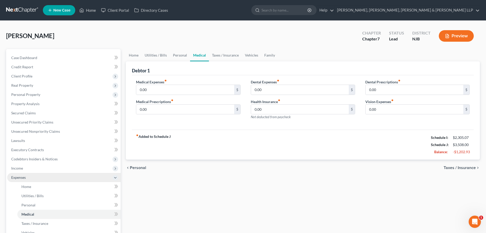
click at [27, 173] on span "Expenses" at bounding box center [64, 177] width 114 height 9
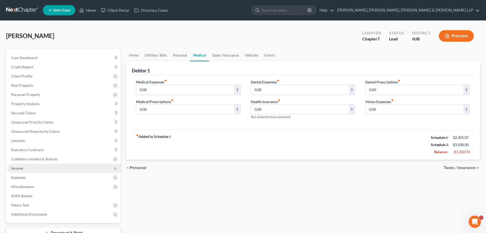
click at [32, 168] on span "Income" at bounding box center [64, 167] width 114 height 9
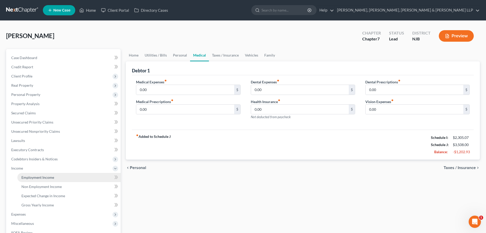
click at [37, 173] on link "Employment Income" at bounding box center [68, 177] width 103 height 9
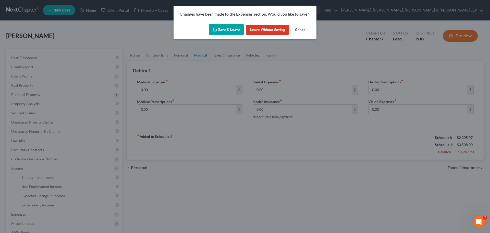
click at [235, 32] on button "Save & Leave" at bounding box center [226, 29] width 35 height 11
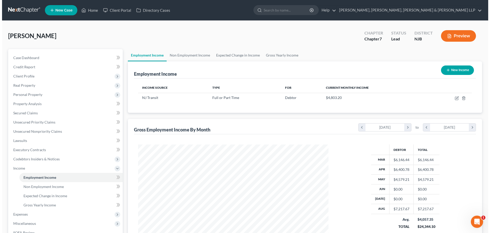
scroll to position [95, 201]
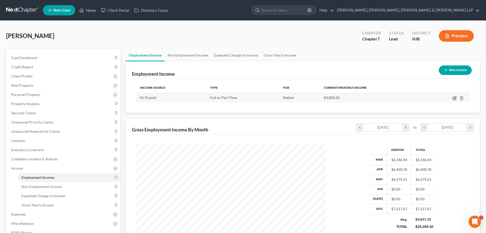
click at [454, 98] on icon "button" at bounding box center [455, 98] width 4 height 4
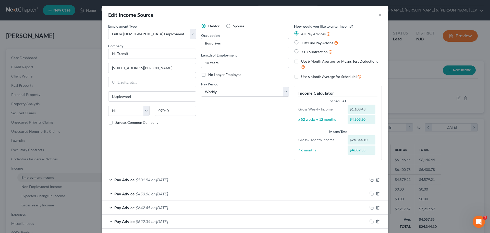
scroll to position [51, 0]
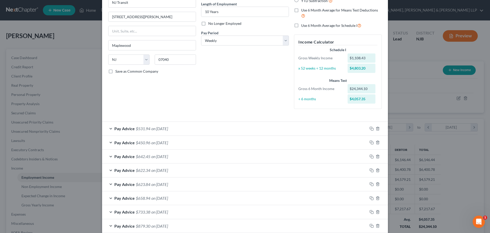
click at [157, 168] on span "on [DATE]" at bounding box center [159, 169] width 17 height 5
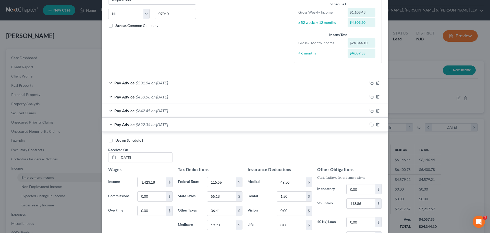
scroll to position [102, 0]
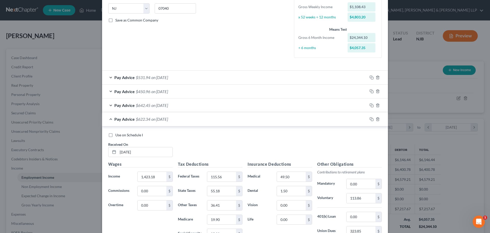
drag, startPoint x: 108, startPoint y: 136, endPoint x: 191, endPoint y: 114, distance: 86.4
click at [115, 136] on label "Use on Schedule I" at bounding box center [129, 134] width 28 height 5
click at [117, 136] on input "Use on Schedule I" at bounding box center [118, 133] width 3 height 3
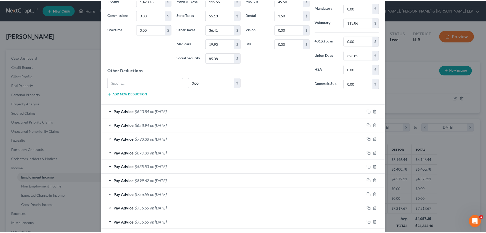
scroll to position [357, 0]
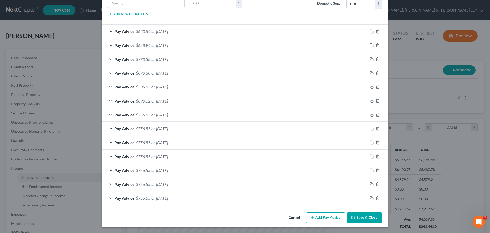
click at [356, 217] on button "Save & Close" at bounding box center [364, 217] width 35 height 11
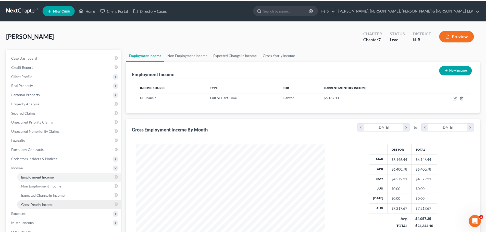
scroll to position [255141, 255035]
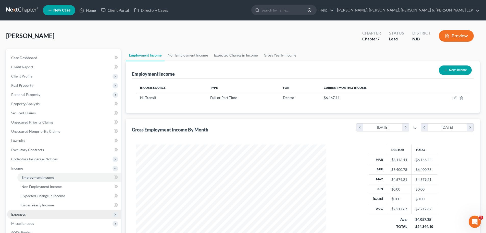
click at [33, 213] on span "Expenses" at bounding box center [64, 213] width 114 height 9
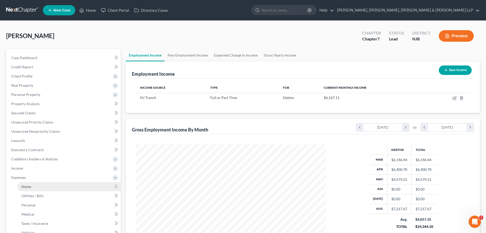
click at [29, 187] on span "Home" at bounding box center [26, 186] width 10 height 4
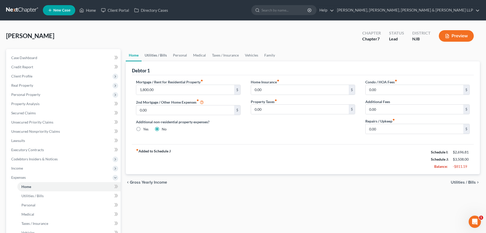
click at [162, 56] on link "Utilities / Bills" at bounding box center [156, 55] width 28 height 12
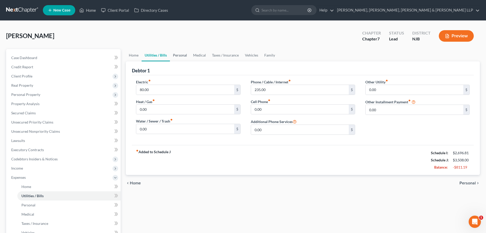
click at [183, 55] on link "Personal" at bounding box center [180, 55] width 20 height 12
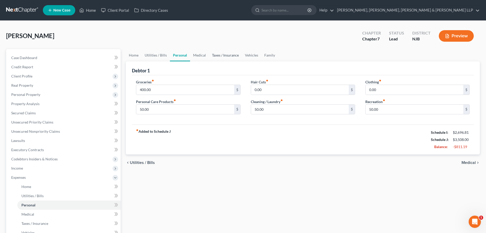
click at [209, 55] on link "Taxes / Insurance" at bounding box center [225, 55] width 33 height 12
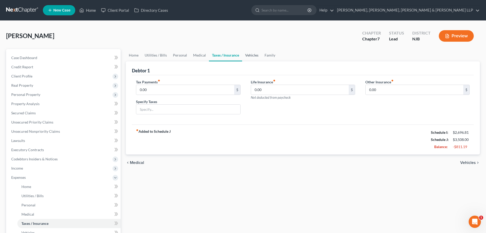
click at [244, 54] on link "Vehicles" at bounding box center [251, 55] width 19 height 12
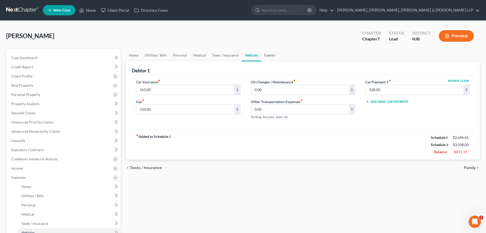
click at [272, 53] on link "Family" at bounding box center [269, 55] width 17 height 12
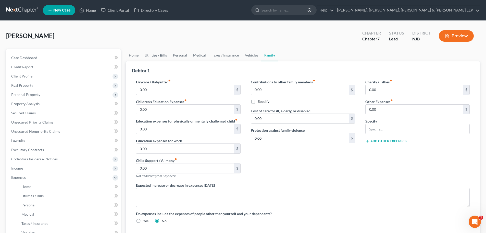
click at [158, 56] on link "Utilities / Bills" at bounding box center [156, 55] width 28 height 12
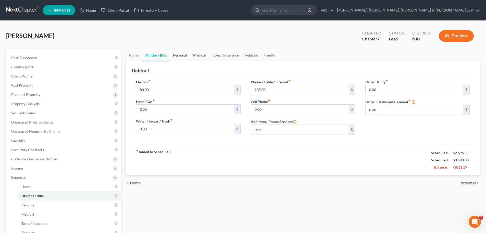
click at [187, 55] on link "Personal" at bounding box center [180, 55] width 20 height 12
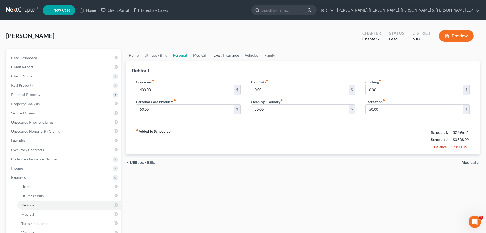
click at [210, 54] on link "Taxes / Insurance" at bounding box center [225, 55] width 33 height 12
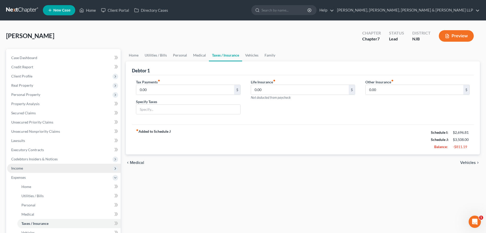
click at [34, 171] on span "Income" at bounding box center [64, 167] width 114 height 9
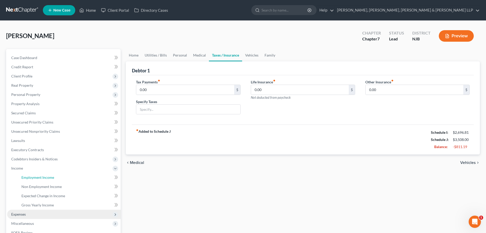
click at [35, 173] on link "Employment Income" at bounding box center [68, 177] width 103 height 9
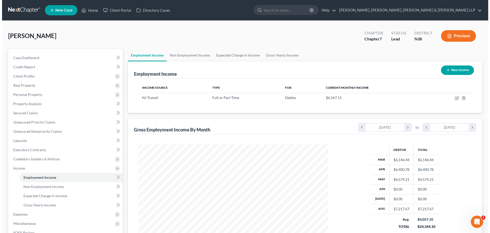
scroll to position [95, 201]
click at [274, 57] on link "Gross Yearly Income" at bounding box center [280, 55] width 39 height 12
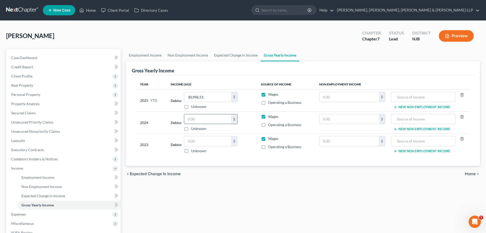
click at [201, 118] on input "text" at bounding box center [207, 119] width 47 height 10
click at [197, 145] on input "text" at bounding box center [207, 141] width 47 height 10
click at [197, 118] on input "text" at bounding box center [207, 119] width 47 height 10
drag, startPoint x: 224, startPoint y: 57, endPoint x: 214, endPoint y: 53, distance: 10.5
click at [224, 57] on link "Expected Change in Income" at bounding box center [236, 55] width 50 height 12
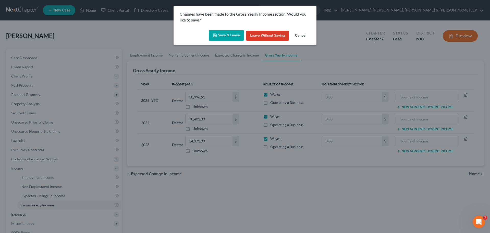
drag, startPoint x: 214, startPoint y: 34, endPoint x: 197, endPoint y: 50, distance: 23.3
click at [215, 34] on icon "button" at bounding box center [215, 35] width 4 height 4
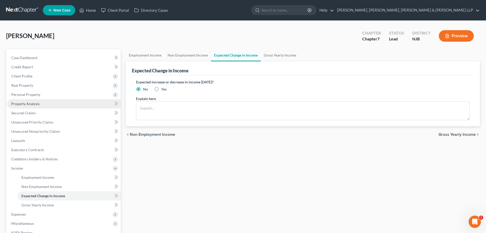
drag, startPoint x: 32, startPoint y: 97, endPoint x: 37, endPoint y: 101, distance: 7.1
click at [32, 97] on span "Personal Property" at bounding box center [64, 94] width 114 height 9
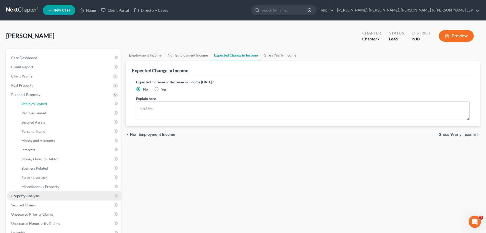
click at [37, 101] on span "Vehicles Owned" at bounding box center [34, 103] width 26 height 4
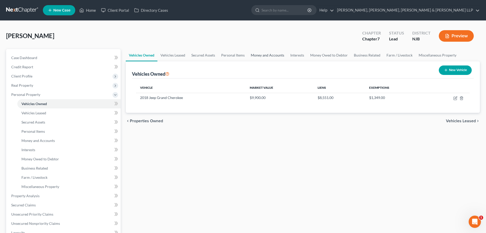
click at [266, 55] on link "Money and Accounts" at bounding box center [268, 55] width 40 height 12
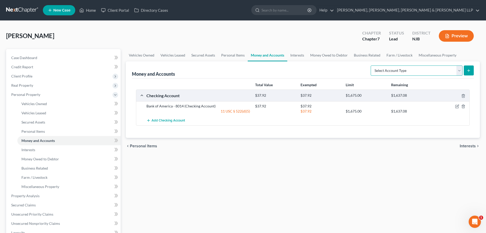
click at [422, 72] on select "Select Account Type Brokerage Cash on Hand Certificates of Deposit Checking Acc…" at bounding box center [417, 70] width 92 height 10
click at [372, 65] on select "Select Account Type Brokerage Cash on Hand Certificates of Deposit Checking Acc…" at bounding box center [417, 70] width 92 height 10
click at [466, 74] on button "submit" at bounding box center [469, 70] width 10 height 10
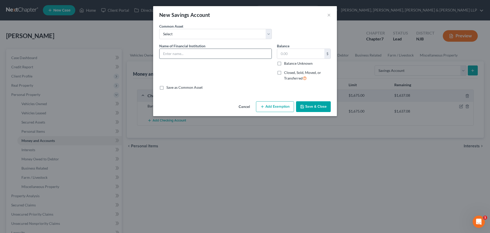
click at [206, 51] on input "text" at bounding box center [216, 54] width 112 height 10
click at [302, 53] on input "text" at bounding box center [300, 54] width 47 height 10
click at [276, 106] on button "Add Exemption" at bounding box center [275, 106] width 38 height 11
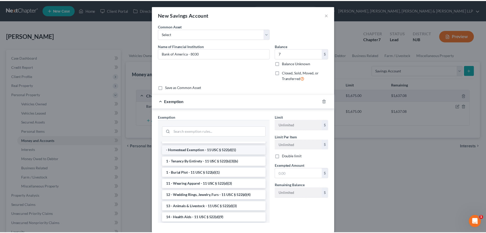
scroll to position [102, 0]
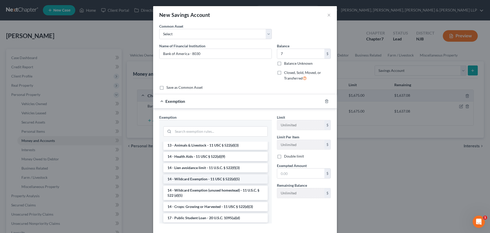
click at [201, 182] on li "14 - Wildcard Exemption - 11 USC § 522(d)(5)" at bounding box center [215, 178] width 104 height 9
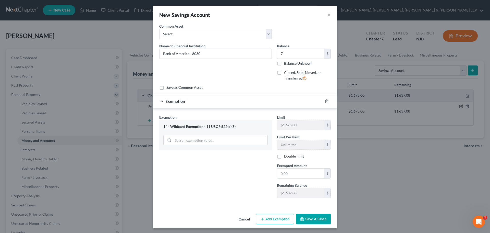
drag, startPoint x: 288, startPoint y: 176, endPoint x: 258, endPoint y: 182, distance: 30.5
click at [288, 176] on input "text" at bounding box center [300, 173] width 47 height 10
drag, startPoint x: 233, startPoint y: 183, endPoint x: 291, endPoint y: 217, distance: 67.1
click at [233, 183] on div "Exemption Set must be selected for CA. Exemption * 14 - Wildcard Exemption - 11…" at bounding box center [216, 158] width 118 height 88
click at [317, 225] on div "Cancel Add Exemption Save & Close" at bounding box center [245, 219] width 184 height 17
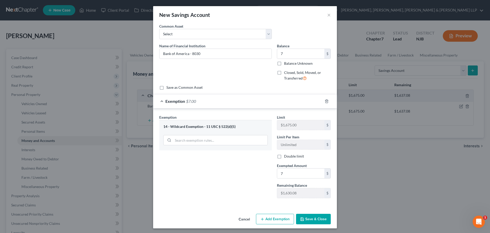
click at [315, 222] on button "Save & Close" at bounding box center [313, 218] width 35 height 11
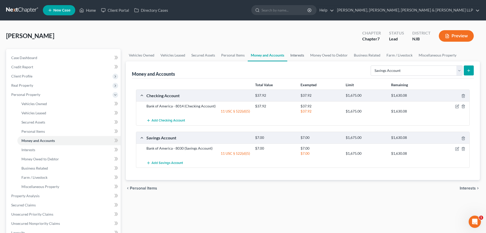
click at [301, 58] on link "Interests" at bounding box center [297, 55] width 20 height 12
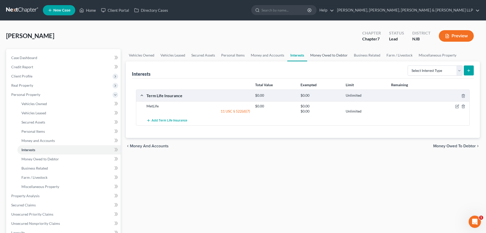
click at [319, 56] on link "Money Owed to Debtor" at bounding box center [329, 55] width 44 height 12
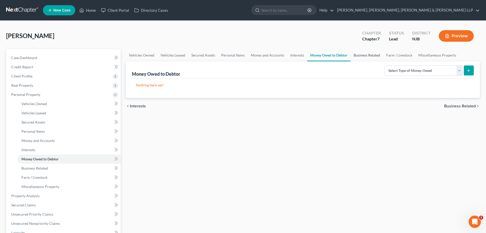
drag, startPoint x: 379, startPoint y: 56, endPoint x: 402, endPoint y: 55, distance: 23.0
click at [379, 56] on link "Business Related" at bounding box center [367, 55] width 33 height 12
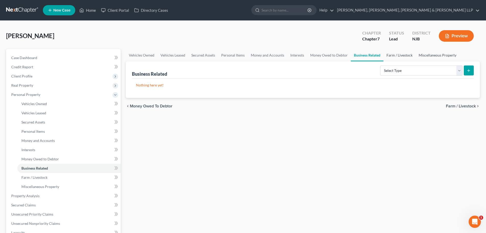
drag, startPoint x: 403, startPoint y: 55, endPoint x: 421, endPoint y: 55, distance: 17.9
click at [403, 55] on link "Farm / Livestock" at bounding box center [400, 55] width 32 height 12
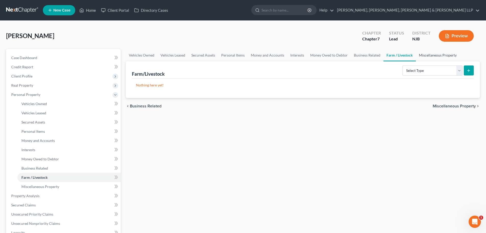
click at [430, 55] on link "Miscellaneous Property" at bounding box center [438, 55] width 44 height 12
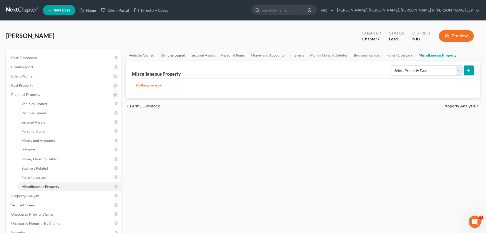
click at [178, 56] on link "Vehicles Leased" at bounding box center [172, 55] width 31 height 12
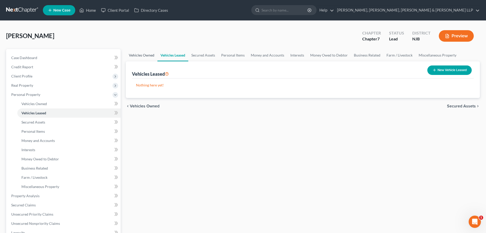
click at [142, 55] on link "Vehicles Owned" at bounding box center [142, 55] width 32 height 12
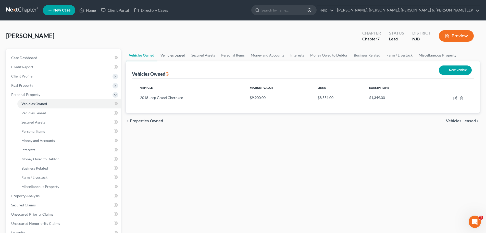
click at [174, 53] on link "Vehicles Leased" at bounding box center [172, 55] width 31 height 12
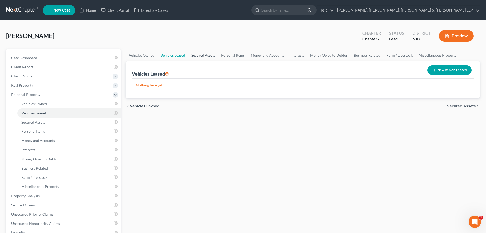
click at [202, 53] on link "Secured Assets" at bounding box center [203, 55] width 30 height 12
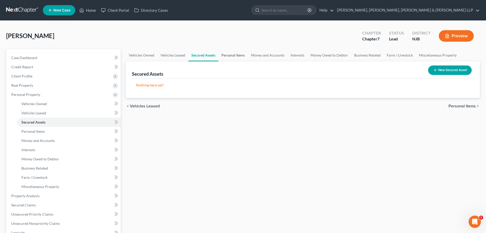
click at [227, 56] on link "Personal Items" at bounding box center [233, 55] width 30 height 12
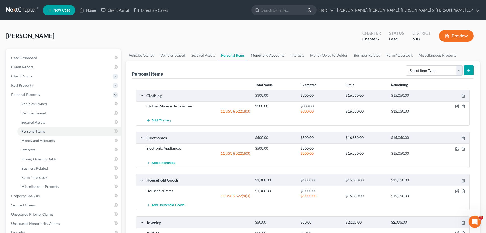
click at [254, 57] on link "Money and Accounts" at bounding box center [268, 55] width 40 height 12
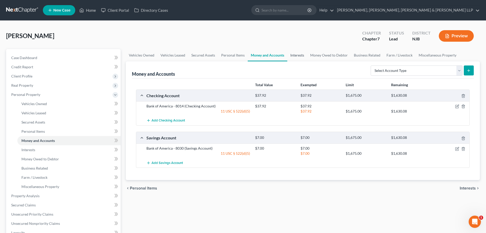
click at [289, 56] on link "Interests" at bounding box center [297, 55] width 20 height 12
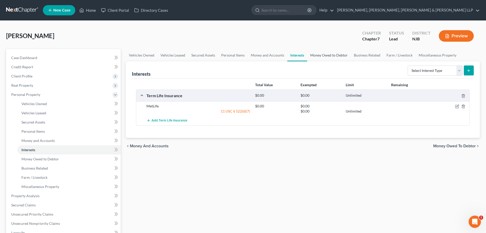
click at [321, 58] on link "Money Owed to Debtor" at bounding box center [329, 55] width 44 height 12
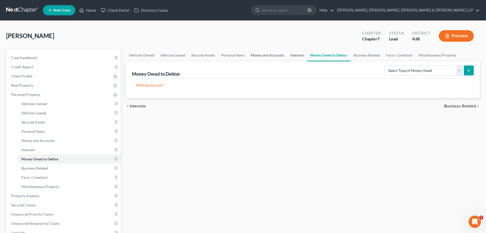
click at [275, 58] on link "Money and Accounts" at bounding box center [268, 55] width 40 height 12
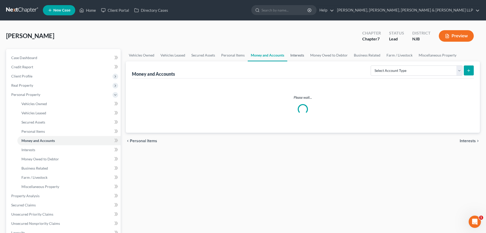
click at [294, 57] on link "Interests" at bounding box center [297, 55] width 20 height 12
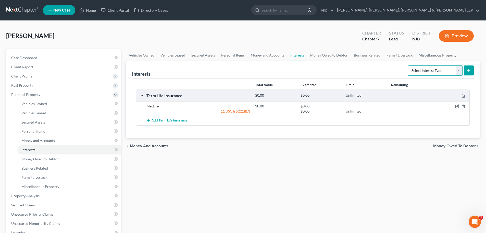
click at [422, 72] on select "Select Interest Type 401K Annuity Bond Education IRA Government Bond Government…" at bounding box center [435, 70] width 55 height 10
drag, startPoint x: 422, startPoint y: 67, endPoint x: 423, endPoint y: 71, distance: 4.2
click at [422, 67] on select "Select Interest Type 401K Annuity Bond Education IRA Government Bond Government…" at bounding box center [435, 70] width 55 height 10
click at [408, 65] on select "Select Interest Type 401K Annuity Bond Education IRA Government Bond Government…" at bounding box center [435, 70] width 55 height 10
click at [467, 71] on icon "submit" at bounding box center [469, 70] width 4 height 4
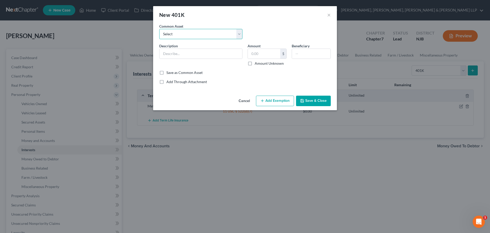
click at [196, 33] on select "Select State of [US_STATE] Retirement Account" at bounding box center [200, 34] width 83 height 10
drag, startPoint x: 267, startPoint y: 22, endPoint x: 206, endPoint y: 46, distance: 65.5
click at [267, 22] on div "New 401K ×" at bounding box center [245, 14] width 184 height 17
click at [198, 47] on div "Description *" at bounding box center [201, 54] width 88 height 23
click at [193, 51] on input "text" at bounding box center [201, 54] width 83 height 10
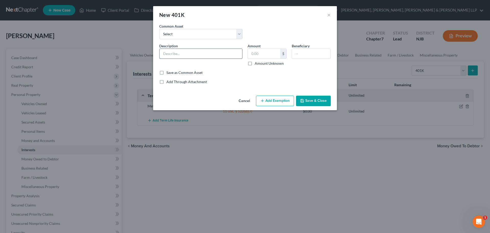
paste input "457"
click at [270, 104] on button "Add Exemption" at bounding box center [275, 100] width 38 height 11
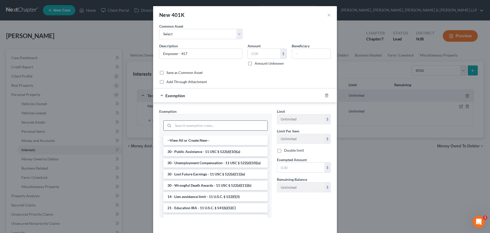
click at [193, 127] on input "search" at bounding box center [220, 125] width 94 height 10
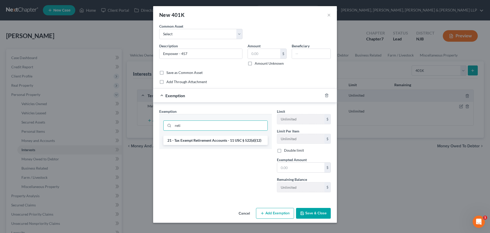
drag, startPoint x: 199, startPoint y: 142, endPoint x: 273, endPoint y: 167, distance: 78.5
click at [200, 142] on li "21 - Tax Exempt Retirement Accounts - 11 USC § 522(d)(12)" at bounding box center [215, 140] width 104 height 9
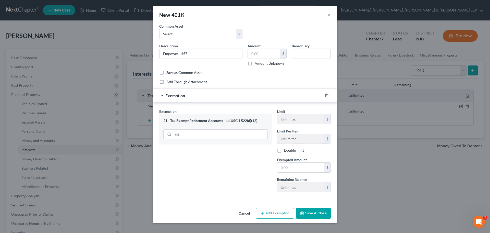
drag, startPoint x: 291, startPoint y: 170, endPoint x: 294, endPoint y: 179, distance: 9.5
click at [291, 170] on input "text" at bounding box center [300, 167] width 47 height 10
drag, startPoint x: 262, startPoint y: 61, endPoint x: 262, endPoint y: 52, distance: 8.9
click at [262, 59] on div "Amount $ Amount Unknown" at bounding box center [267, 54] width 44 height 23
click at [262, 52] on input "text" at bounding box center [264, 54] width 32 height 10
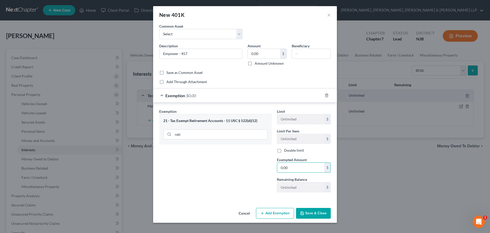
click at [313, 213] on button "Save & Close" at bounding box center [313, 213] width 35 height 11
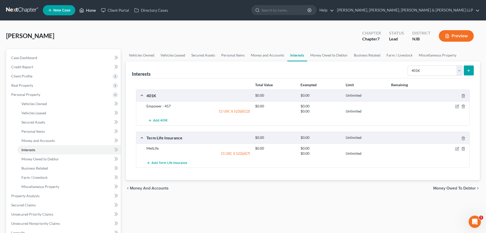
click at [91, 11] on link "Home" at bounding box center [88, 10] width 22 height 9
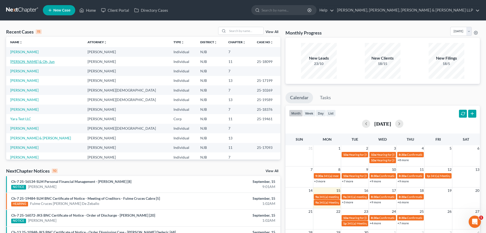
click at [37, 61] on link "[PERSON_NAME] & Oh, Jun" at bounding box center [32, 61] width 44 height 4
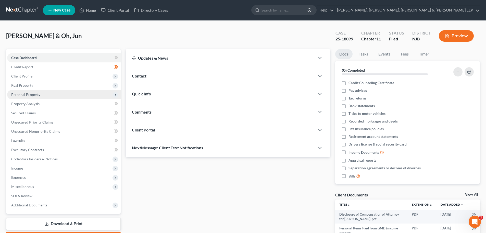
click at [35, 96] on span "Personal Property" at bounding box center [25, 94] width 29 height 4
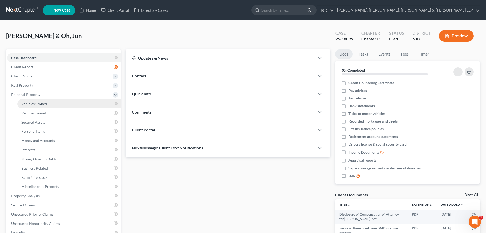
click at [37, 104] on span "Vehicles Owned" at bounding box center [34, 103] width 26 height 4
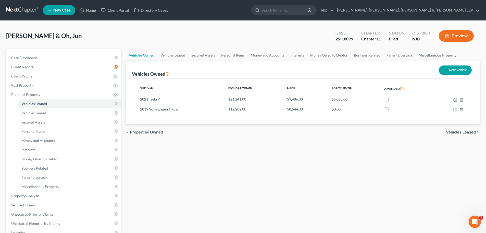
scroll to position [102, 0]
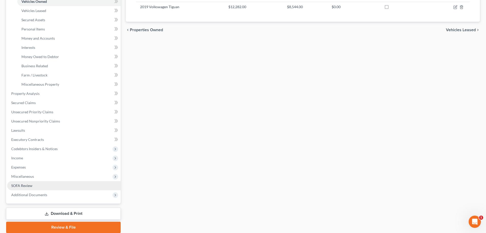
click at [37, 186] on link "SOFA Review" at bounding box center [64, 185] width 114 height 9
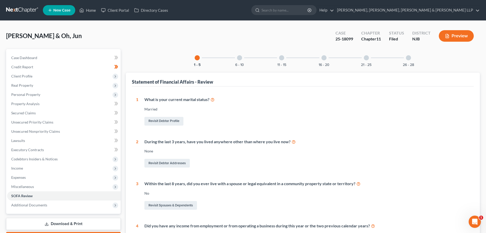
click at [408, 58] on div at bounding box center [408, 57] width 5 height 5
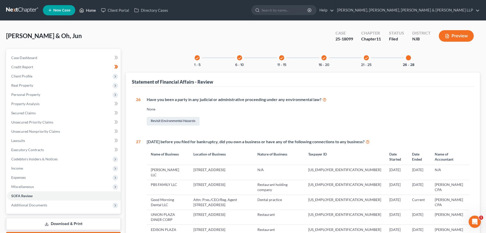
click at [95, 11] on link "Home" at bounding box center [88, 10] width 22 height 9
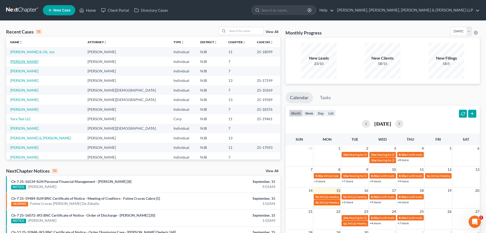
click at [26, 62] on link "[PERSON_NAME]" at bounding box center [24, 61] width 28 height 4
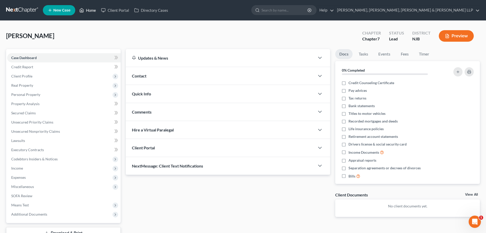
click at [93, 10] on link "Home" at bounding box center [88, 10] width 22 height 9
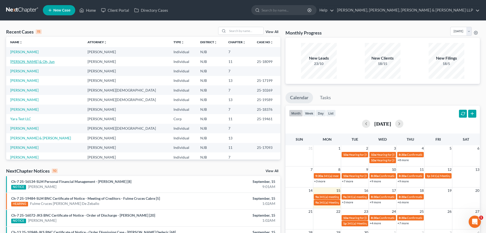
click at [38, 61] on link "[PERSON_NAME] & Oh, Jun" at bounding box center [32, 61] width 44 height 4
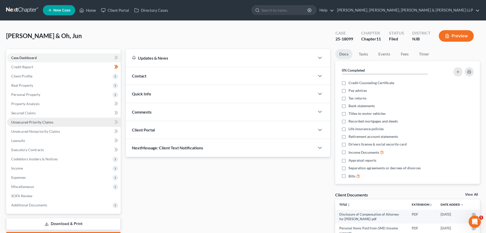
click at [46, 123] on span "Unsecured Priority Claims" at bounding box center [32, 122] width 42 height 4
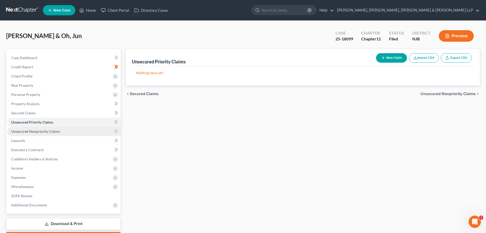
click at [47, 129] on span "Unsecured Nonpriority Claims" at bounding box center [35, 131] width 49 height 4
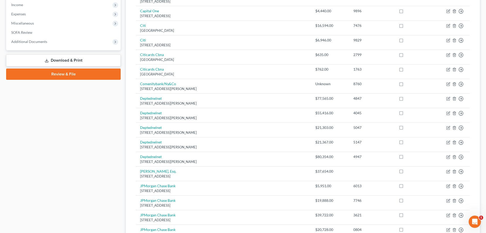
scroll to position [154, 0]
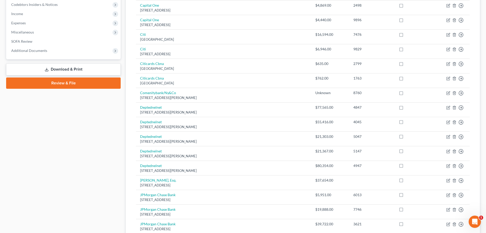
drag, startPoint x: 64, startPoint y: 71, endPoint x: 86, endPoint y: 70, distance: 22.2
click at [64, 71] on link "Download & Print" at bounding box center [63, 69] width 115 height 12
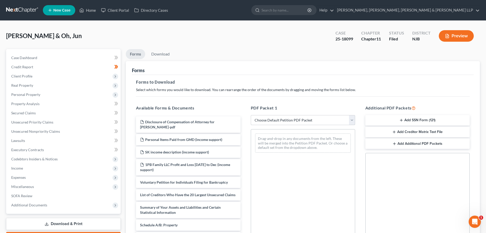
click at [270, 118] on select "Choose Default Petition PDF Packet Complete Bankruptcy Petition (all forms and …" at bounding box center [303, 120] width 104 height 10
click at [251, 115] on select "Choose Default Petition PDF Packet Complete Bankruptcy Petition (all forms and …" at bounding box center [303, 120] width 104 height 10
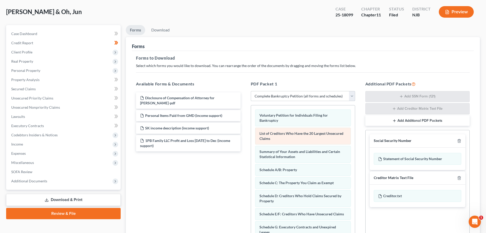
scroll to position [51, 0]
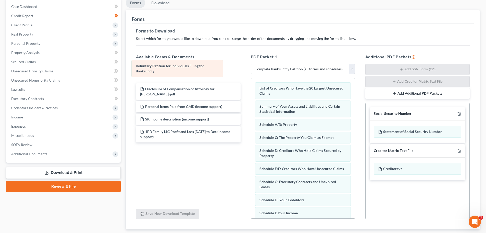
drag, startPoint x: 276, startPoint y: 89, endPoint x: 224, endPoint y: 71, distance: 54.6
click at [251, 78] on div "Voluntary Petition for Individuals Filing for Bankruptcy Voluntary Petition for…" at bounding box center [303, 220] width 104 height 284
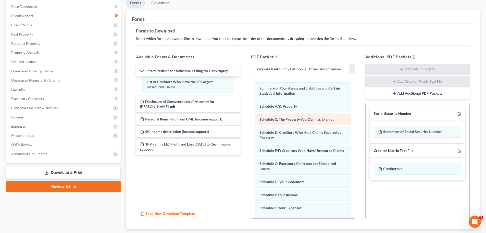
drag, startPoint x: 301, startPoint y: 88, endPoint x: 312, endPoint y: 119, distance: 32.7
click at [251, 81] on div "List of Creditors Who Have the 20 Largest Unsecured Claims List of Creditors Wh…" at bounding box center [303, 211] width 104 height 266
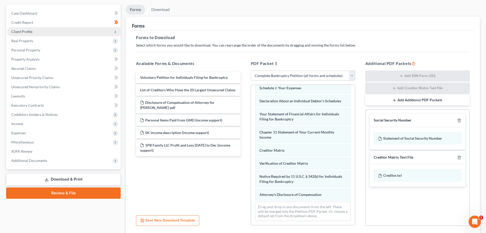
scroll to position [0, 0]
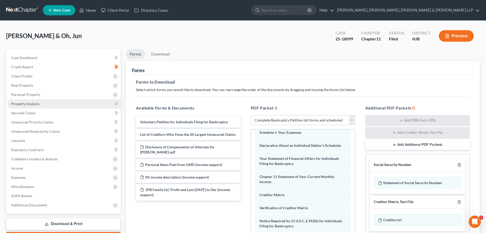
click at [35, 97] on span "Personal Property" at bounding box center [64, 94] width 114 height 9
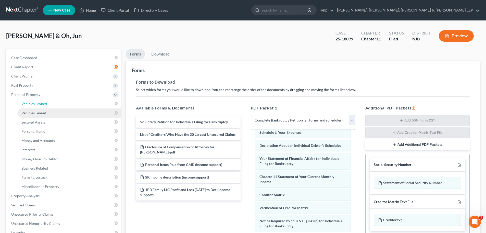
drag, startPoint x: 54, startPoint y: 105, endPoint x: 87, endPoint y: 111, distance: 33.9
click at [54, 105] on link "Vehicles Owned" at bounding box center [68, 103] width 103 height 9
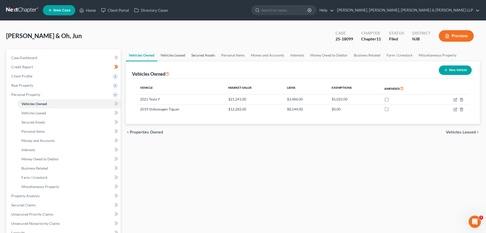
drag, startPoint x: 169, startPoint y: 58, endPoint x: 198, endPoint y: 56, distance: 28.7
click at [169, 58] on link "Vehicles Leased" at bounding box center [172, 55] width 31 height 12
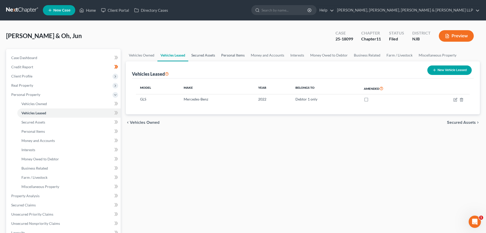
drag, startPoint x: 208, startPoint y: 55, endPoint x: 222, endPoint y: 55, distance: 13.5
click at [209, 55] on link "Secured Assets" at bounding box center [203, 55] width 30 height 12
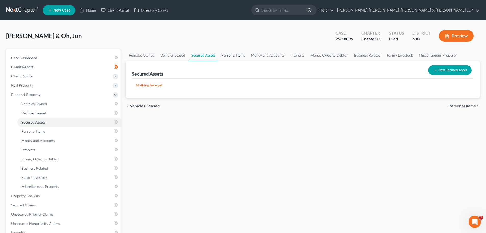
click at [232, 55] on link "Personal Items" at bounding box center [233, 55] width 30 height 12
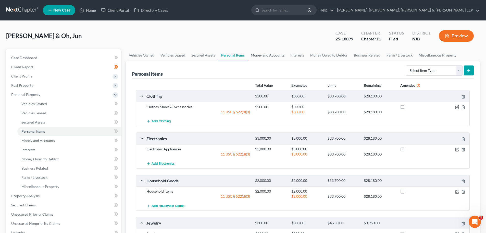
drag, startPoint x: 268, startPoint y: 56, endPoint x: 263, endPoint y: 57, distance: 4.9
click at [268, 56] on link "Money and Accounts" at bounding box center [268, 55] width 40 height 12
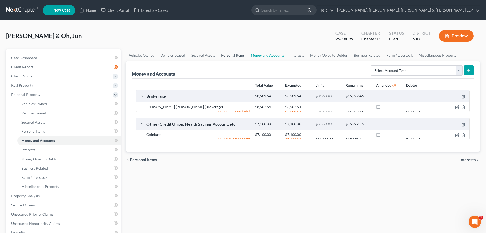
click at [235, 59] on link "Personal Items" at bounding box center [233, 55] width 30 height 12
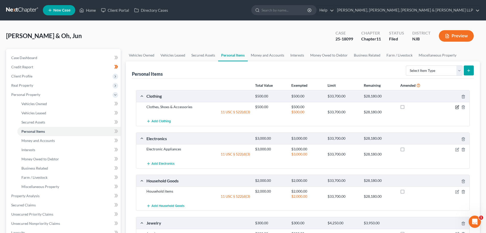
drag, startPoint x: 457, startPoint y: 107, endPoint x: 454, endPoint y: 105, distance: 3.4
click at [457, 107] on icon "button" at bounding box center [457, 107] width 4 height 4
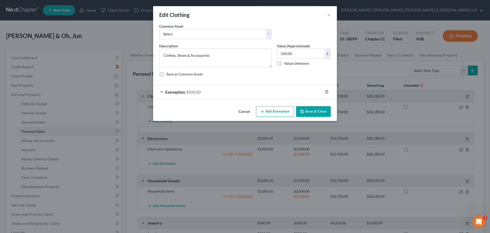
click at [236, 93] on div "Exemption $500.00" at bounding box center [237, 92] width 169 height 14
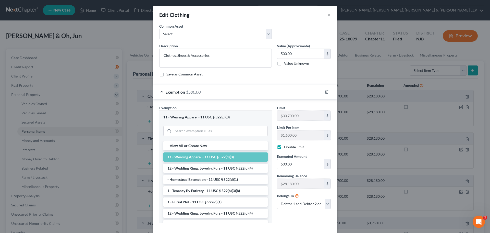
click at [236, 93] on div "Exemption $500.00" at bounding box center [237, 92] width 169 height 14
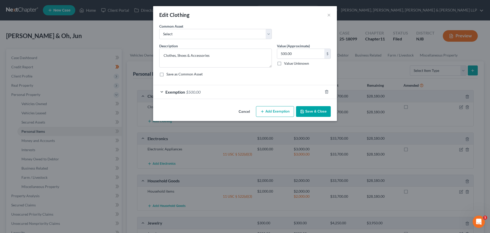
click at [314, 113] on button "Save & Close" at bounding box center [313, 111] width 35 height 11
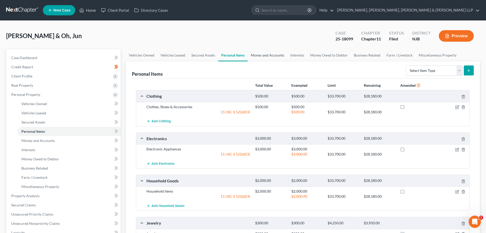
click at [275, 58] on link "Money and Accounts" at bounding box center [268, 55] width 40 height 12
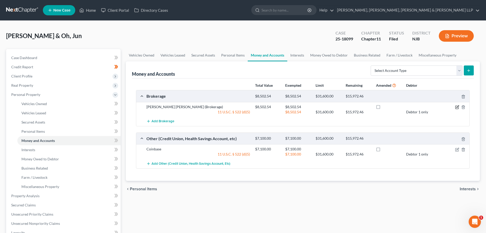
click at [457, 106] on icon "button" at bounding box center [457, 107] width 4 height 4
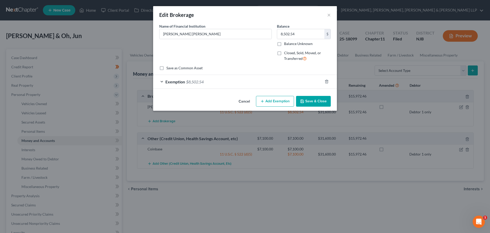
click at [254, 83] on div "Exemption $8,502.54" at bounding box center [237, 82] width 169 height 14
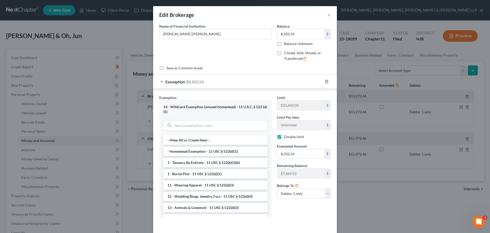
click at [254, 83] on div "Exemption $8,502.54" at bounding box center [237, 82] width 169 height 14
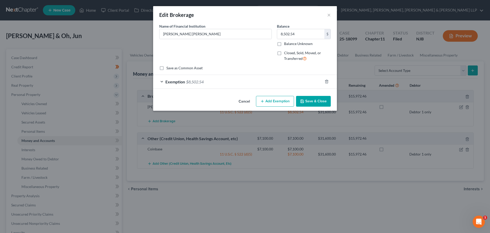
click at [311, 101] on button "Save & Close" at bounding box center [313, 101] width 35 height 11
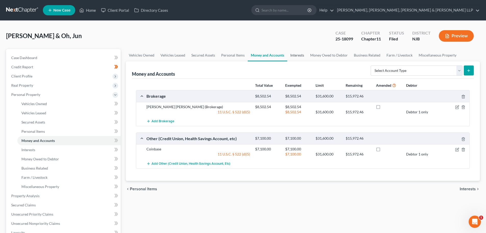
click at [296, 55] on link "Interests" at bounding box center [297, 55] width 20 height 12
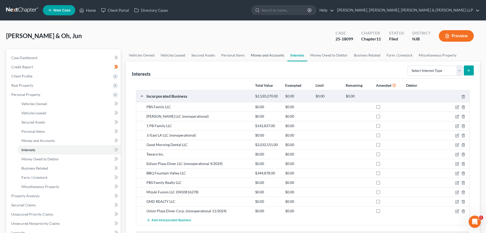
click at [274, 58] on link "Money and Accounts" at bounding box center [268, 55] width 40 height 12
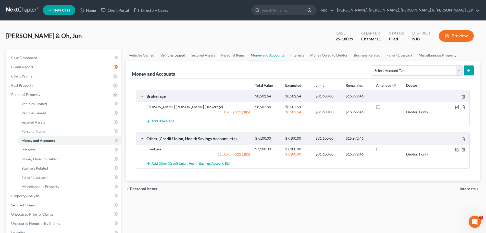
click at [164, 53] on link "Vehicles Leased" at bounding box center [172, 55] width 31 height 12
click at [142, 57] on link "Vehicles Owned" at bounding box center [142, 55] width 32 height 12
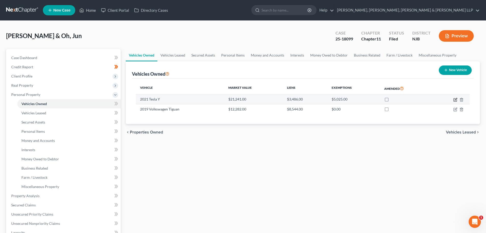
click at [456, 99] on icon "button" at bounding box center [456, 99] width 2 height 2
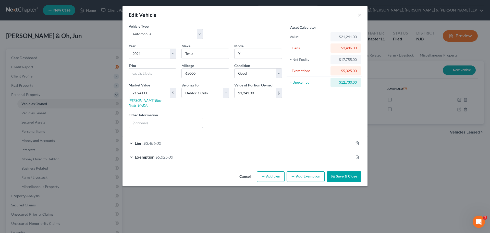
click at [198, 150] on div "Exemption $5,025.00" at bounding box center [238, 157] width 231 height 14
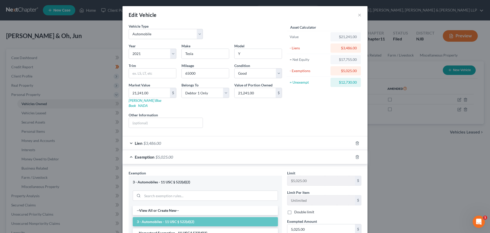
click at [199, 150] on div "Exemption $5,025.00" at bounding box center [238, 157] width 231 height 14
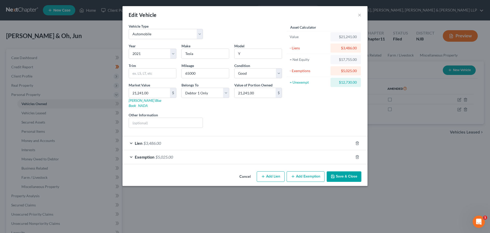
click at [212, 150] on div "Exemption $5,025.00" at bounding box center [238, 157] width 231 height 14
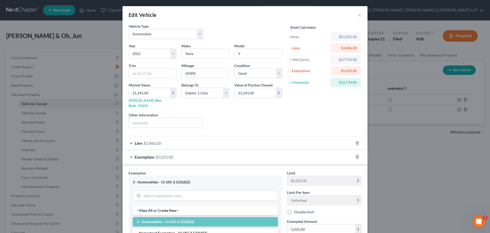
scroll to position [86, 0]
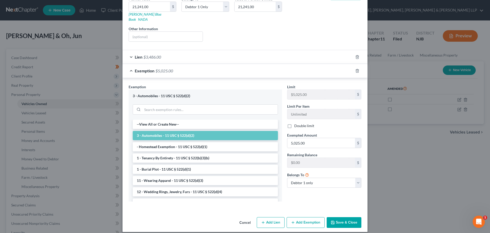
drag, startPoint x: 140, startPoint y: 68, endPoint x: 204, endPoint y: 97, distance: 70.8
click at [140, 68] on span "Exemption" at bounding box center [145, 70] width 20 height 5
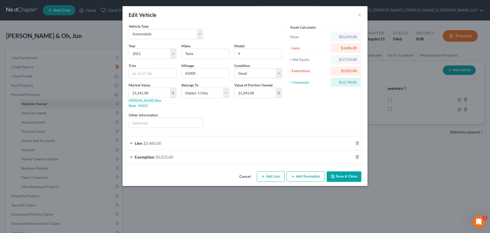
scroll to position [0, 0]
click at [340, 171] on button "Save & Close" at bounding box center [344, 176] width 35 height 11
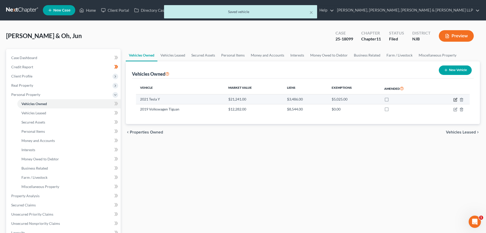
click at [454, 100] on icon "button" at bounding box center [456, 100] width 4 height 4
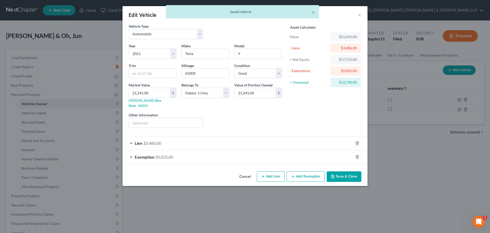
click at [333, 174] on icon "button" at bounding box center [333, 176] width 4 height 4
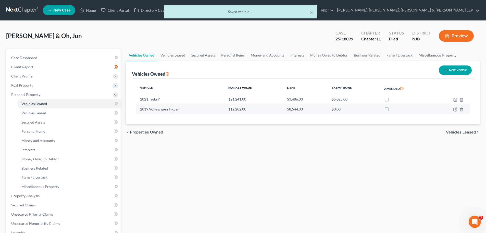
click at [454, 108] on icon "button" at bounding box center [455, 109] width 3 height 3
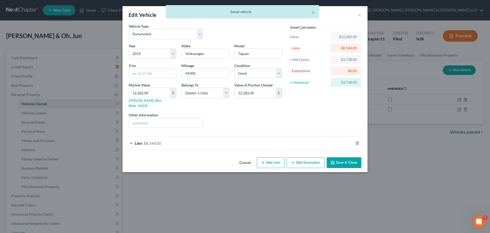
click at [234, 136] on div "Lien $8,544.00" at bounding box center [238, 143] width 231 height 14
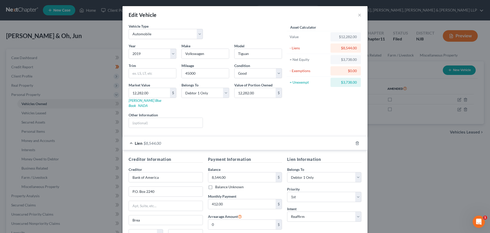
scroll to position [26, 0]
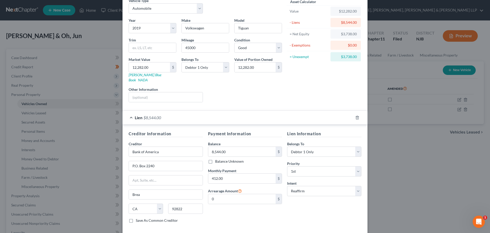
click at [189, 114] on div "Lien $8,544.00" at bounding box center [238, 118] width 231 height 14
click at [149, 115] on span "$8,544.00" at bounding box center [152, 117] width 18 height 5
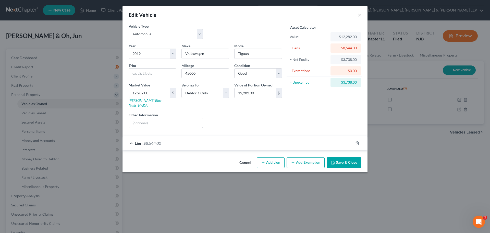
scroll to position [0, 0]
click at [338, 157] on button "Save & Close" at bounding box center [344, 162] width 35 height 11
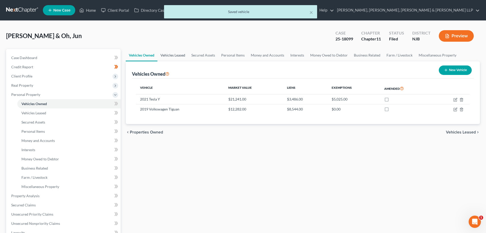
drag, startPoint x: 176, startPoint y: 57, endPoint x: 154, endPoint y: 54, distance: 22.1
click at [176, 57] on link "Vehicles Leased" at bounding box center [172, 55] width 31 height 12
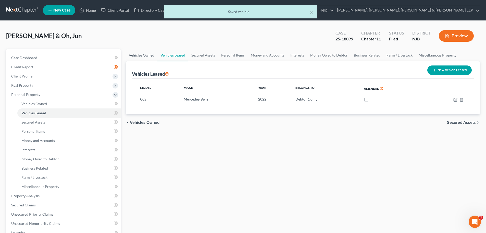
click at [144, 56] on link "Vehicles Owned" at bounding box center [142, 55] width 32 height 12
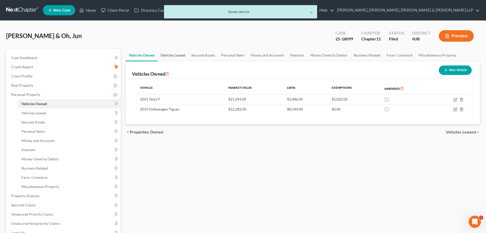
click at [164, 55] on link "Vehicles Leased" at bounding box center [172, 55] width 31 height 12
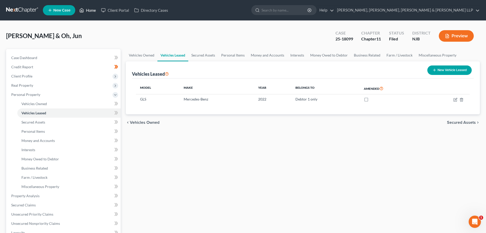
drag, startPoint x: 89, startPoint y: 9, endPoint x: 88, endPoint y: 6, distance: 3.8
click at [89, 9] on link "Home" at bounding box center [88, 10] width 22 height 9
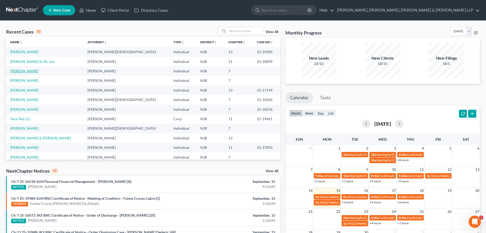
click at [22, 71] on link "[PERSON_NAME]" at bounding box center [24, 71] width 28 height 4
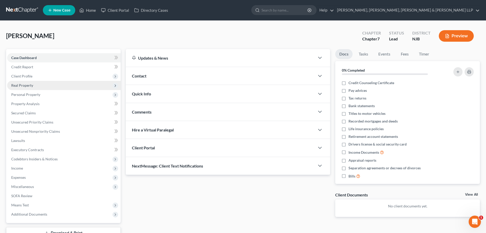
click at [26, 87] on span "Real Property" at bounding box center [64, 85] width 114 height 9
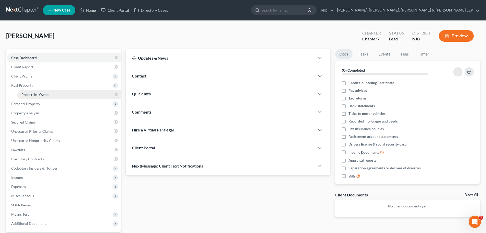
click at [31, 94] on span "Properties Owned" at bounding box center [35, 94] width 29 height 4
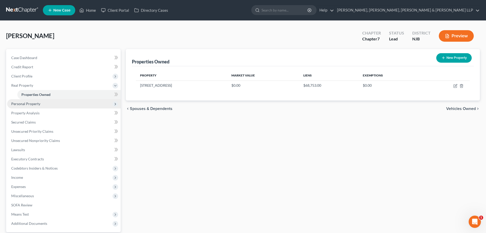
click at [42, 102] on span "Personal Property" at bounding box center [64, 103] width 114 height 9
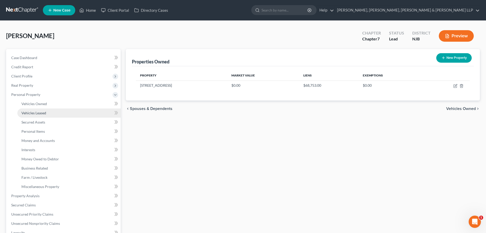
click at [40, 113] on span "Vehicles Leased" at bounding box center [33, 113] width 25 height 4
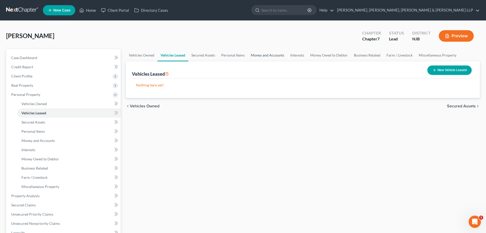
click at [258, 56] on link "Money and Accounts" at bounding box center [268, 55] width 40 height 12
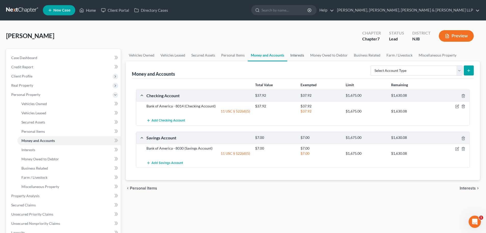
click at [302, 56] on link "Interests" at bounding box center [297, 55] width 20 height 12
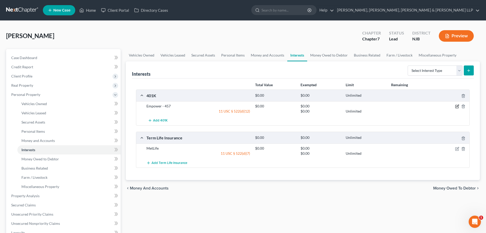
click at [456, 106] on icon "button" at bounding box center [457, 106] width 4 height 4
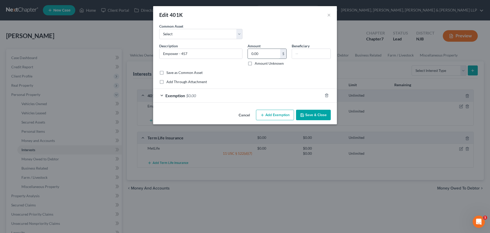
click at [259, 55] on input "0.00" at bounding box center [264, 54] width 32 height 10
click at [234, 89] on div "Exemption $0.00" at bounding box center [237, 96] width 169 height 14
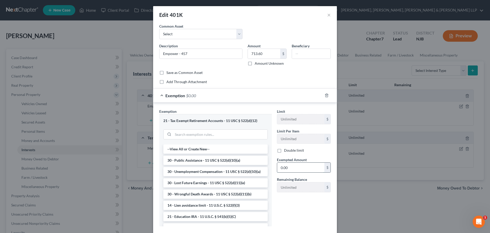
click at [292, 168] on input "0.00" at bounding box center [300, 167] width 47 height 10
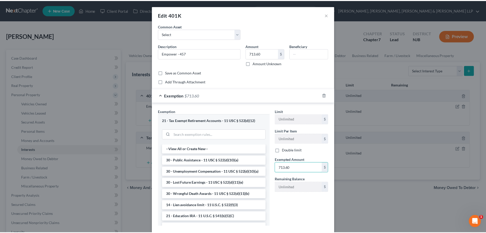
scroll to position [30, 0]
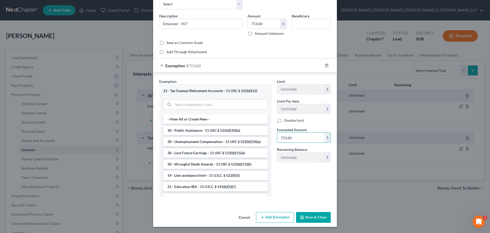
click at [315, 215] on button "Save & Close" at bounding box center [313, 217] width 35 height 11
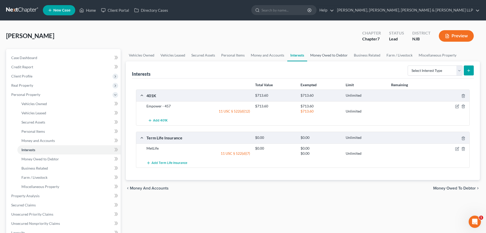
click at [321, 55] on link "Money Owed to Debtor" at bounding box center [329, 55] width 44 height 12
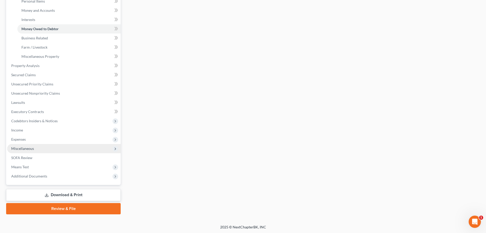
scroll to position [131, 0]
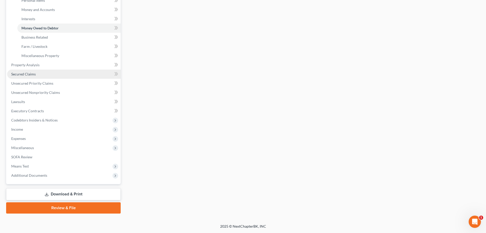
drag, startPoint x: 26, startPoint y: 76, endPoint x: 35, endPoint y: 74, distance: 9.3
click at [26, 76] on link "Secured Claims" at bounding box center [64, 73] width 114 height 9
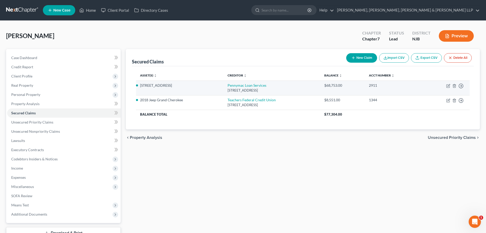
click at [445, 84] on td "Move to E Move to F Move to G Move to Notice Only" at bounding box center [446, 87] width 47 height 15
click at [446, 85] on td "Move to E Move to F Move to G Move to Notice Only" at bounding box center [446, 87] width 47 height 15
click at [447, 85] on icon "button" at bounding box center [448, 85] width 3 height 3
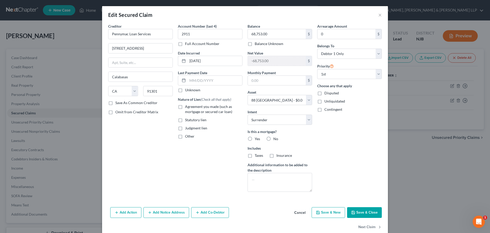
click at [185, 108] on label "Agreement you made (such as mortgage or secured car loan)" at bounding box center [213, 109] width 57 height 10
click at [187, 107] on input "Agreement you made (such as mortgage or secured car loan)" at bounding box center [188, 105] width 3 height 3
click at [255, 138] on label "Yes" at bounding box center [257, 138] width 5 height 5
click at [257, 138] on input "Yes" at bounding box center [258, 137] width 3 height 3
click at [336, 53] on select "Select Debtor 1 Only Debtor 2 Only Debtor 1 And Debtor 2 Only At Least One Of T…" at bounding box center [349, 53] width 65 height 10
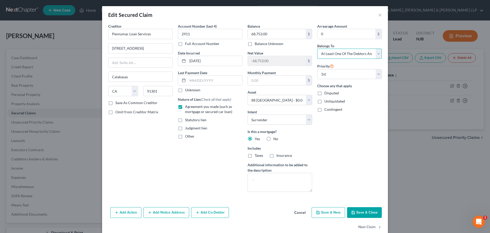
click at [317, 48] on select "Select Debtor 1 Only Debtor 2 Only Debtor 1 And Debtor 2 Only At Least One Of T…" at bounding box center [349, 53] width 65 height 10
click at [362, 213] on button "Save & Close" at bounding box center [364, 212] width 35 height 11
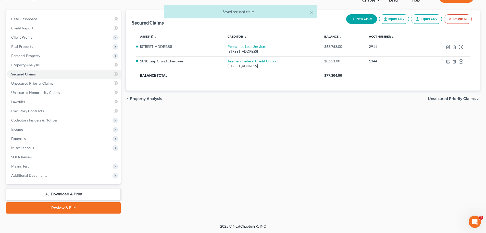
drag, startPoint x: 88, startPoint y: 193, endPoint x: 92, endPoint y: 190, distance: 5.5
click at [88, 193] on link "Download & Print" at bounding box center [63, 194] width 115 height 12
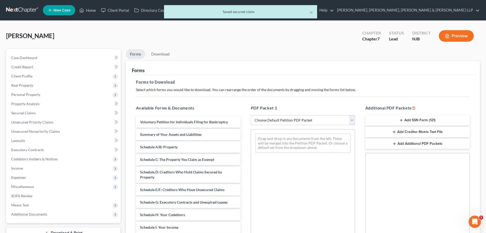
click at [284, 123] on select "Choose Default Petition PDF Packet Complete Bankruptcy Petition (all forms and …" at bounding box center [303, 120] width 104 height 10
click at [251, 115] on select "Choose Default Petition PDF Packet Complete Bankruptcy Petition (all forms and …" at bounding box center [303, 120] width 104 height 10
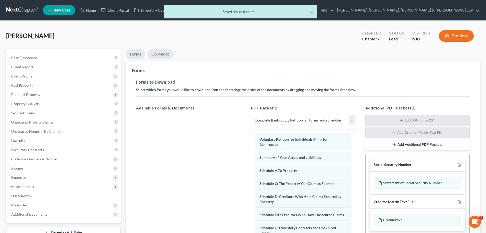
click at [166, 54] on link "Download" at bounding box center [160, 54] width 27 height 10
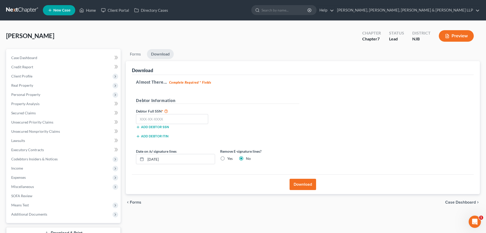
click at [227, 157] on label "Yes" at bounding box center [229, 158] width 5 height 5
click at [229, 157] on input "Yes" at bounding box center [230, 157] width 3 height 3
click at [149, 120] on input "text" at bounding box center [172, 119] width 72 height 10
click at [304, 185] on button "Download" at bounding box center [303, 183] width 27 height 11
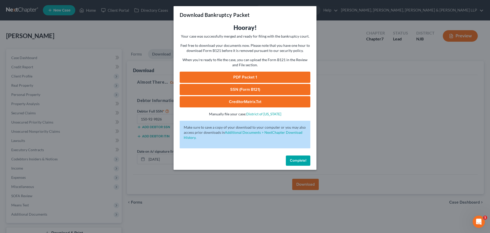
click at [258, 78] on link "PDF Packet 1" at bounding box center [245, 76] width 131 height 11
click at [244, 87] on link "SSN (Form B121)" at bounding box center [245, 89] width 131 height 11
click at [327, 57] on div "Download Bankruptcy Packet Hooray! Your case was successfully merged and ready …" at bounding box center [245, 116] width 490 height 233
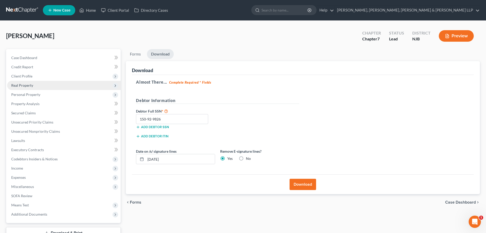
click at [54, 77] on span "Client Profile" at bounding box center [64, 75] width 114 height 9
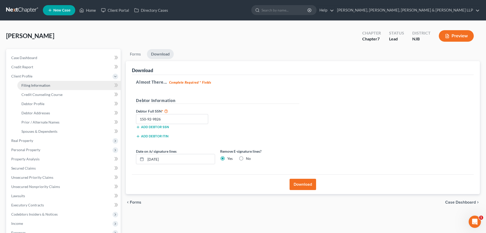
click at [53, 84] on link "Filing Information" at bounding box center [68, 85] width 103 height 9
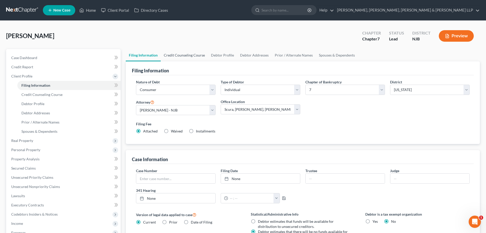
click at [190, 51] on link "Credit Counseling Course" at bounding box center [184, 55] width 47 height 12
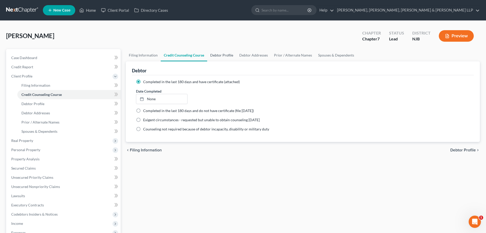
click at [215, 54] on link "Debtor Profile" at bounding box center [221, 55] width 29 height 12
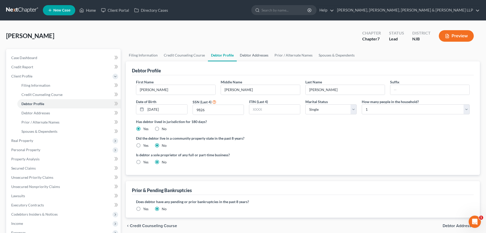
click at [248, 56] on link "Debtor Addresses" at bounding box center [254, 55] width 35 height 12
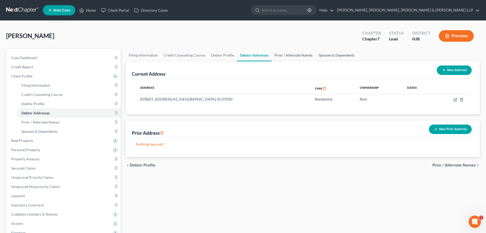
drag, startPoint x: 280, startPoint y: 58, endPoint x: 315, endPoint y: 59, distance: 35.5
click at [280, 58] on link "Prior / Alternate Names" at bounding box center [294, 55] width 44 height 12
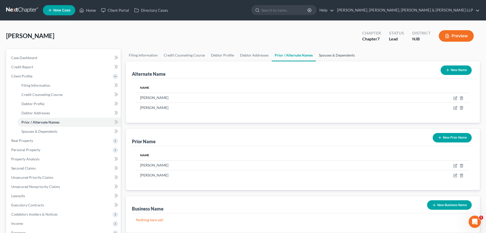
click at [327, 57] on link "Spouses & Dependents" at bounding box center [337, 55] width 42 height 12
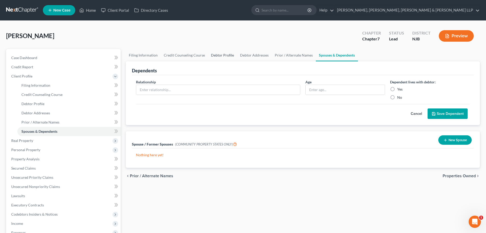
click at [216, 55] on link "Debtor Profile" at bounding box center [222, 55] width 29 height 12
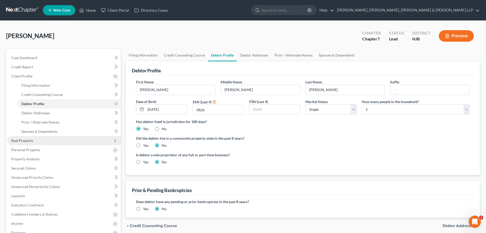
click at [42, 141] on span "Real Property" at bounding box center [64, 140] width 114 height 9
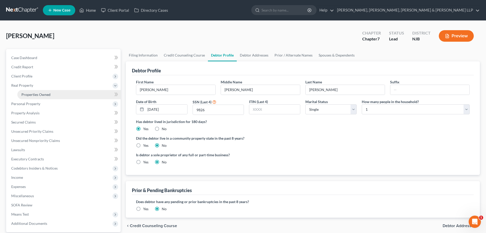
click at [39, 93] on span "Properties Owned" at bounding box center [35, 94] width 29 height 4
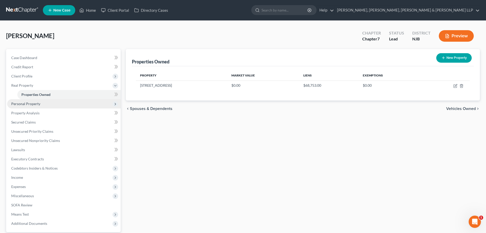
click at [34, 102] on span "Personal Property" at bounding box center [25, 103] width 29 height 4
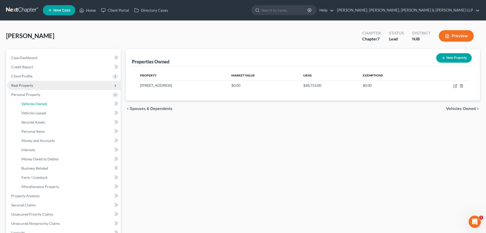
drag, startPoint x: 40, startPoint y: 106, endPoint x: 96, endPoint y: 89, distance: 58.9
click at [40, 106] on link "Vehicles Owned" at bounding box center [68, 103] width 103 height 9
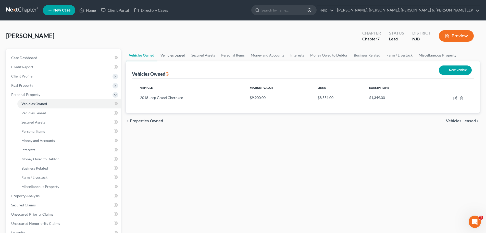
click at [175, 56] on link "Vehicles Leased" at bounding box center [172, 55] width 31 height 12
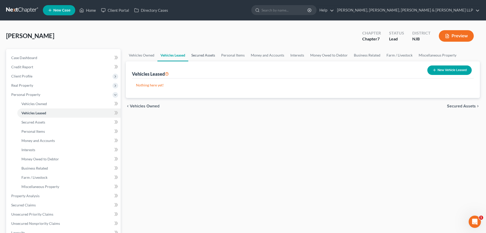
click at [206, 54] on link "Secured Assets" at bounding box center [203, 55] width 30 height 12
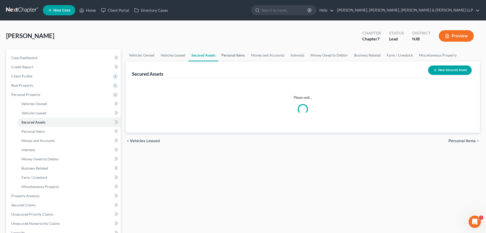
click at [228, 54] on link "Personal Items" at bounding box center [233, 55] width 30 height 12
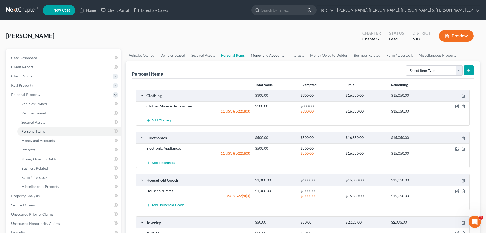
click at [262, 57] on link "Money and Accounts" at bounding box center [268, 55] width 40 height 12
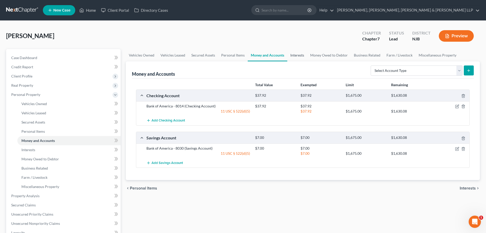
click at [295, 57] on link "Interests" at bounding box center [297, 55] width 20 height 12
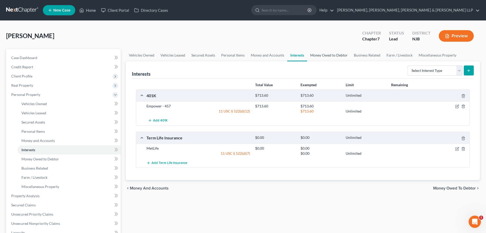
click at [324, 56] on link "Money Owed to Debtor" at bounding box center [329, 55] width 44 height 12
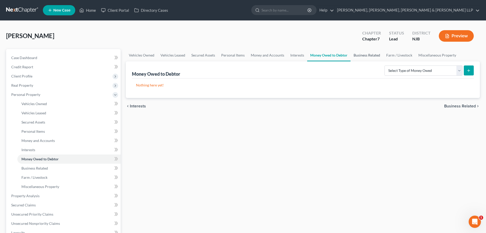
click at [362, 56] on link "Business Related" at bounding box center [367, 55] width 33 height 12
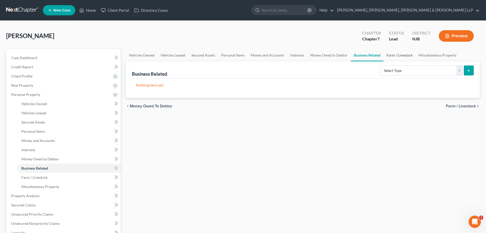
click at [390, 56] on link "Farm / Livestock" at bounding box center [400, 55] width 32 height 12
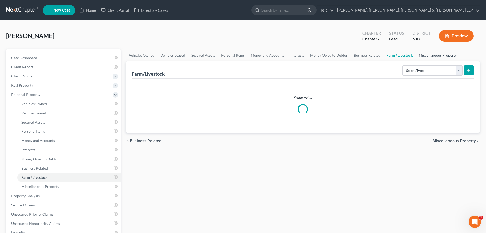
click at [422, 55] on link "Miscellaneous Property" at bounding box center [438, 55] width 44 height 12
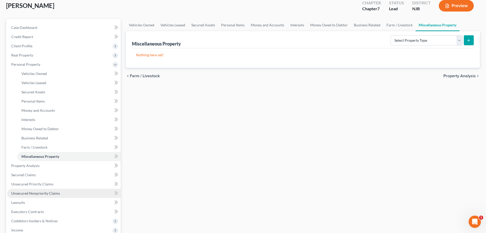
scroll to position [102, 0]
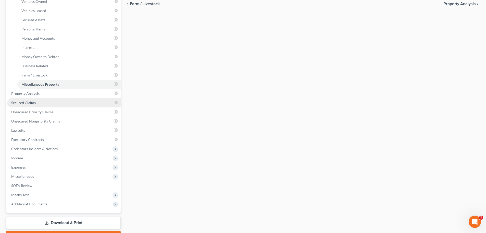
click at [42, 101] on link "Secured Claims" at bounding box center [64, 102] width 114 height 9
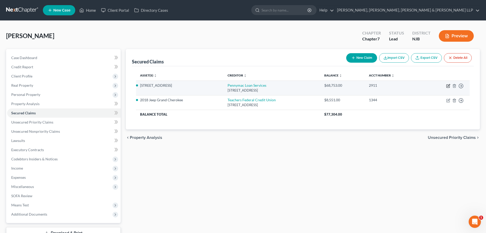
click at [447, 86] on icon "button" at bounding box center [448, 85] width 3 height 3
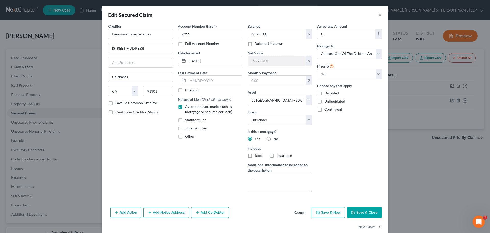
click at [368, 212] on button "Save & Close" at bounding box center [364, 212] width 35 height 11
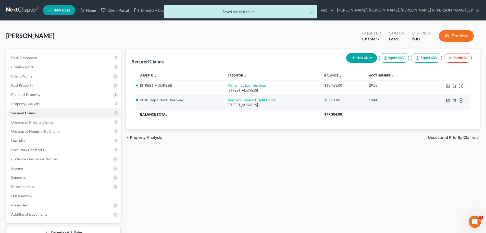
click at [448, 99] on icon "button" at bounding box center [448, 100] width 4 height 4
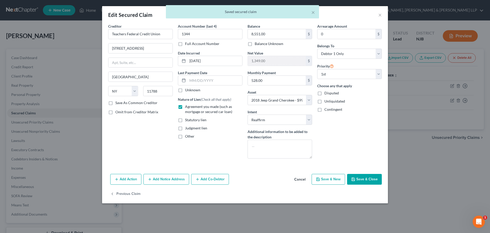
click at [358, 179] on button "Save & Close" at bounding box center [364, 179] width 35 height 11
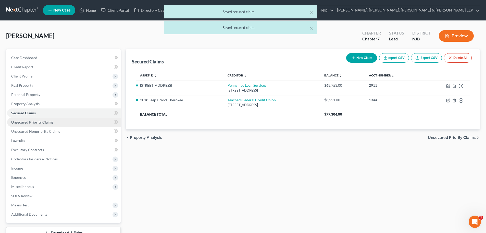
drag, startPoint x: 77, startPoint y: 124, endPoint x: 68, endPoint y: 129, distance: 10.0
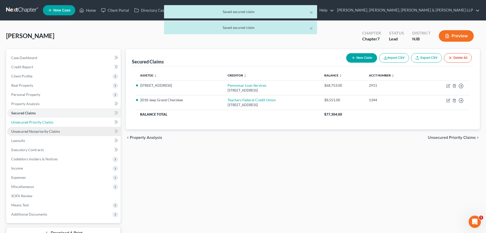
click at [77, 124] on link "Unsecured Priority Claims" at bounding box center [64, 121] width 114 height 9
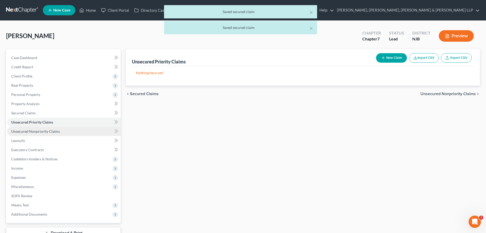
click at [62, 130] on link "Unsecured Nonpriority Claims" at bounding box center [64, 131] width 114 height 9
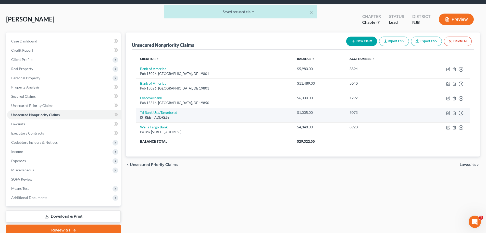
scroll to position [26, 0]
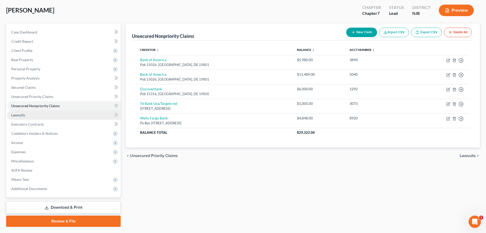
click at [51, 115] on link "Lawsuits" at bounding box center [64, 114] width 114 height 9
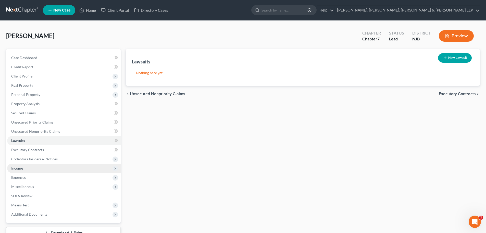
click at [35, 167] on span "Income" at bounding box center [64, 167] width 114 height 9
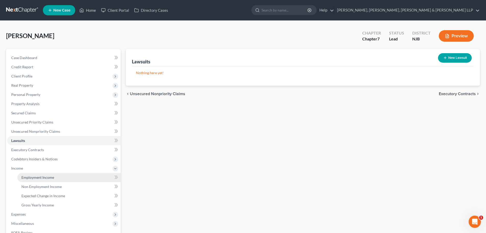
click at [41, 177] on span "Employment Income" at bounding box center [37, 177] width 33 height 4
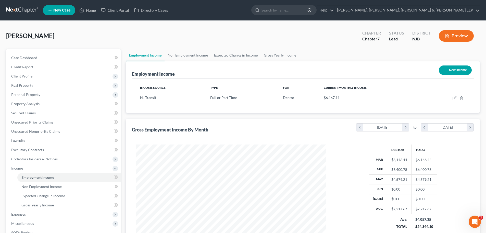
scroll to position [95, 201]
click at [186, 55] on link "Non Employment Income" at bounding box center [188, 55] width 46 height 12
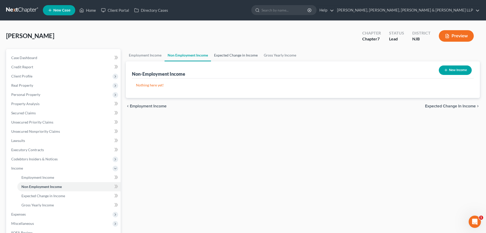
click at [230, 54] on link "Expected Change in Income" at bounding box center [236, 55] width 50 height 12
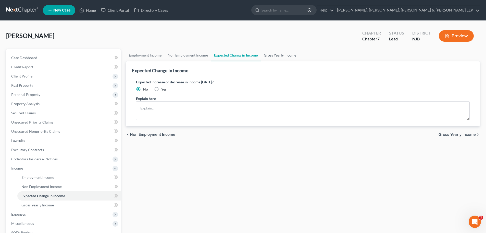
click at [287, 54] on link "Gross Yearly Income" at bounding box center [280, 55] width 39 height 12
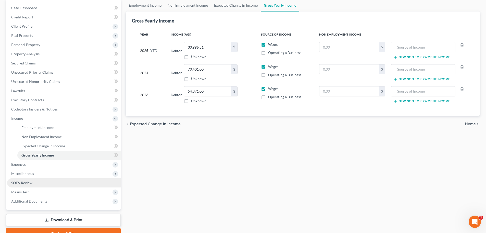
scroll to position [51, 0]
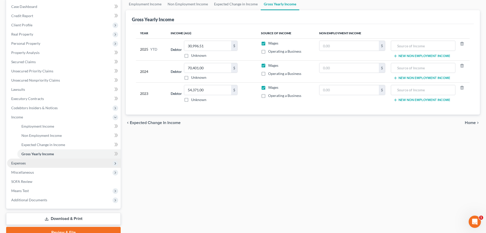
drag, startPoint x: 22, startPoint y: 164, endPoint x: 25, endPoint y: 165, distance: 3.1
click at [22, 164] on span "Expenses" at bounding box center [18, 163] width 15 height 4
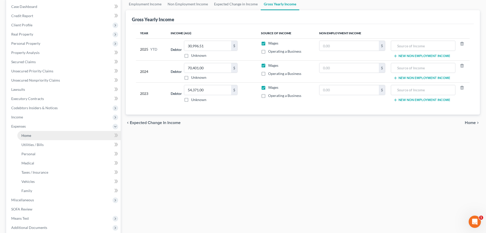
click at [30, 133] on span "Home" at bounding box center [26, 135] width 10 height 4
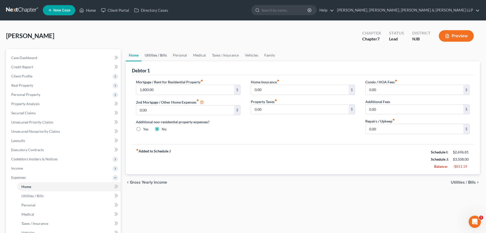
click at [161, 54] on link "Utilities / Bills" at bounding box center [156, 55] width 28 height 12
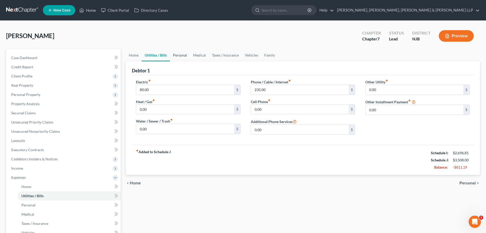
click at [181, 54] on link "Personal" at bounding box center [180, 55] width 20 height 12
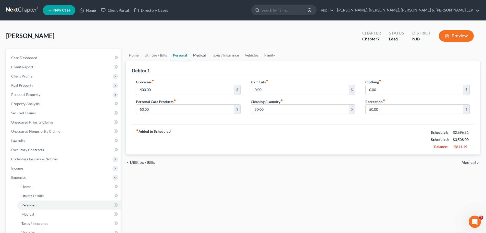
click at [201, 56] on link "Medical" at bounding box center [199, 55] width 19 height 12
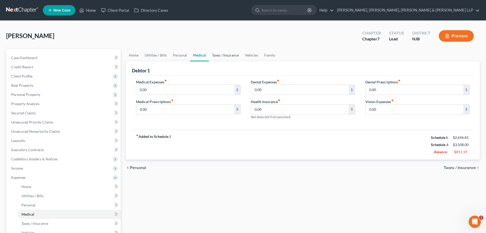
click at [223, 57] on link "Taxes / Insurance" at bounding box center [225, 55] width 33 height 12
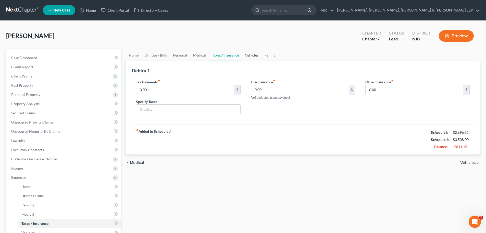
click at [249, 55] on link "Vehicles" at bounding box center [251, 55] width 19 height 12
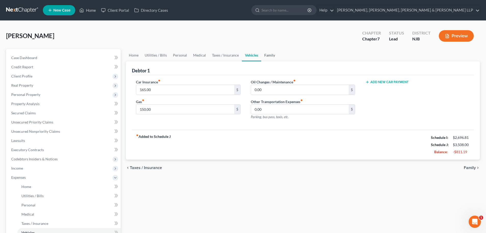
drag, startPoint x: 267, startPoint y: 55, endPoint x: 149, endPoint y: 82, distance: 120.6
click at [267, 55] on link "Family" at bounding box center [269, 55] width 17 height 12
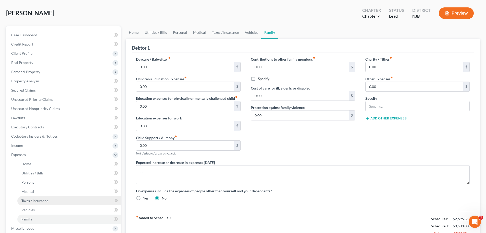
scroll to position [51, 0]
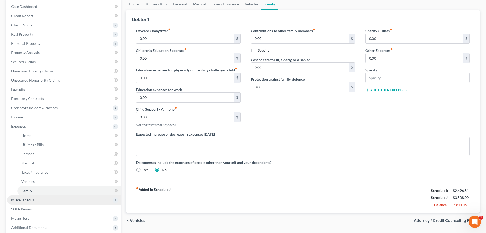
click at [31, 200] on span "Miscellaneous" at bounding box center [22, 199] width 23 height 4
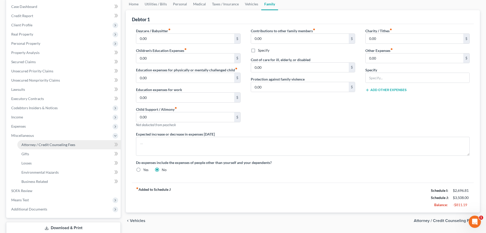
click at [60, 143] on span "Attorney / Credit Counseling Fees" at bounding box center [48, 144] width 54 height 4
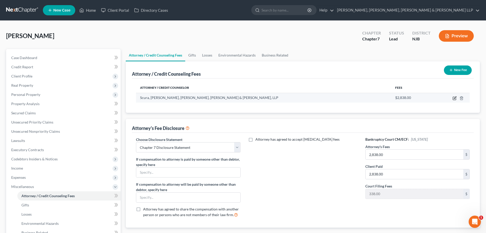
click at [453, 98] on icon "button" at bounding box center [455, 98] width 4 height 4
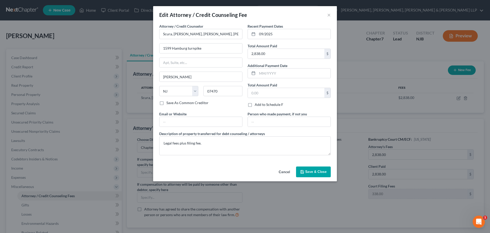
click at [315, 172] on span "Save & Close" at bounding box center [315, 171] width 21 height 4
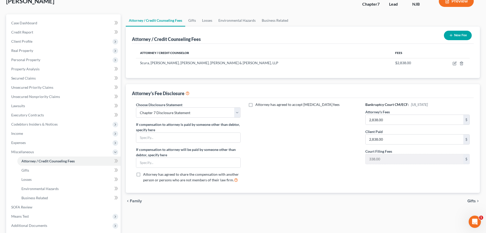
scroll to position [85, 0]
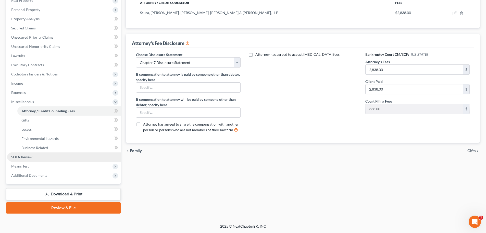
click at [51, 156] on link "SOFA Review" at bounding box center [64, 156] width 114 height 9
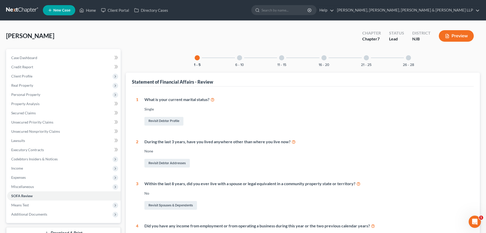
click at [242, 58] on div at bounding box center [239, 57] width 5 height 5
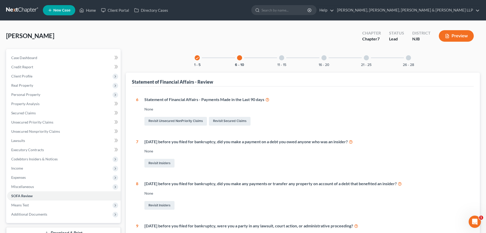
drag, startPoint x: 283, startPoint y: 58, endPoint x: 289, endPoint y: 59, distance: 6.4
click at [283, 58] on div at bounding box center [281, 57] width 5 height 5
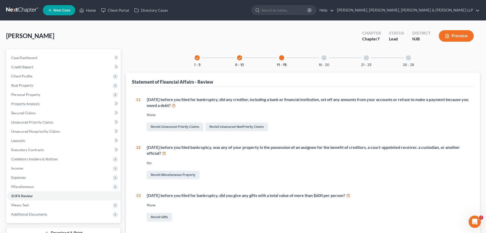
click at [328, 59] on div "16 - 20" at bounding box center [323, 57] width 17 height 17
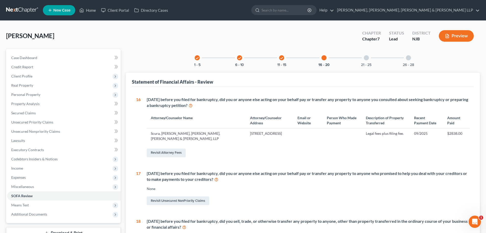
click at [367, 61] on div "21 - 25" at bounding box center [366, 57] width 17 height 17
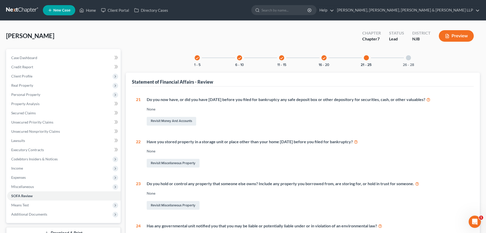
click at [411, 56] on div "26 - 28" at bounding box center [408, 57] width 17 height 17
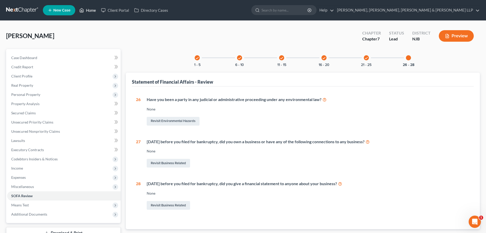
click at [90, 8] on link "Home" at bounding box center [88, 10] width 22 height 9
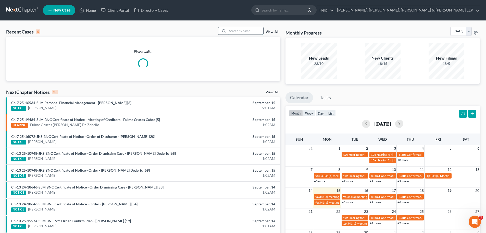
click at [234, 30] on input "search" at bounding box center [246, 30] width 36 height 7
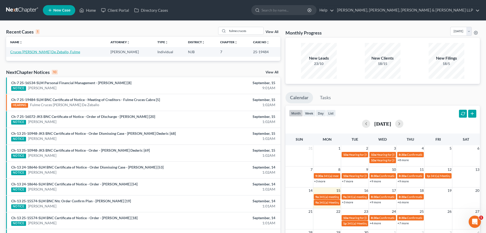
click at [25, 53] on link "Cruces [PERSON_NAME] De Zeballo, Fulme" at bounding box center [45, 52] width 70 height 4
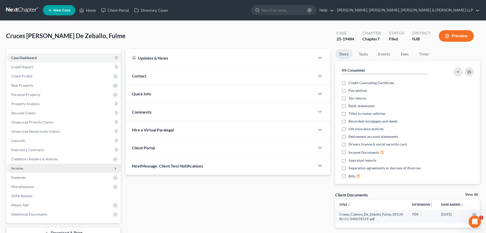
click at [32, 165] on span "Income" at bounding box center [64, 167] width 114 height 9
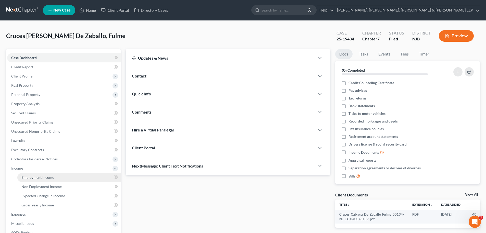
click at [34, 173] on link "Employment Income" at bounding box center [68, 177] width 103 height 9
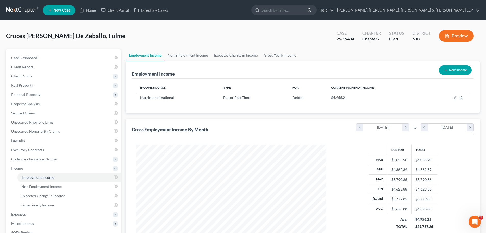
scroll to position [95, 201]
click at [198, 53] on link "Non Employment Income" at bounding box center [188, 55] width 46 height 12
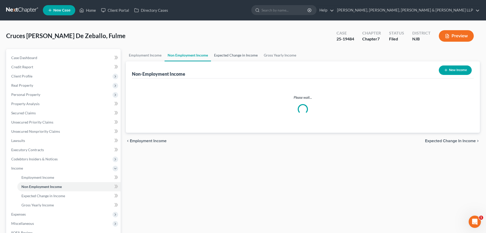
click at [243, 55] on link "Expected Change in Income" at bounding box center [236, 55] width 50 height 12
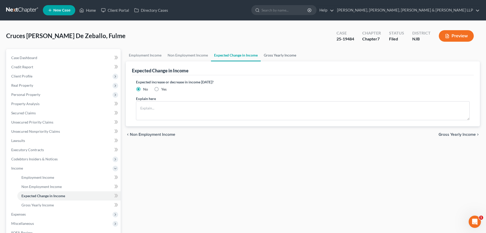
click at [273, 55] on link "Gross Yearly Income" at bounding box center [280, 55] width 39 height 12
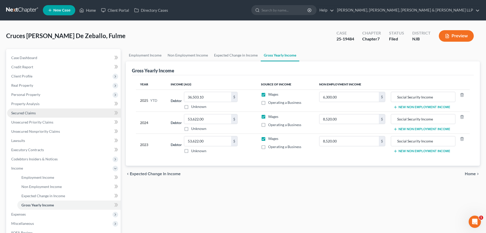
drag, startPoint x: 33, startPoint y: 114, endPoint x: 38, endPoint y: 112, distance: 4.8
click at [33, 114] on span "Secured Claims" at bounding box center [23, 113] width 25 height 4
